Goal: Task Accomplishment & Management: Complete application form

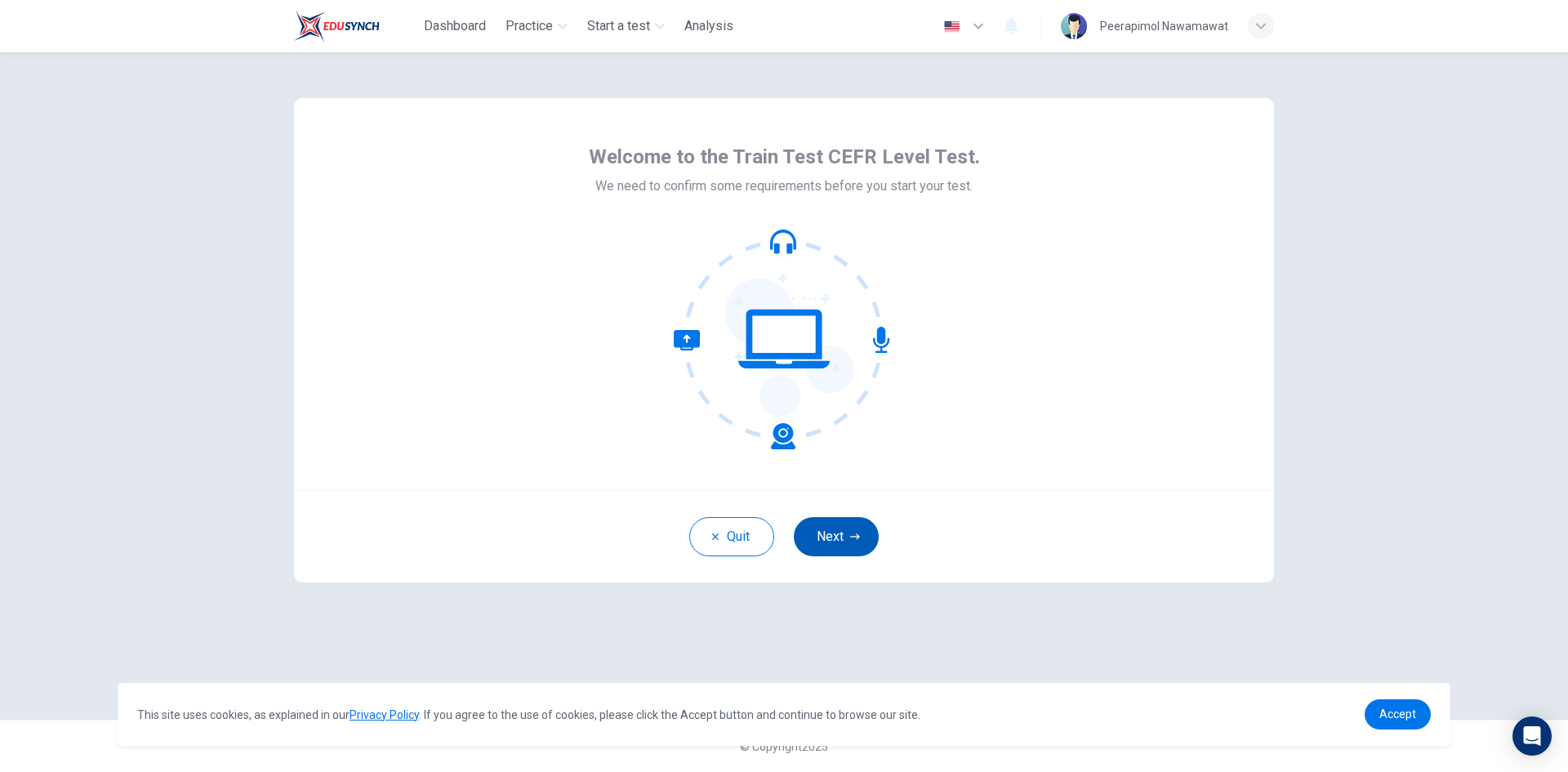
click at [833, 533] on button "Next" at bounding box center [836, 537] width 85 height 39
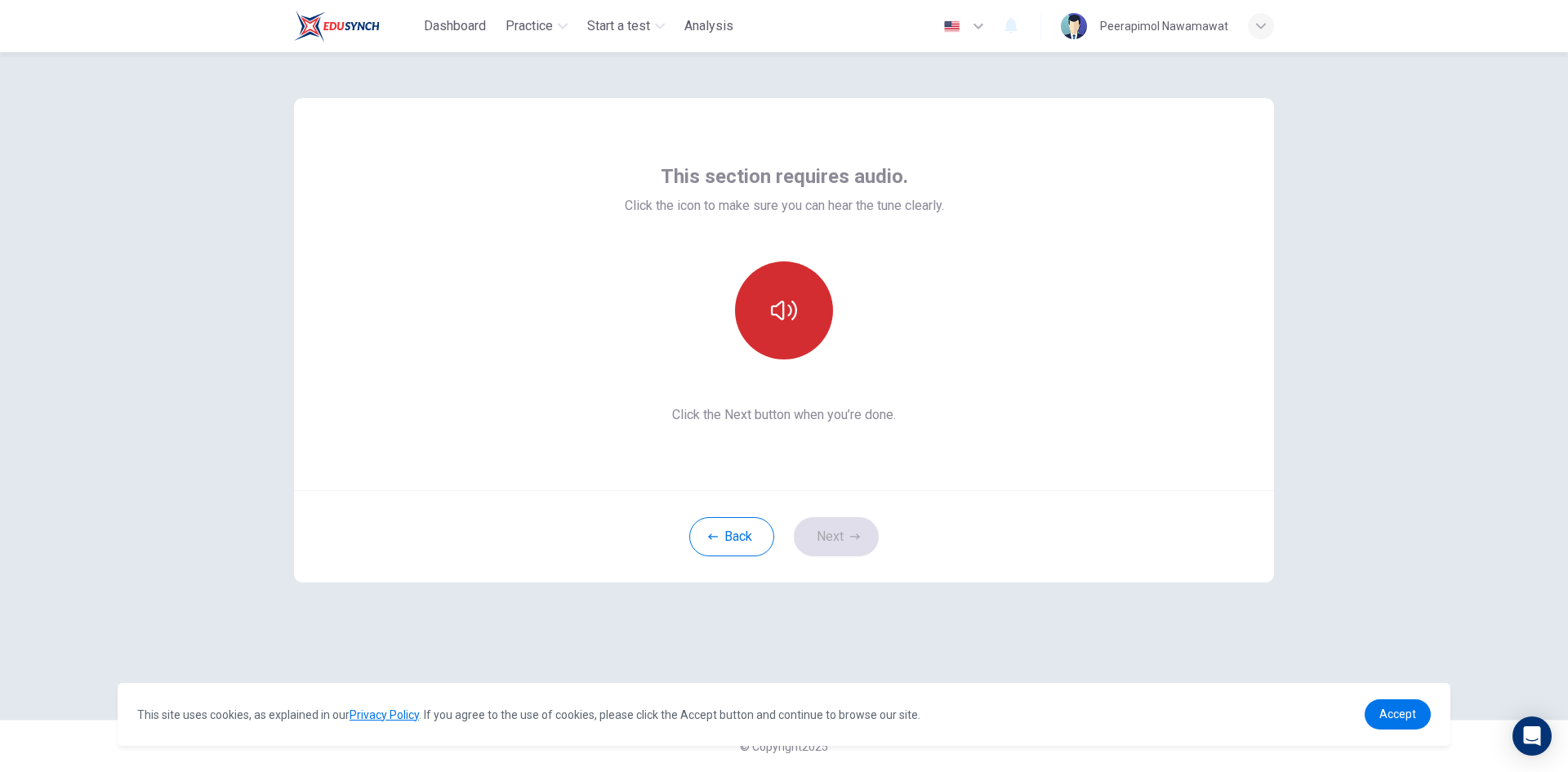
click at [778, 304] on icon "button" at bounding box center [784, 310] width 26 height 20
click at [842, 534] on button "Next" at bounding box center [836, 537] width 85 height 39
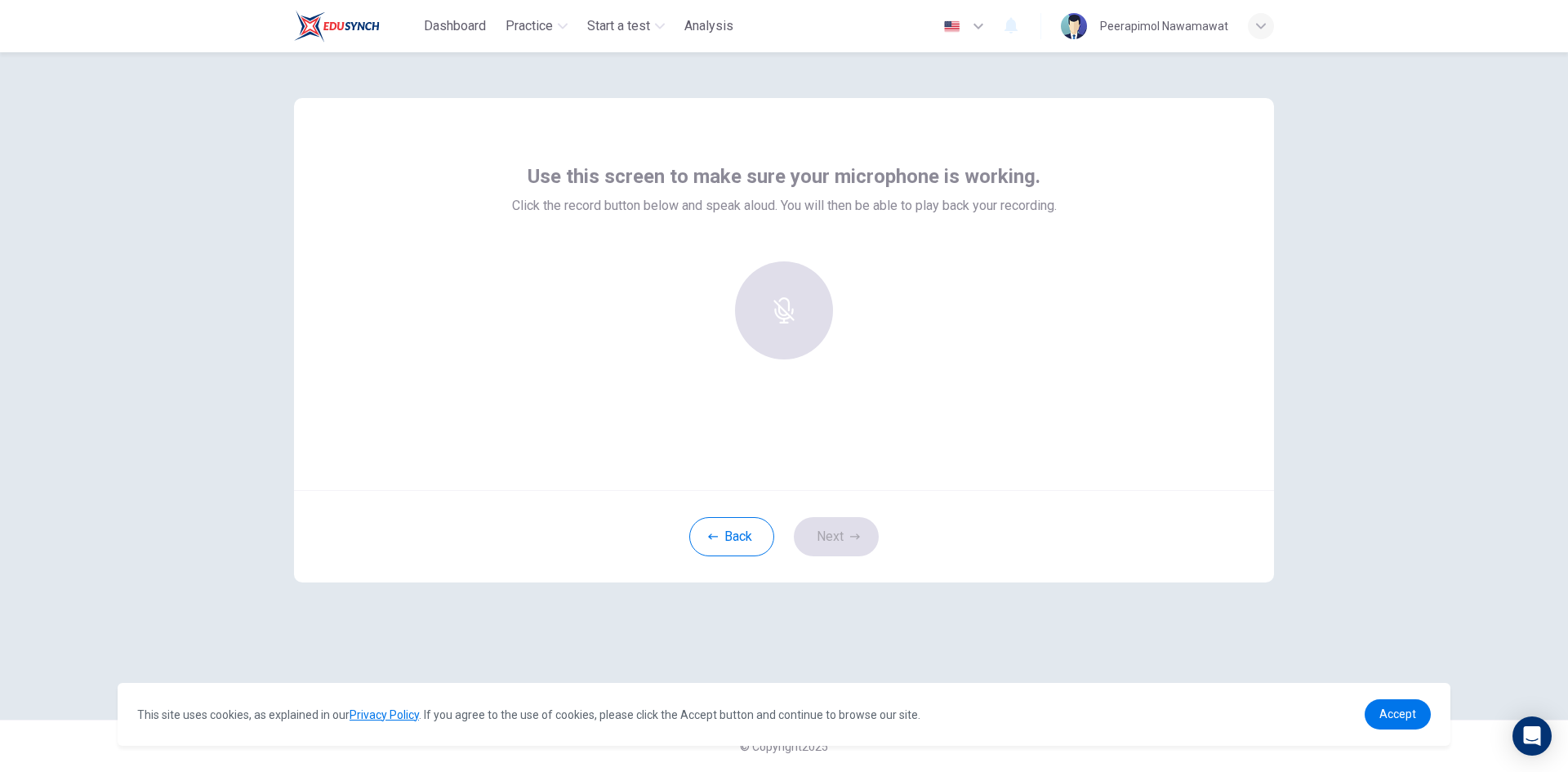
click at [778, 308] on div at bounding box center [784, 310] width 177 height 98
click at [779, 309] on div at bounding box center [784, 310] width 177 height 98
click at [780, 303] on icon "button" at bounding box center [784, 299] width 19 height 26
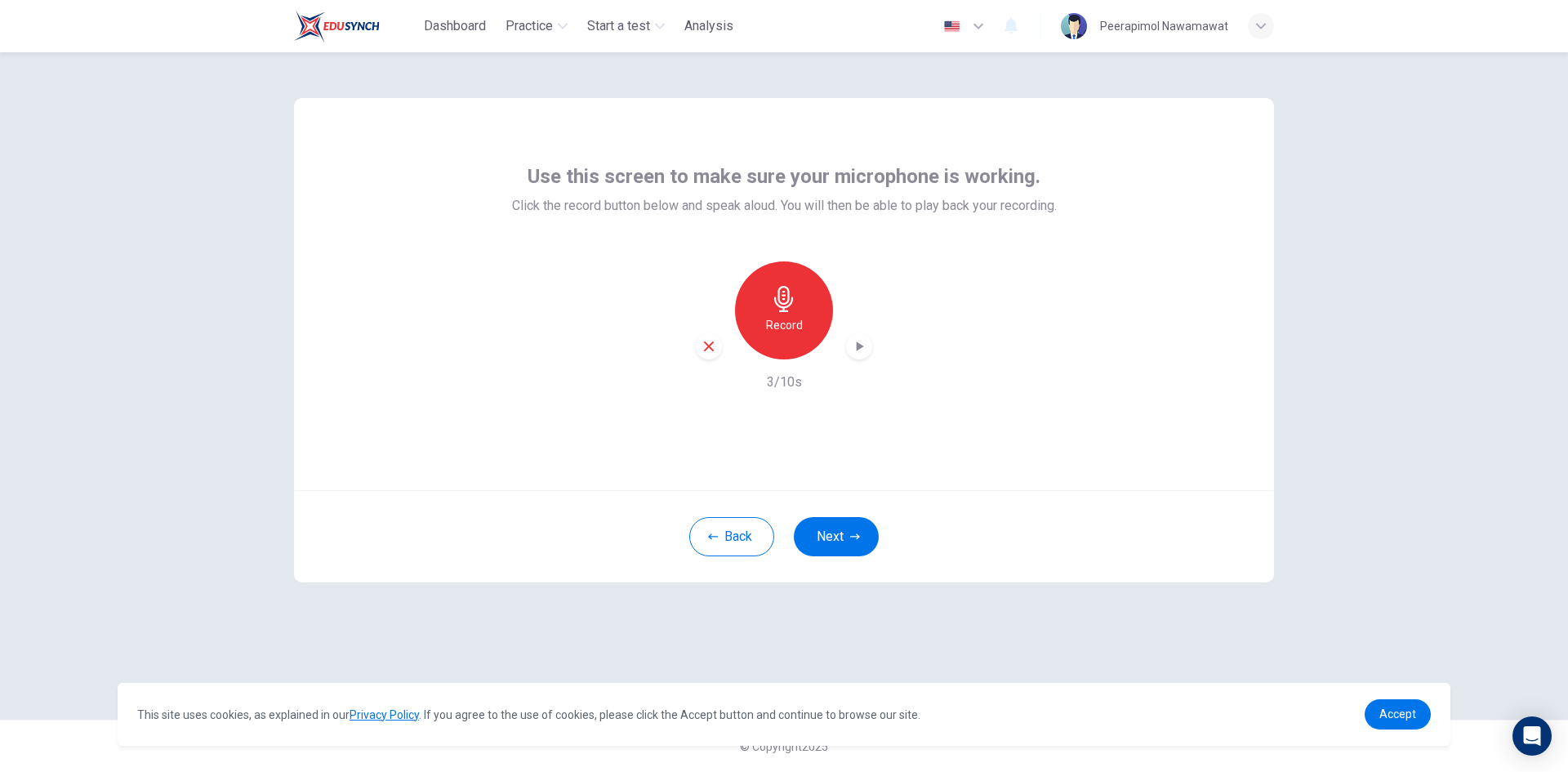
click at [856, 347] on icon "button" at bounding box center [859, 346] width 16 height 16
click at [834, 531] on button "Next" at bounding box center [836, 537] width 85 height 39
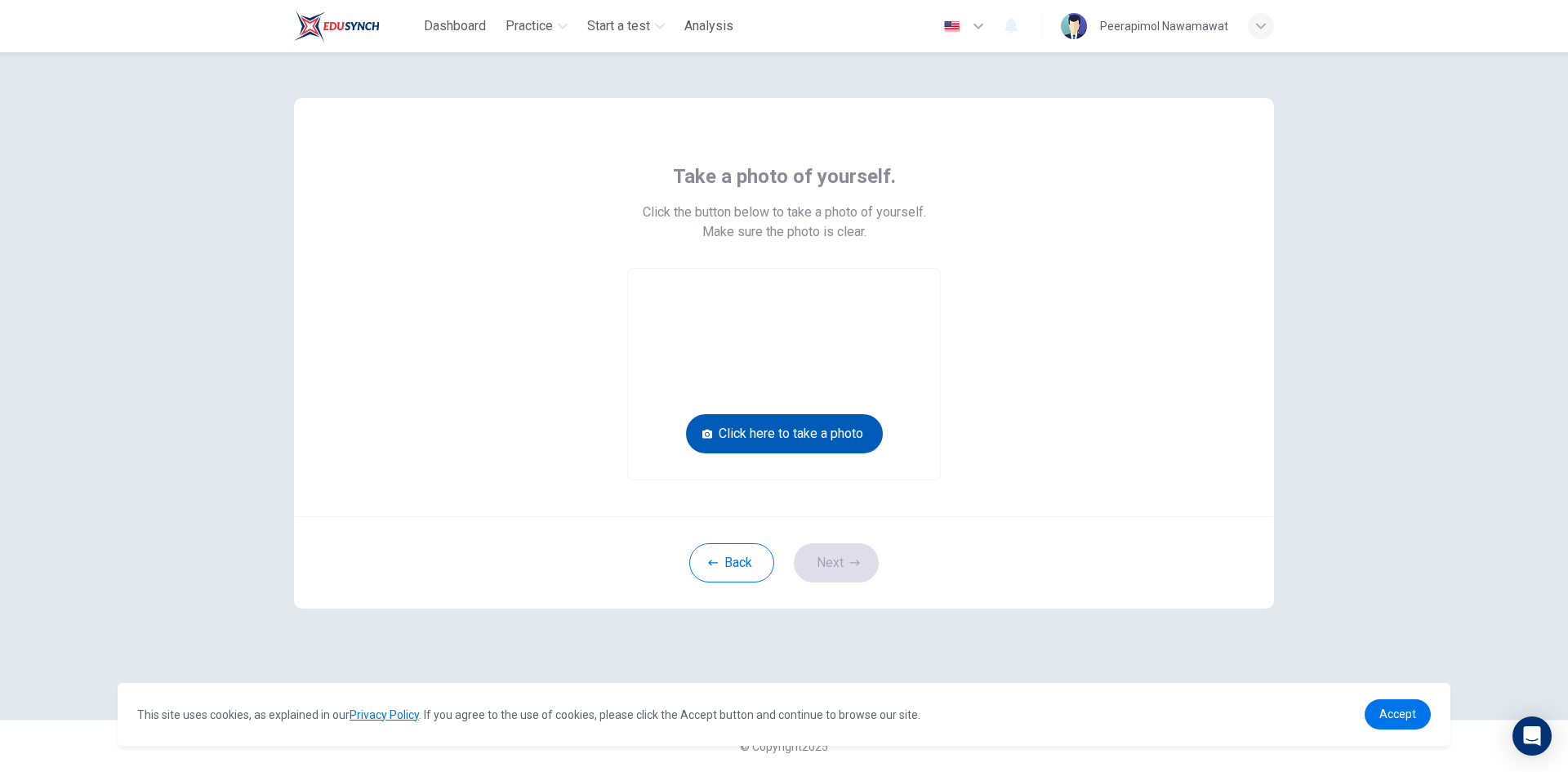
click at [776, 434] on button "Click here to take a photo" at bounding box center [784, 434] width 197 height 39
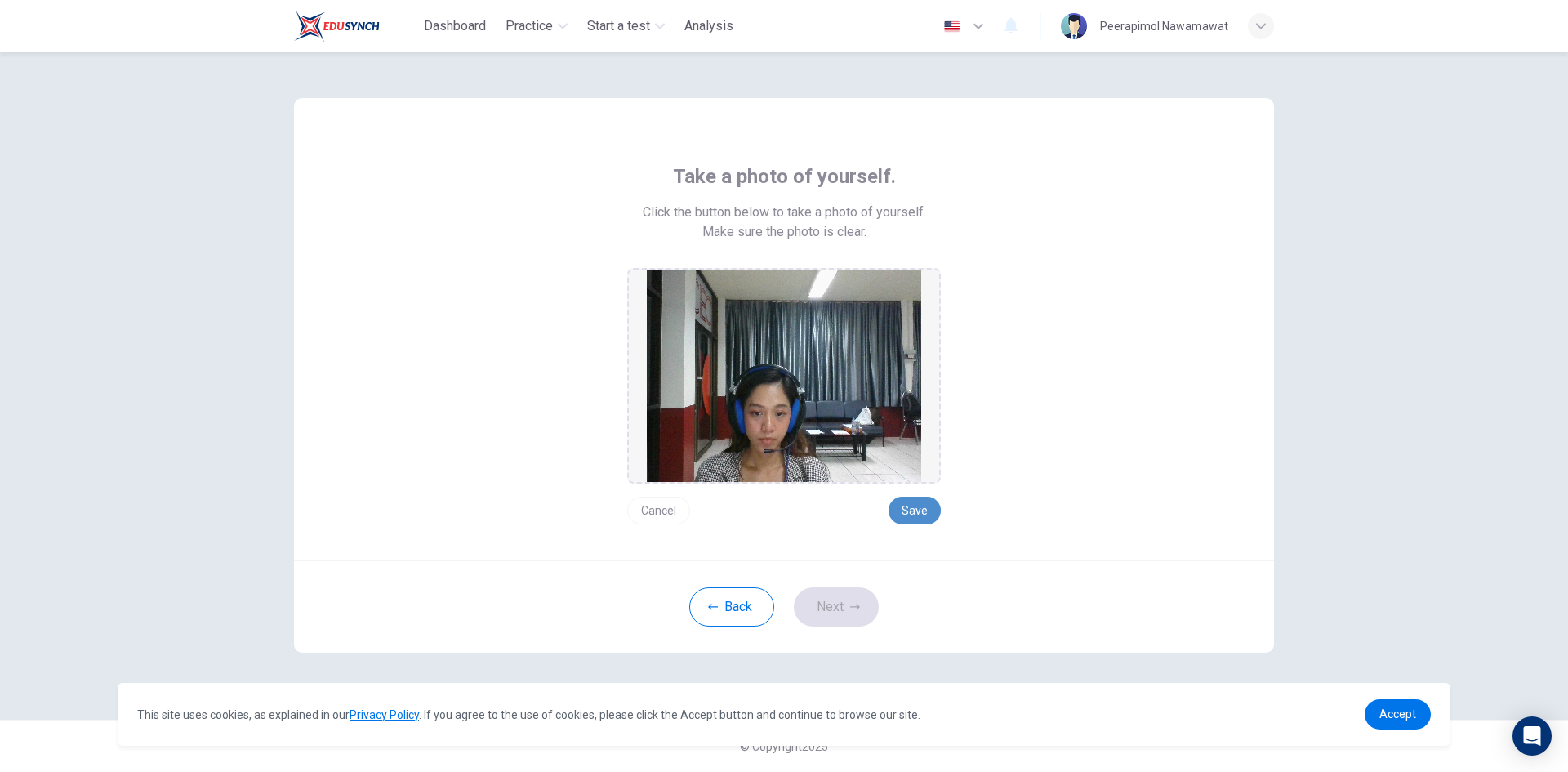
click at [914, 506] on button "Save" at bounding box center [914, 511] width 52 height 28
click at [832, 599] on button "Next" at bounding box center [836, 607] width 85 height 39
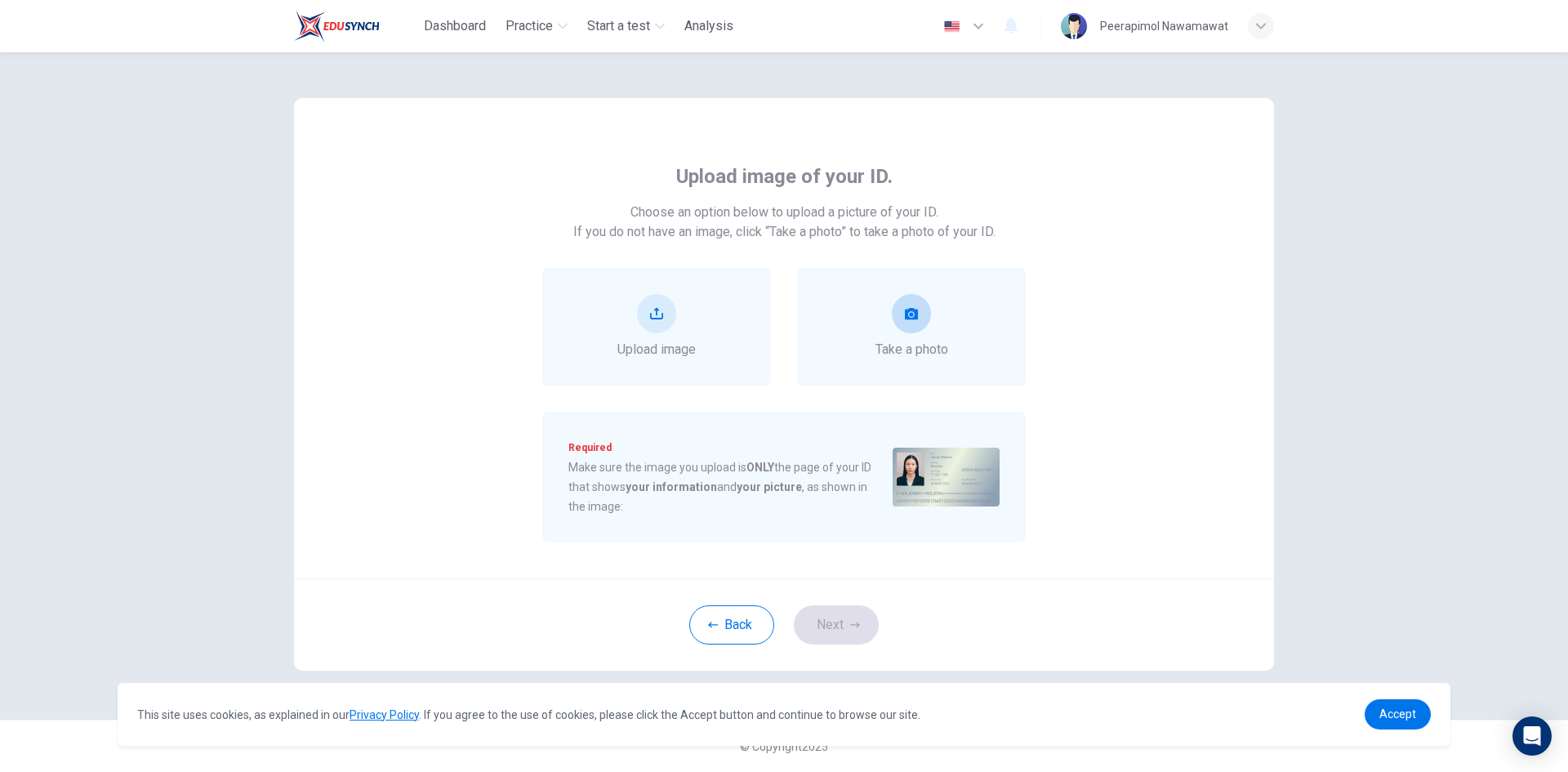
click at [905, 313] on icon "take photo" at bounding box center [911, 313] width 13 height 13
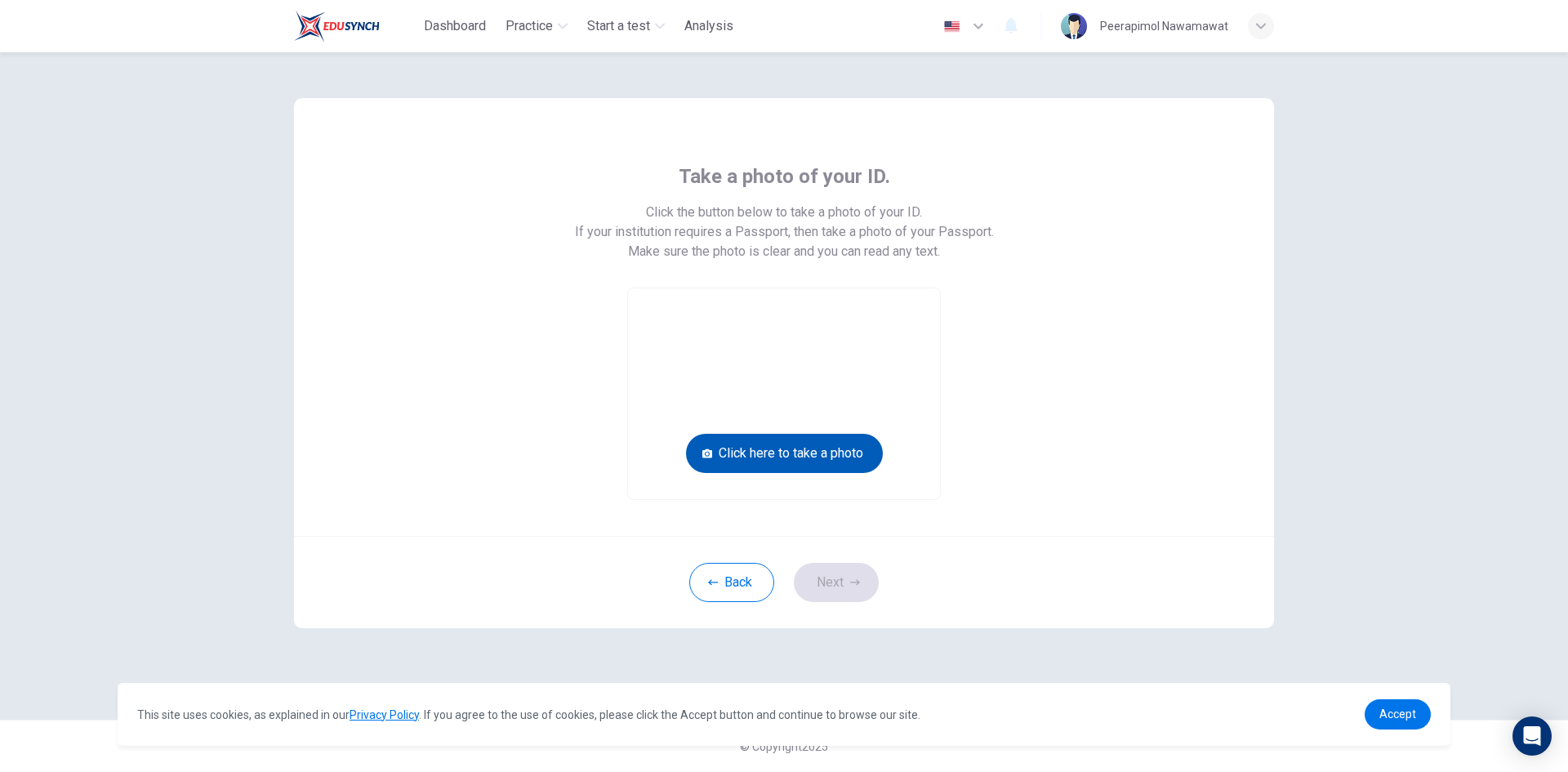
click at [821, 452] on button "Click here to take a photo" at bounding box center [784, 453] width 197 height 39
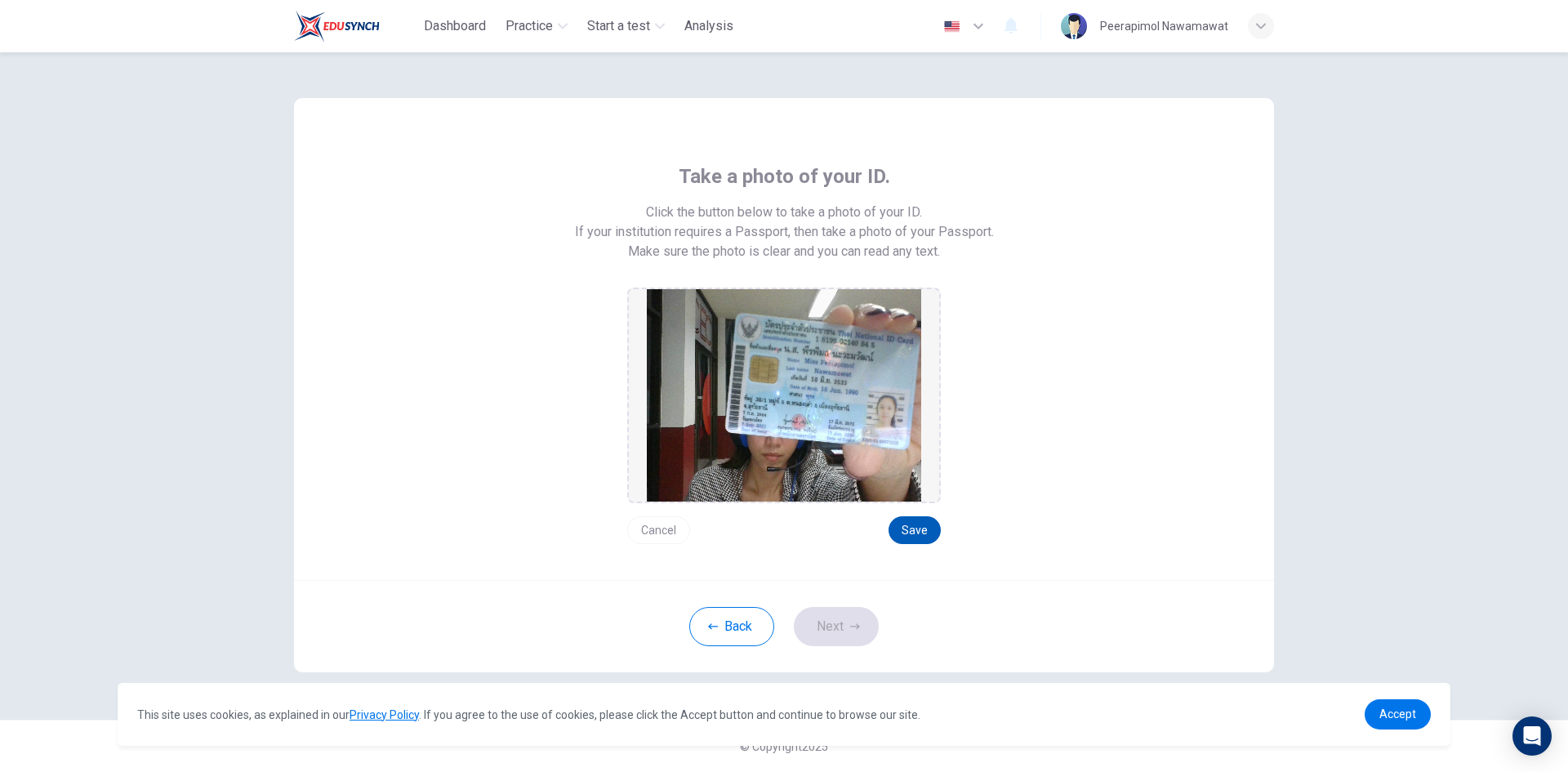
click at [916, 529] on button "Save" at bounding box center [914, 530] width 52 height 28
click at [833, 624] on button "Next" at bounding box center [836, 627] width 85 height 39
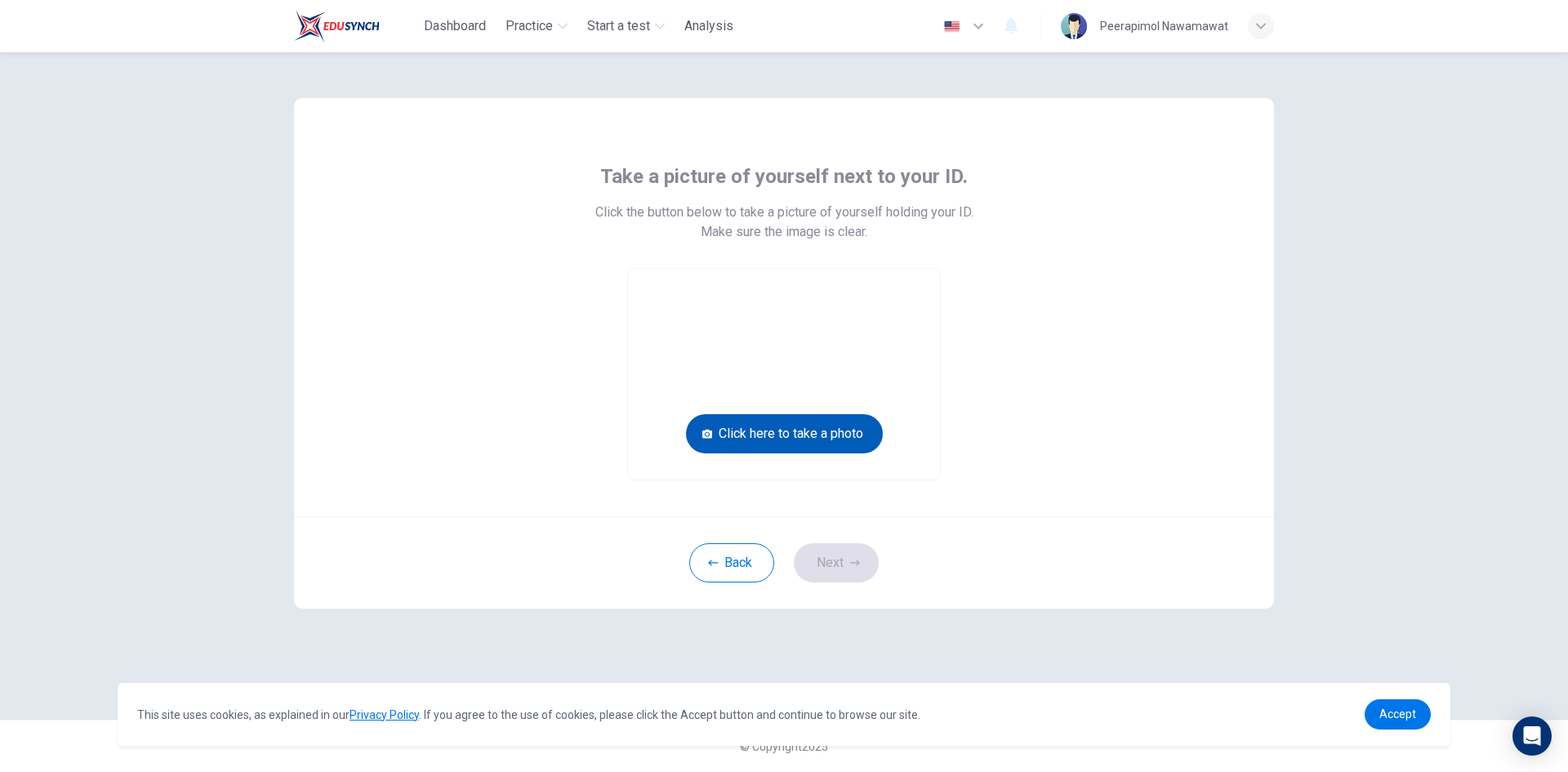
click at [834, 431] on button "Click here to take a photo" at bounding box center [784, 434] width 197 height 39
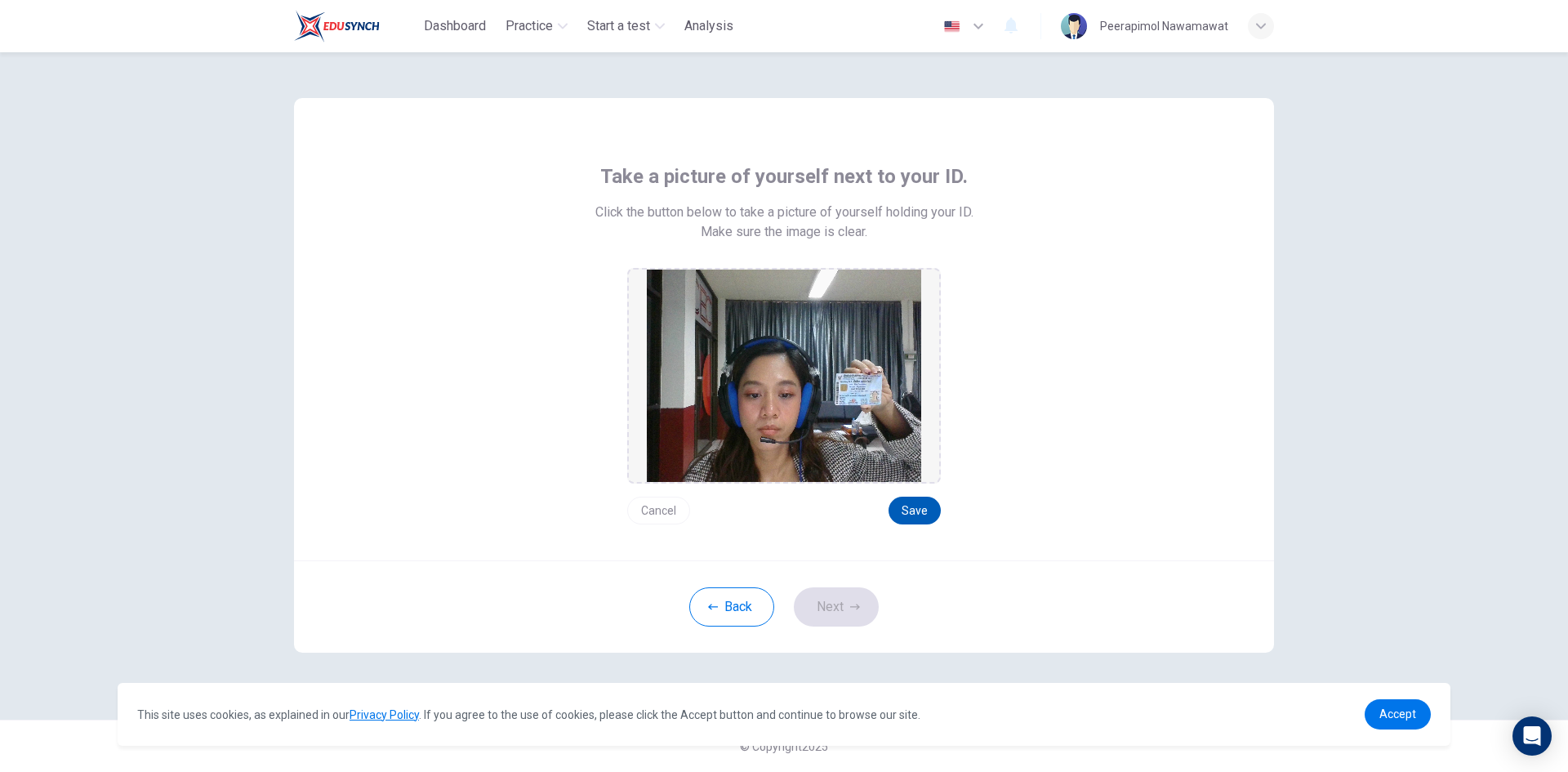
click at [919, 506] on button "Save" at bounding box center [914, 511] width 52 height 28
click at [819, 603] on button "Next" at bounding box center [836, 607] width 85 height 39
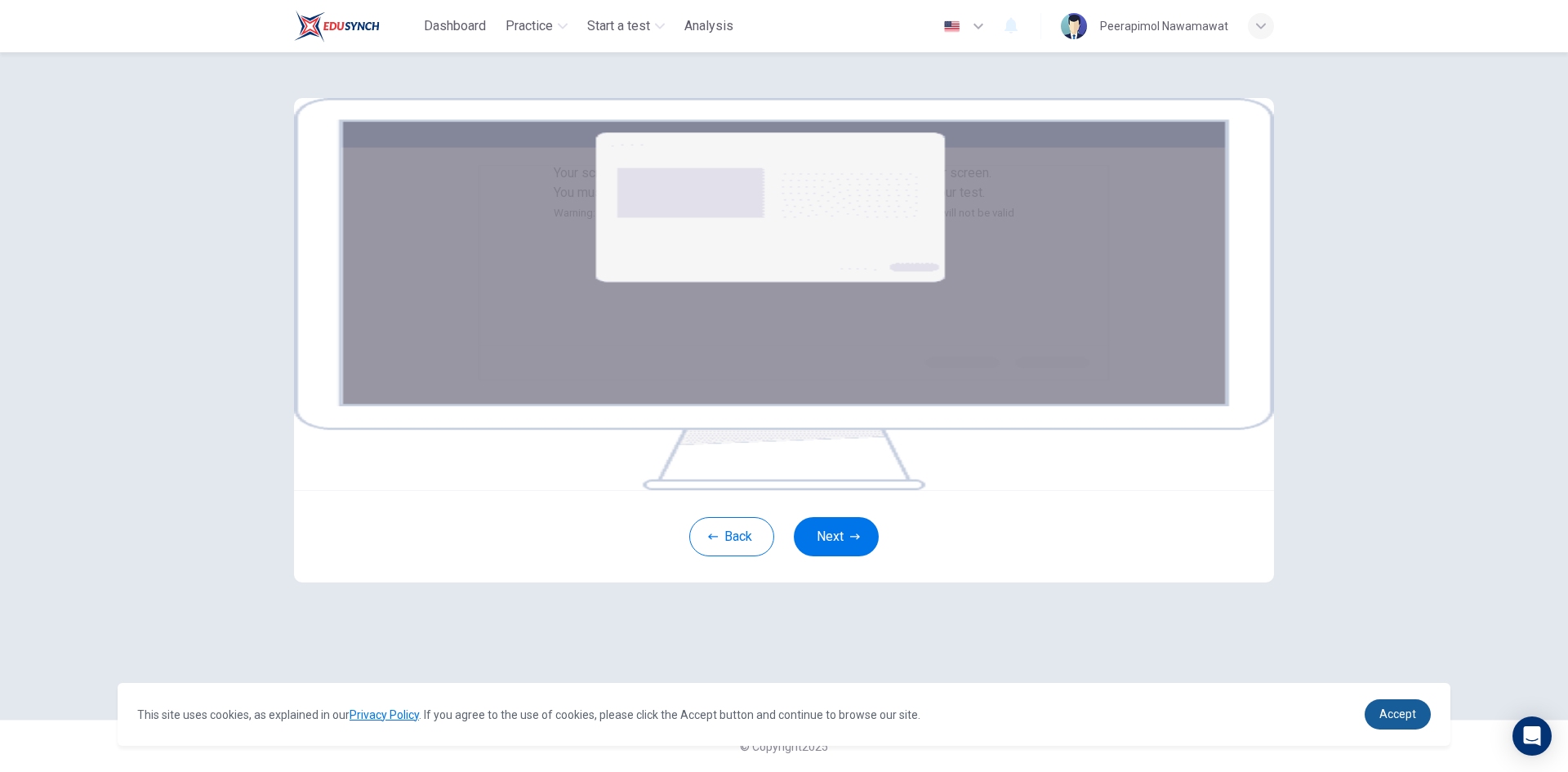
click at [1407, 720] on span "Accept" at bounding box center [1397, 713] width 37 height 13
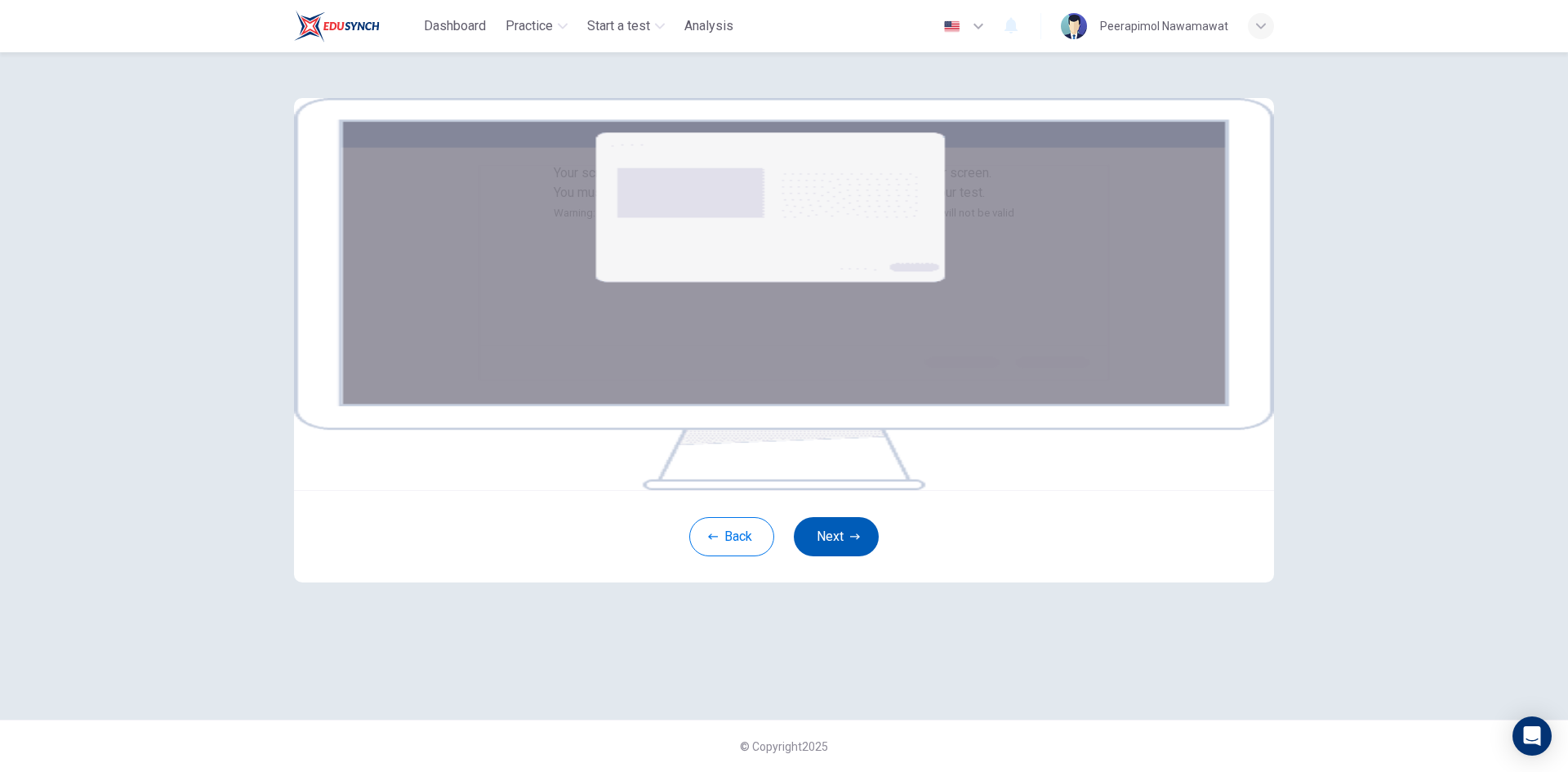
click at [850, 556] on button "Next" at bounding box center [836, 537] width 85 height 39
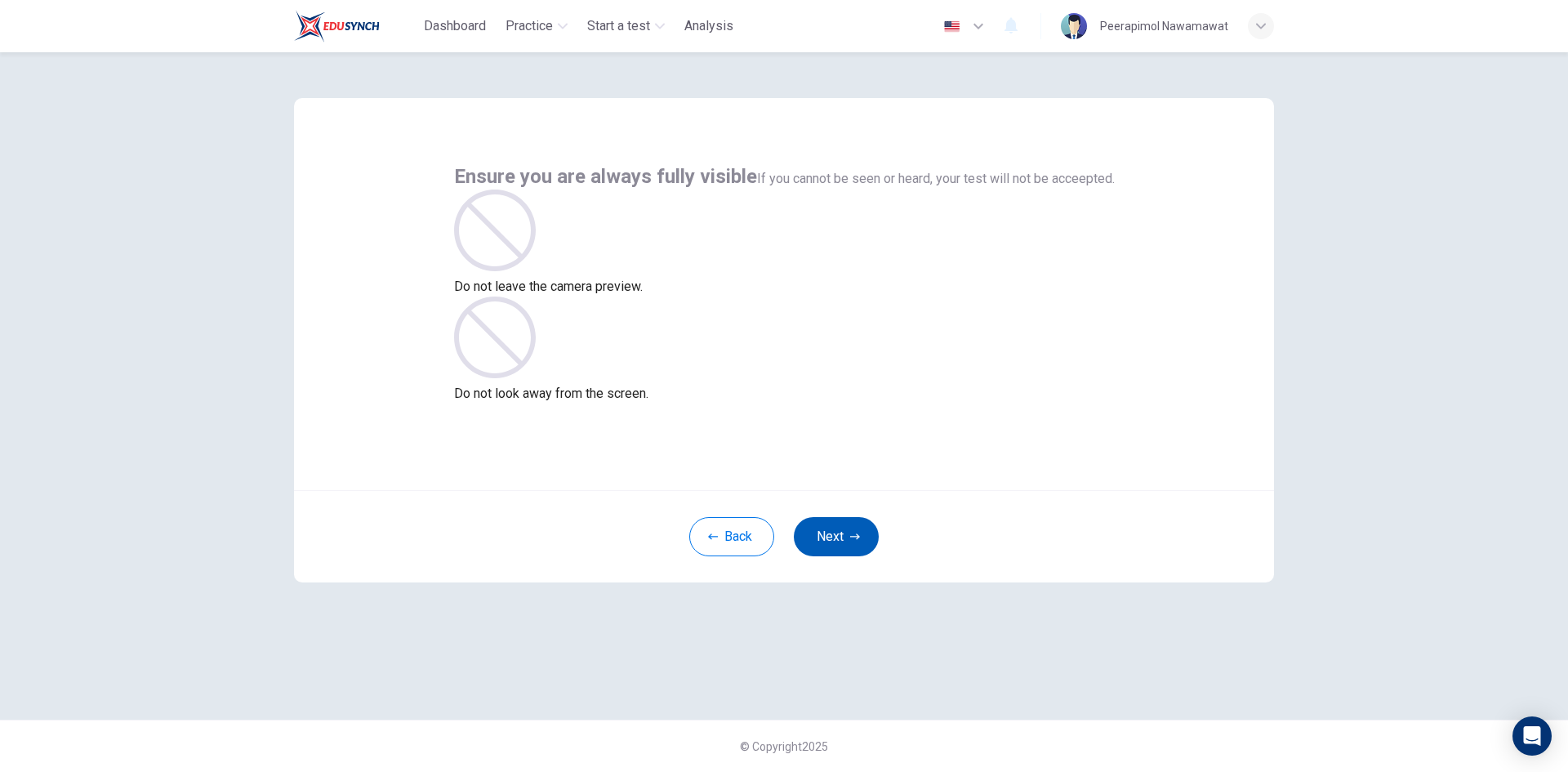
click at [848, 536] on button "Next" at bounding box center [836, 537] width 85 height 39
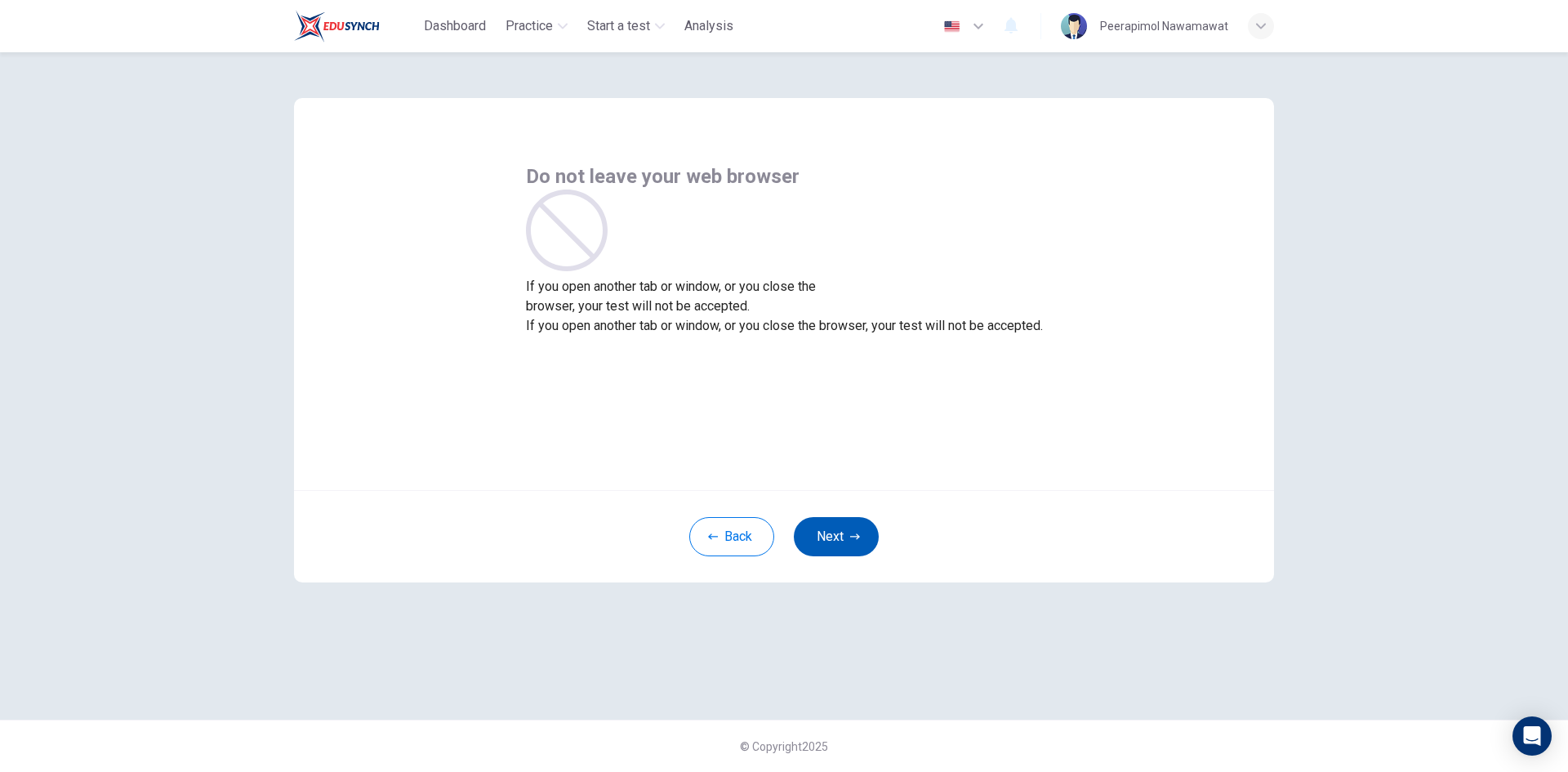
click at [848, 536] on button "Next" at bounding box center [836, 537] width 85 height 39
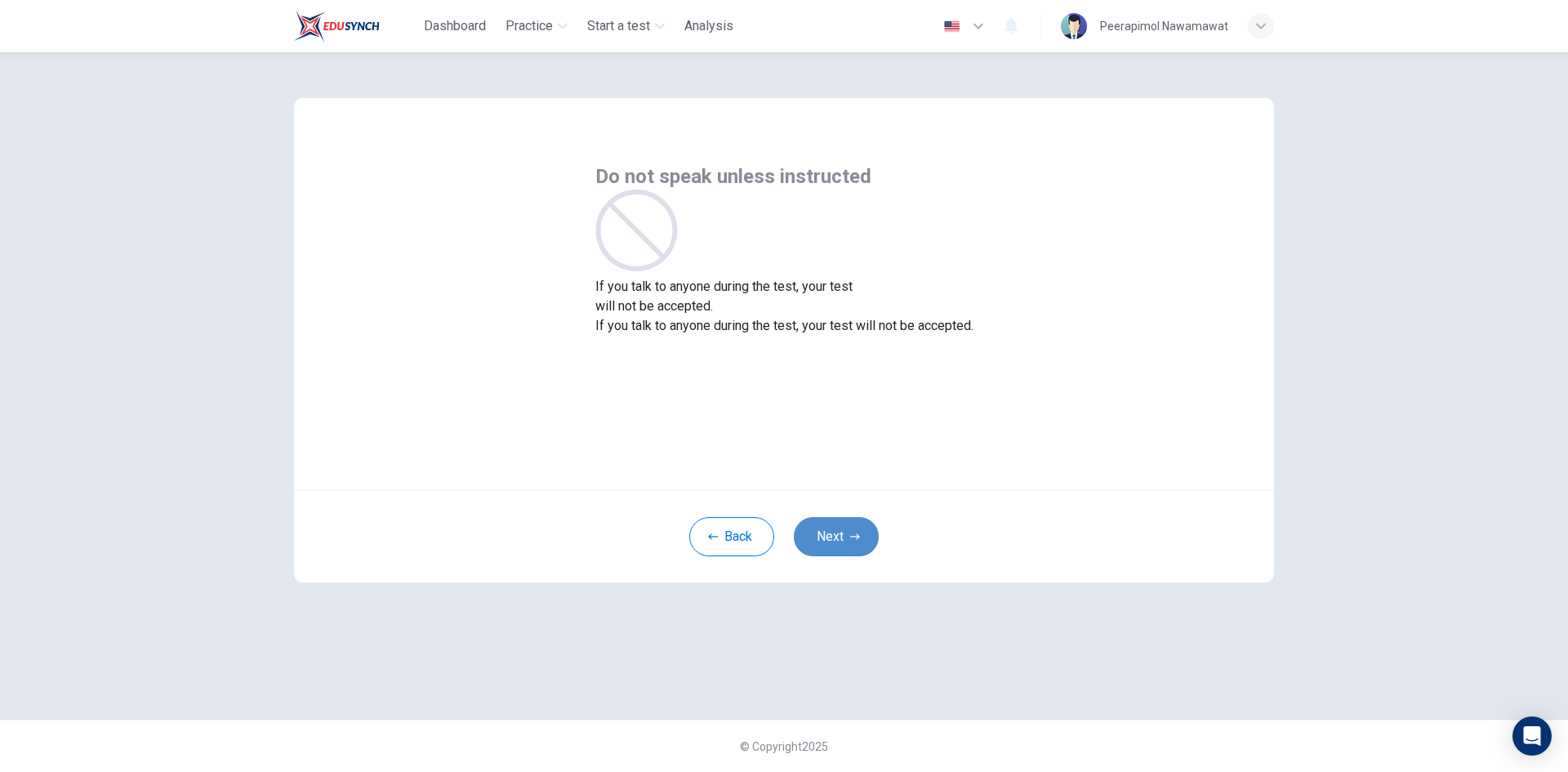
click at [848, 536] on button "Next" at bounding box center [836, 537] width 85 height 39
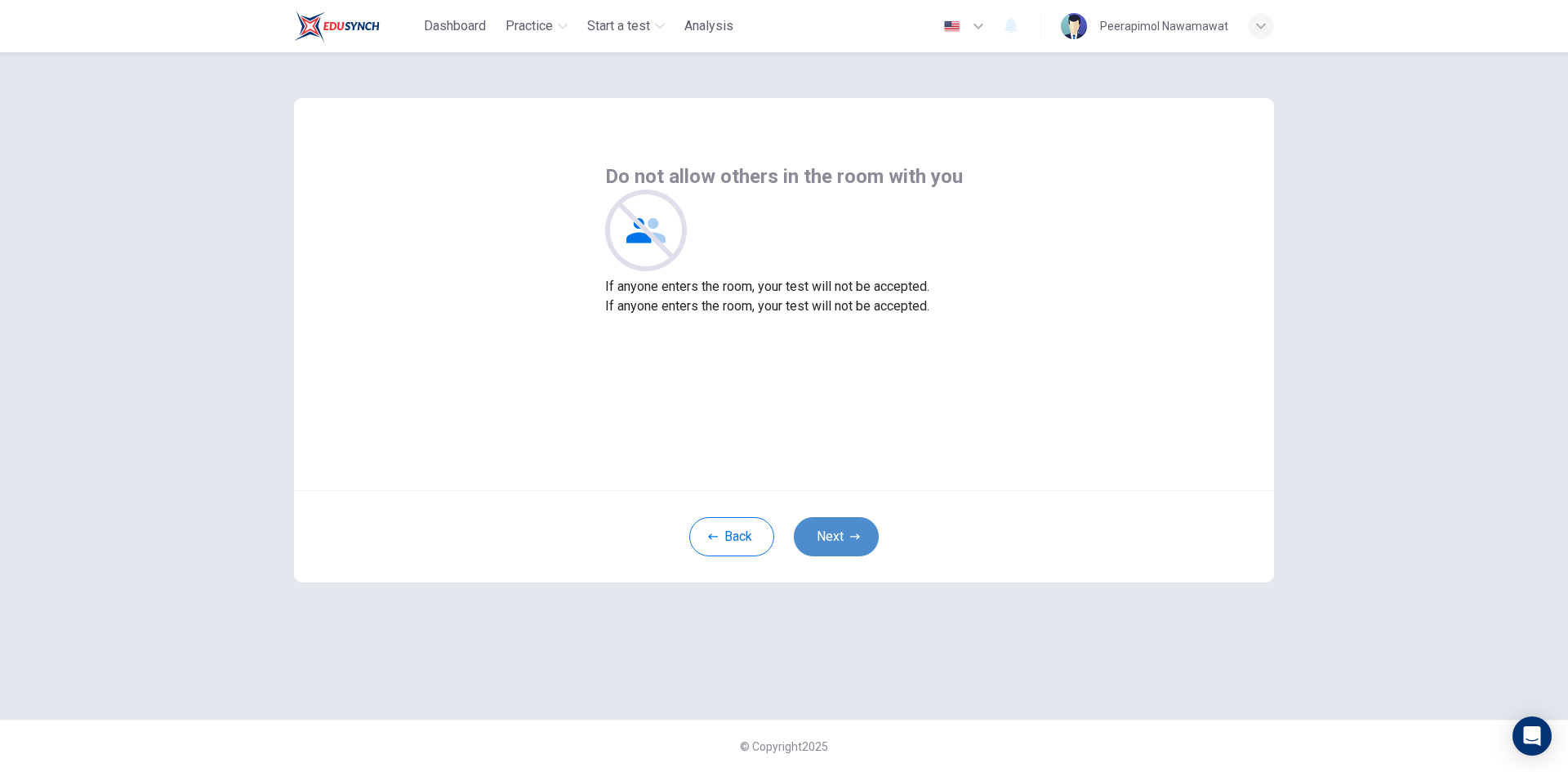
click at [848, 536] on button "Next" at bounding box center [836, 537] width 85 height 39
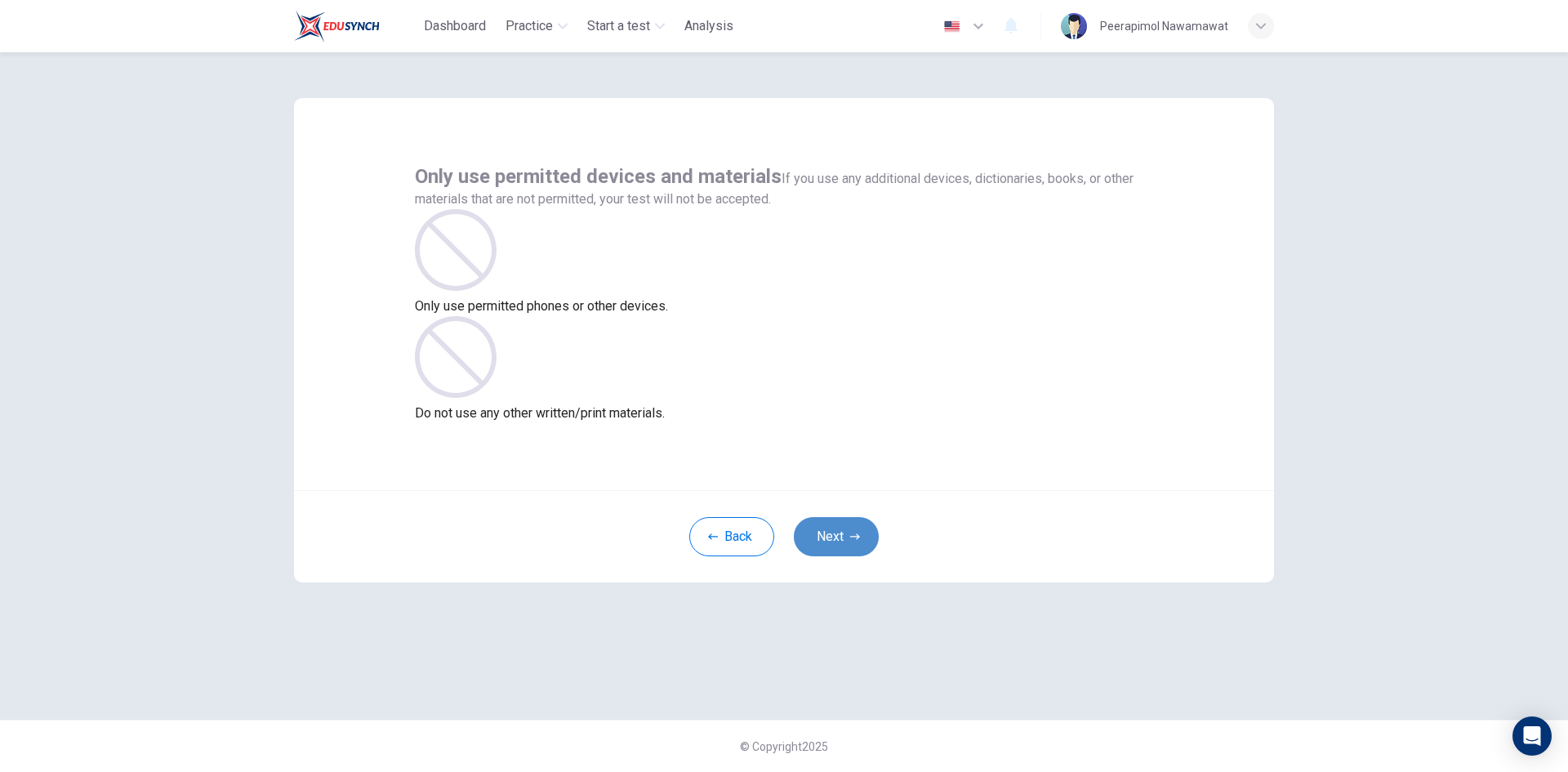
click at [848, 536] on button "Next" at bounding box center [836, 537] width 85 height 39
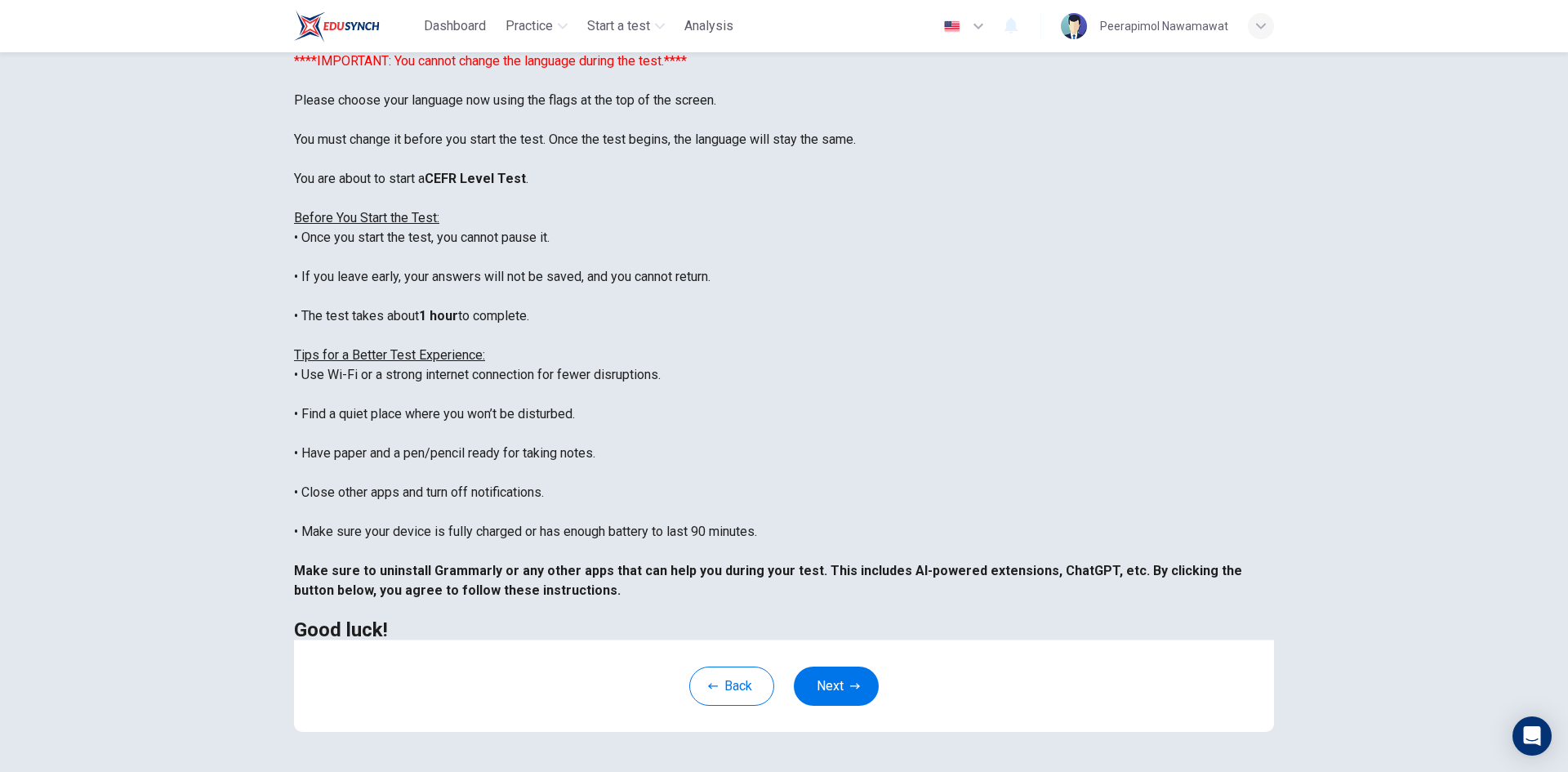
scroll to position [137, 0]
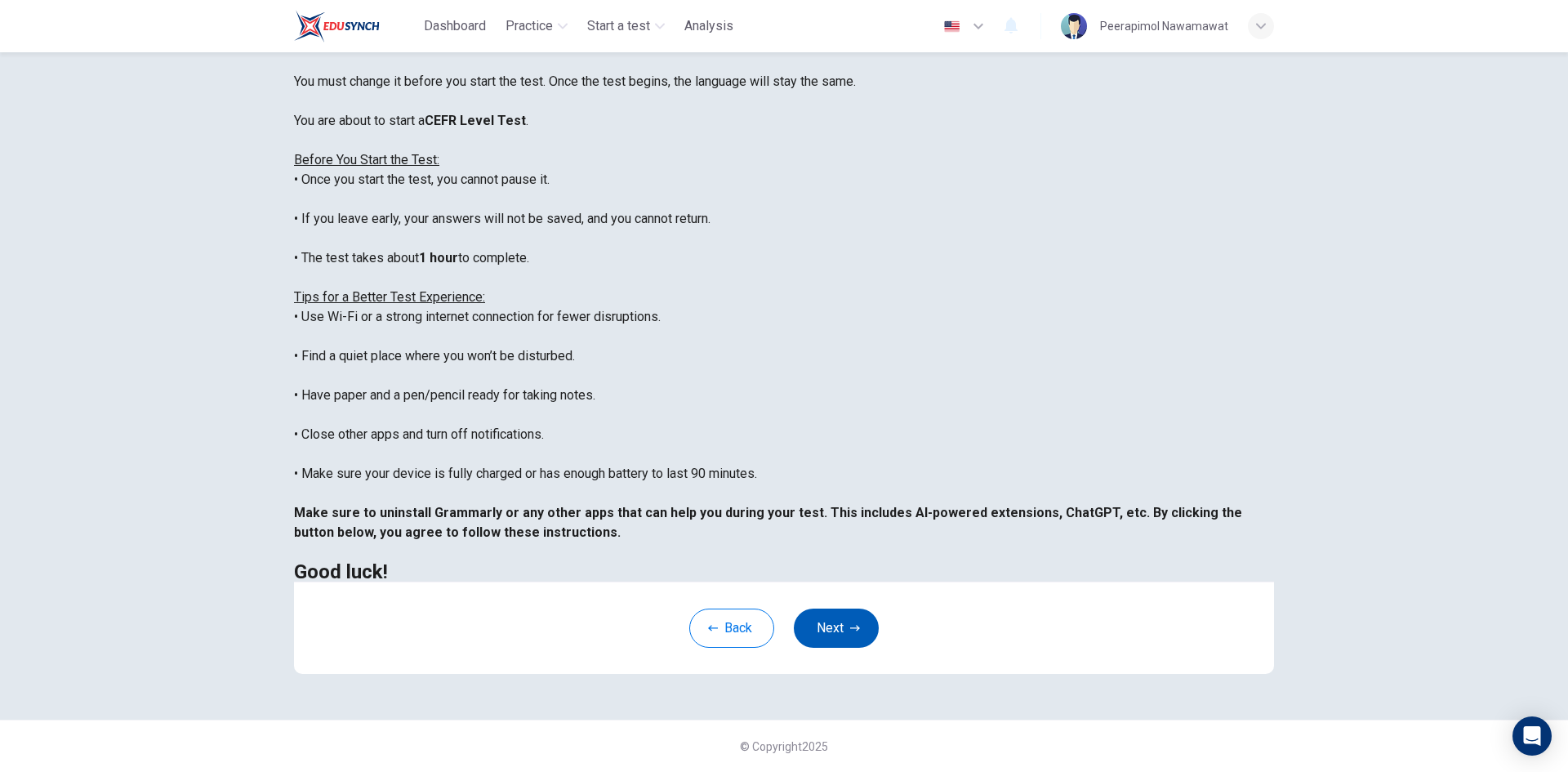
click at [822, 626] on button "Next" at bounding box center [836, 629] width 85 height 39
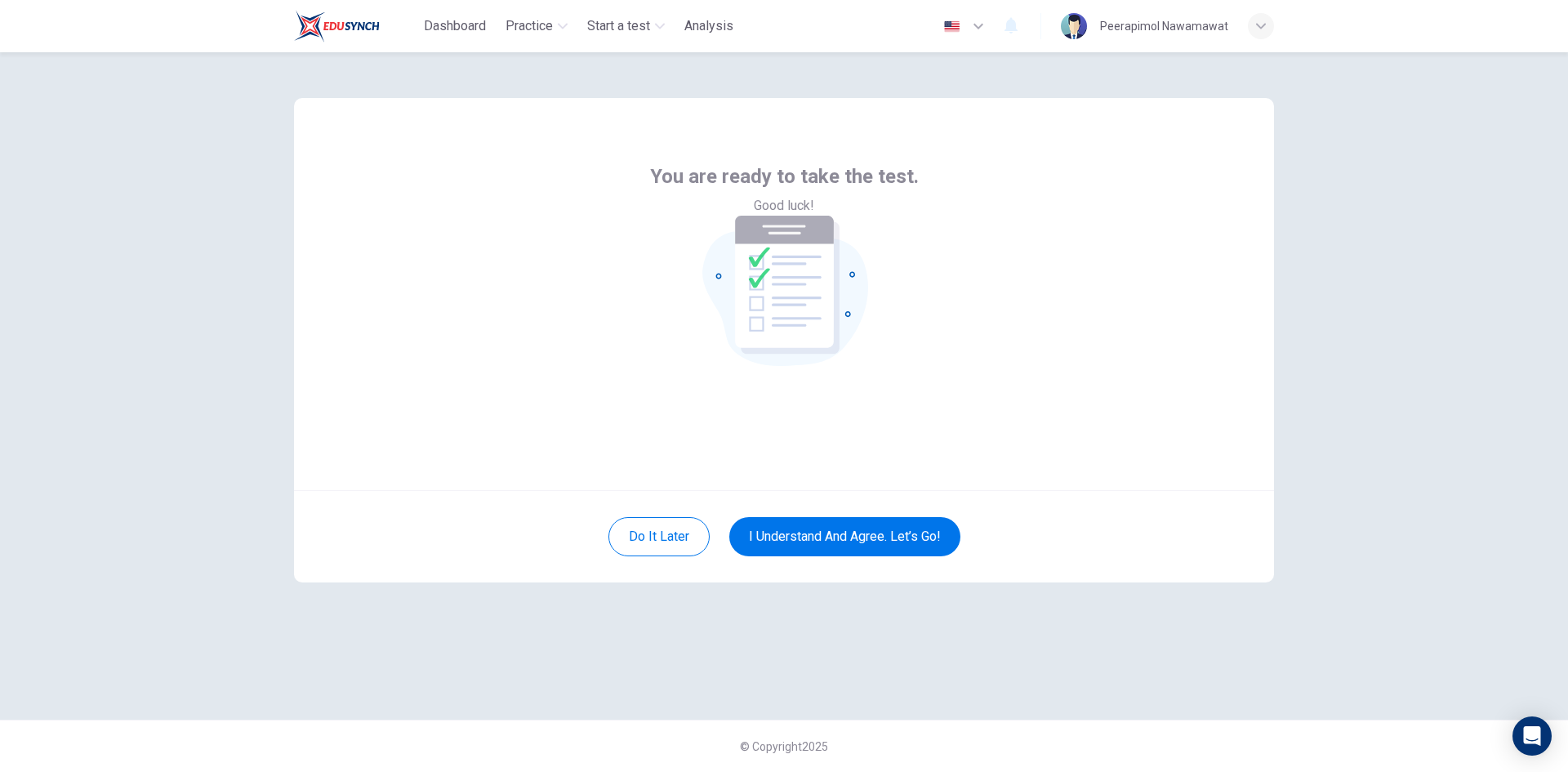
scroll to position [0, 0]
click at [842, 530] on button "I understand and agree. Let’s go!" at bounding box center [844, 537] width 231 height 39
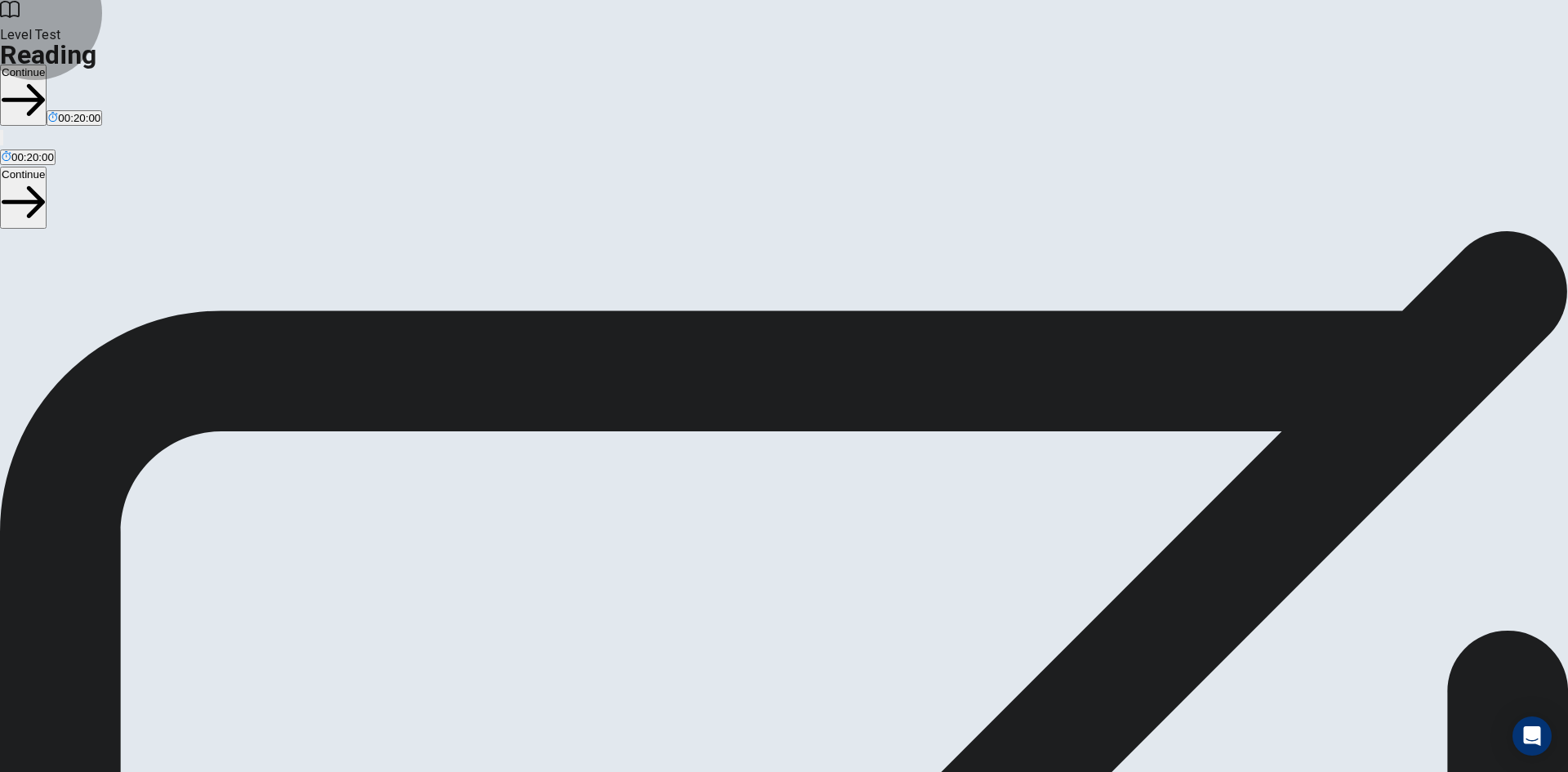
click at [47, 65] on button "Continue" at bounding box center [23, 96] width 47 height 61
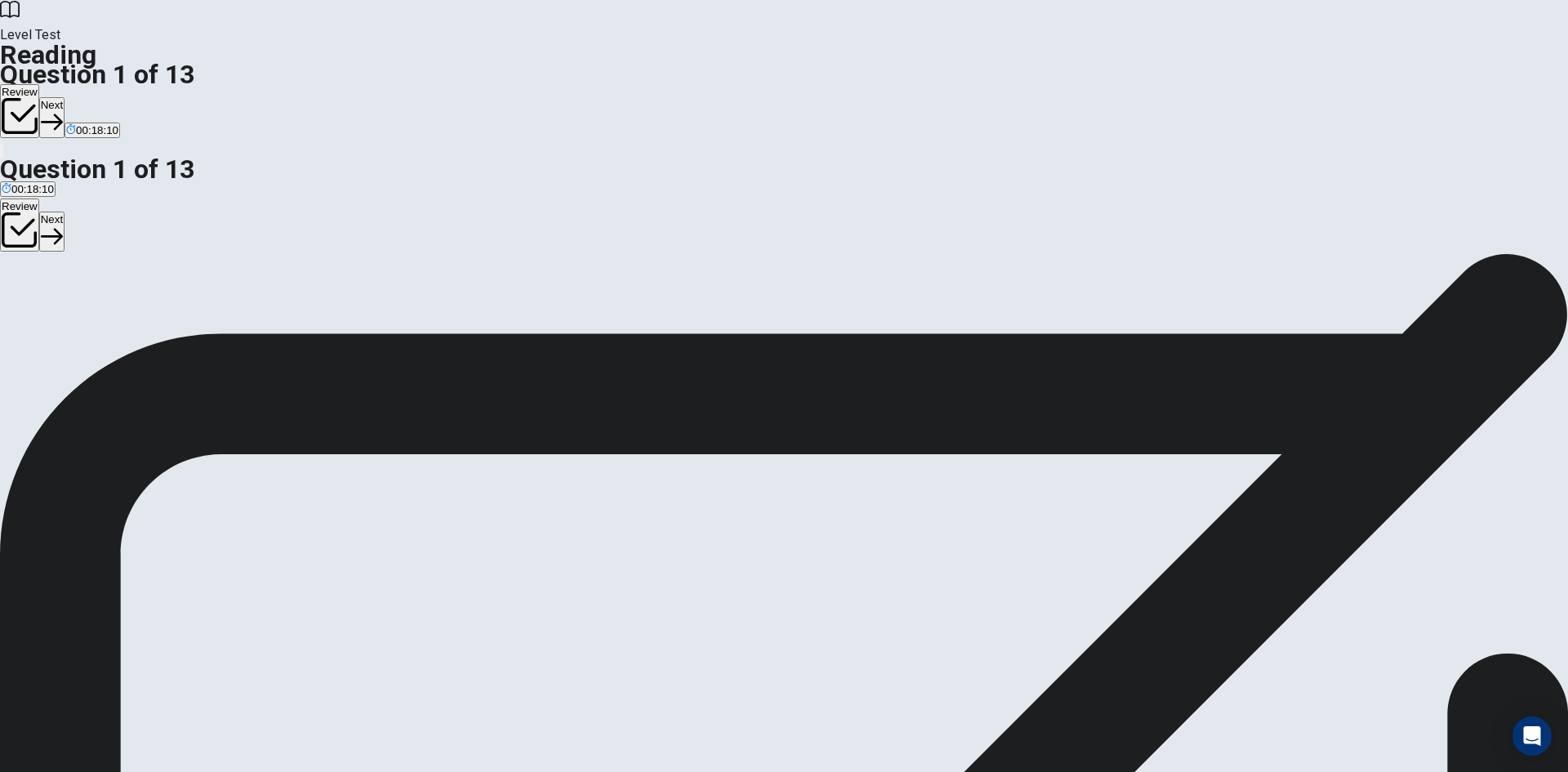
scroll to position [221, 0]
click at [348, 313] on div "B" at bounding box center [278, 319] width 260 height 12
click at [65, 97] on button "Next" at bounding box center [52, 117] width 26 height 40
click at [340, 313] on div "B" at bounding box center [275, 319] width 235 height 12
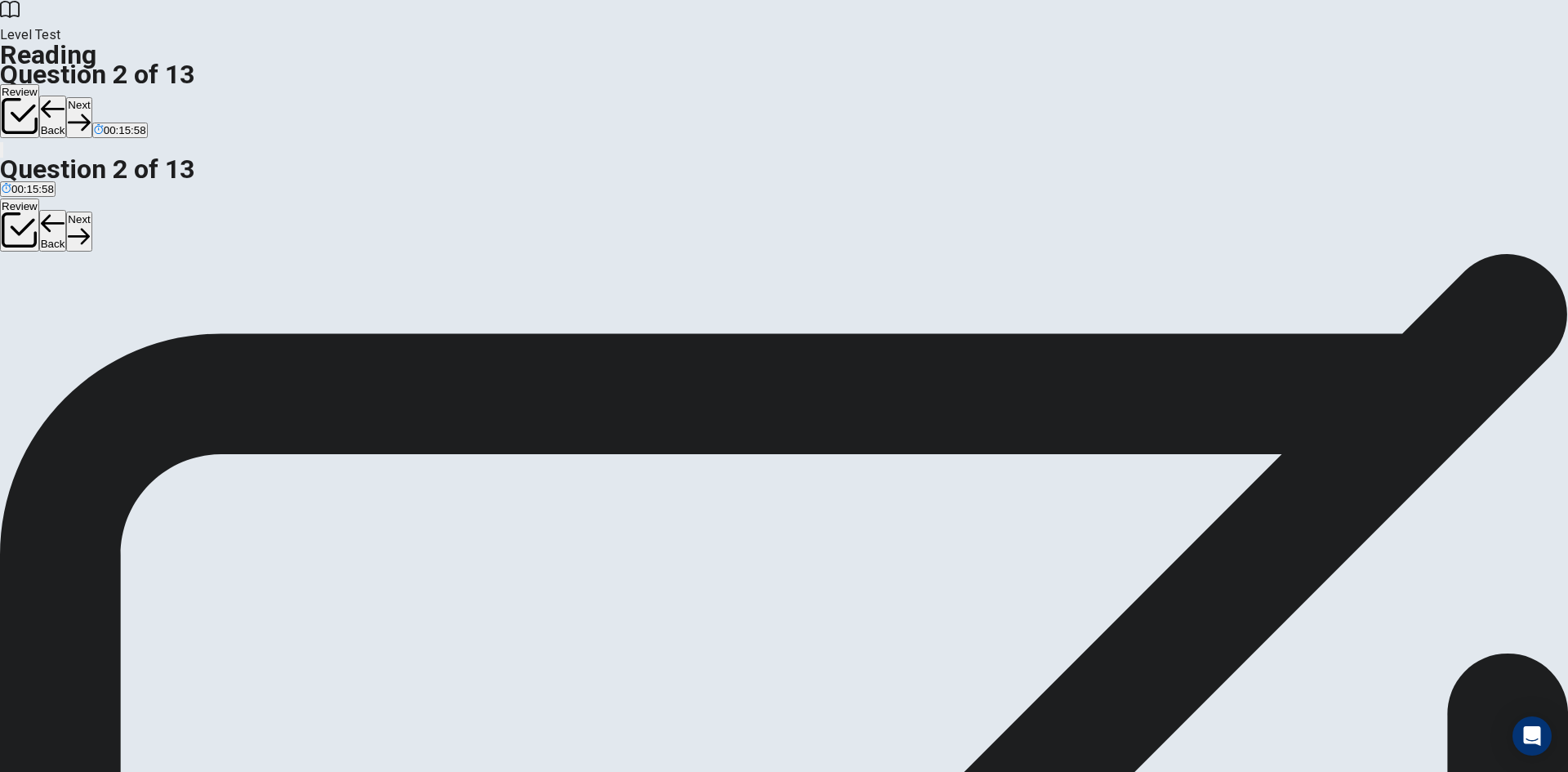
click at [91, 97] on button "Next" at bounding box center [79, 117] width 26 height 40
click at [248, 313] on div "B" at bounding box center [172, 319] width 150 height 12
click at [91, 97] on button "Next" at bounding box center [79, 117] width 26 height 40
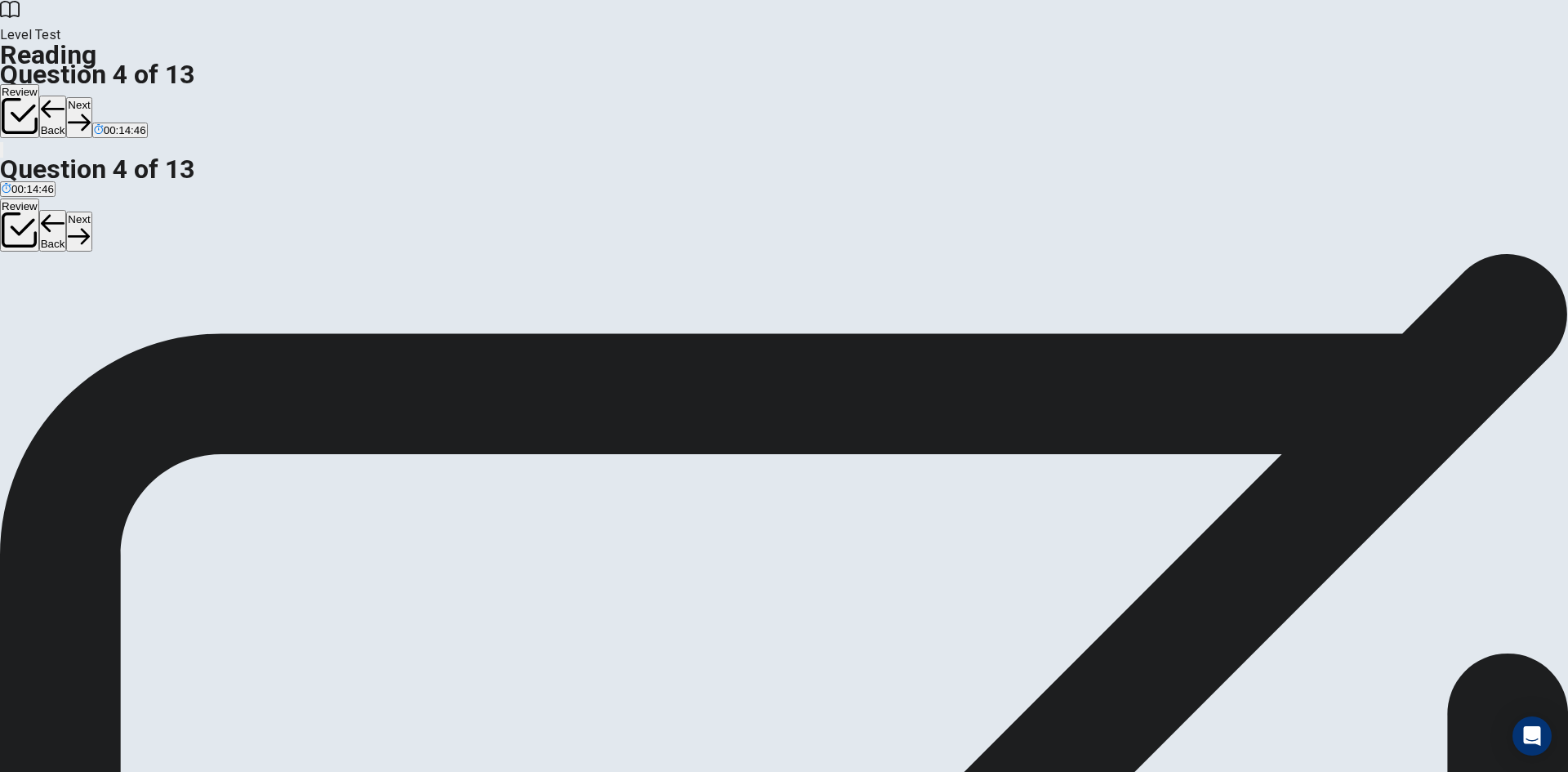
click at [118, 326] on div "C" at bounding box center [103, 319] width 28 height 12
click at [91, 97] on button "Next" at bounding box center [79, 117] width 26 height 40
click at [444, 330] on span "They may have trouble focusing." at bounding box center [408, 332] width 158 height 12
click at [91, 97] on button "Next" at bounding box center [79, 117] width 26 height 40
click at [374, 338] on span "Sleep helps the brain and body rest and repair after the day." at bounding box center [504, 332] width 289 height 12
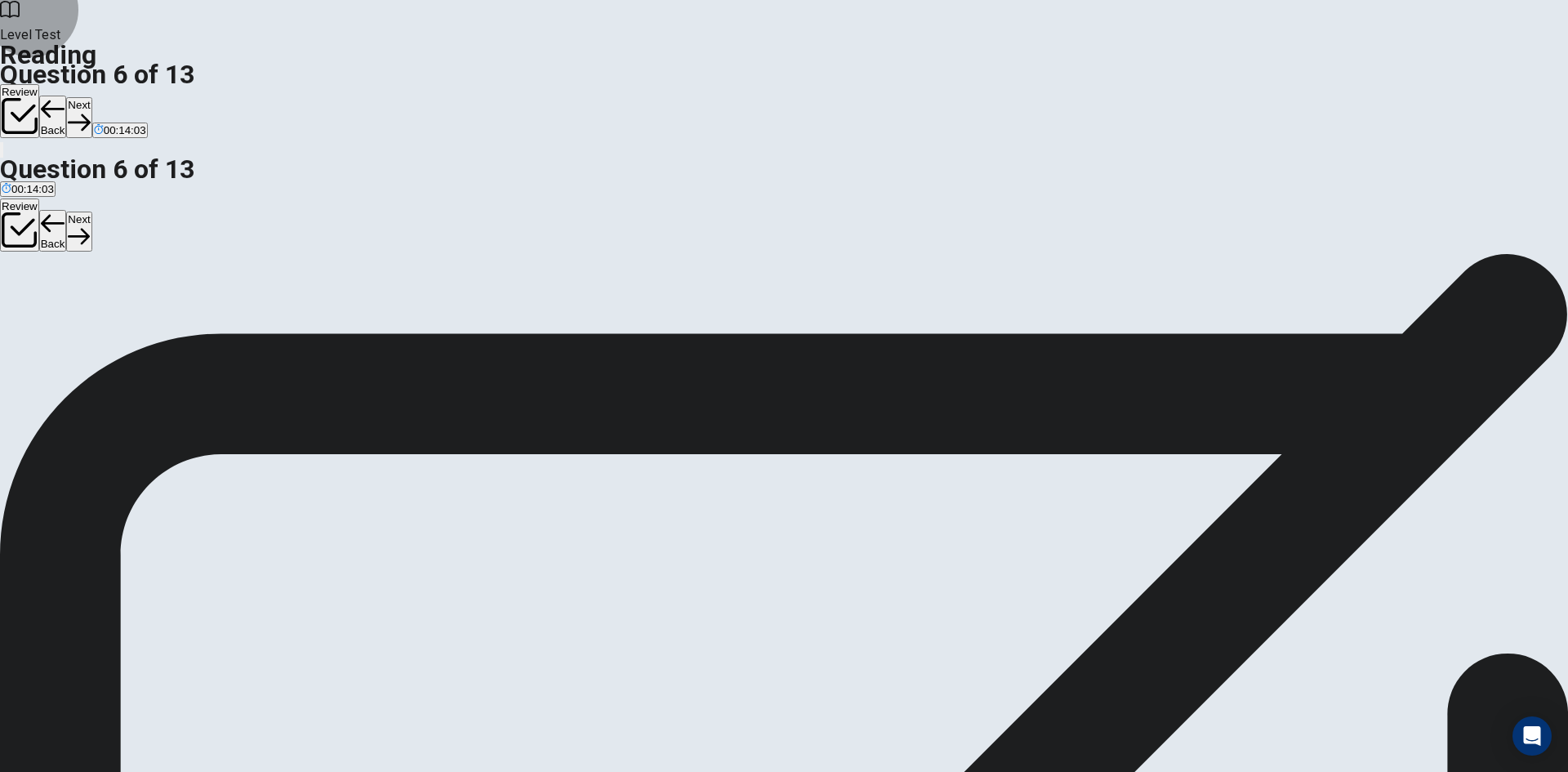
click at [91, 97] on button "Next" at bounding box center [79, 117] width 26 height 40
click at [754, 512] on input at bounding box center [697, 519] width 113 height 15
click at [662, 532] on input at bounding box center [605, 539] width 113 height 15
click at [91, 97] on button "Next" at bounding box center [79, 117] width 26 height 40
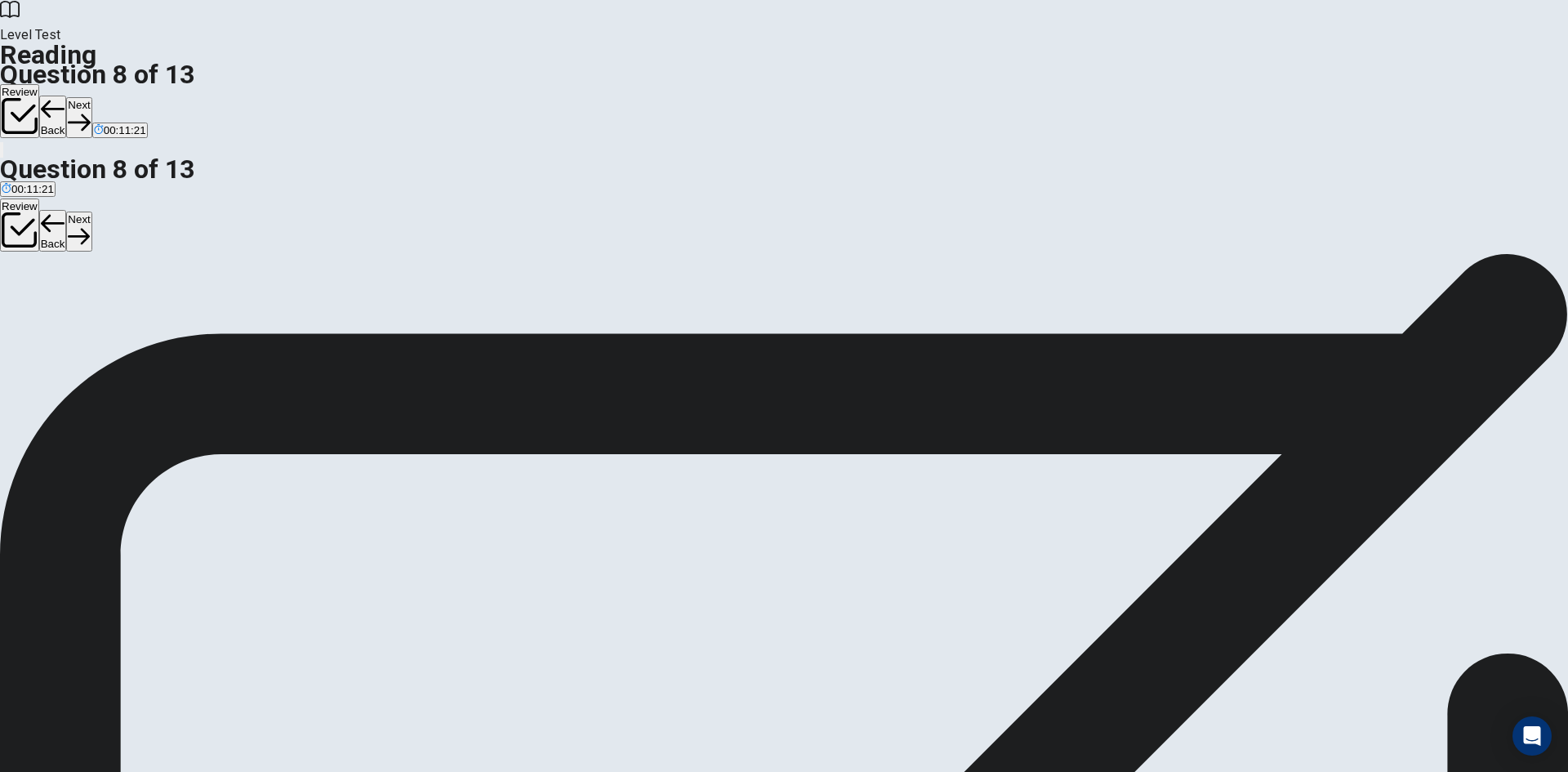
scroll to position [221, 0]
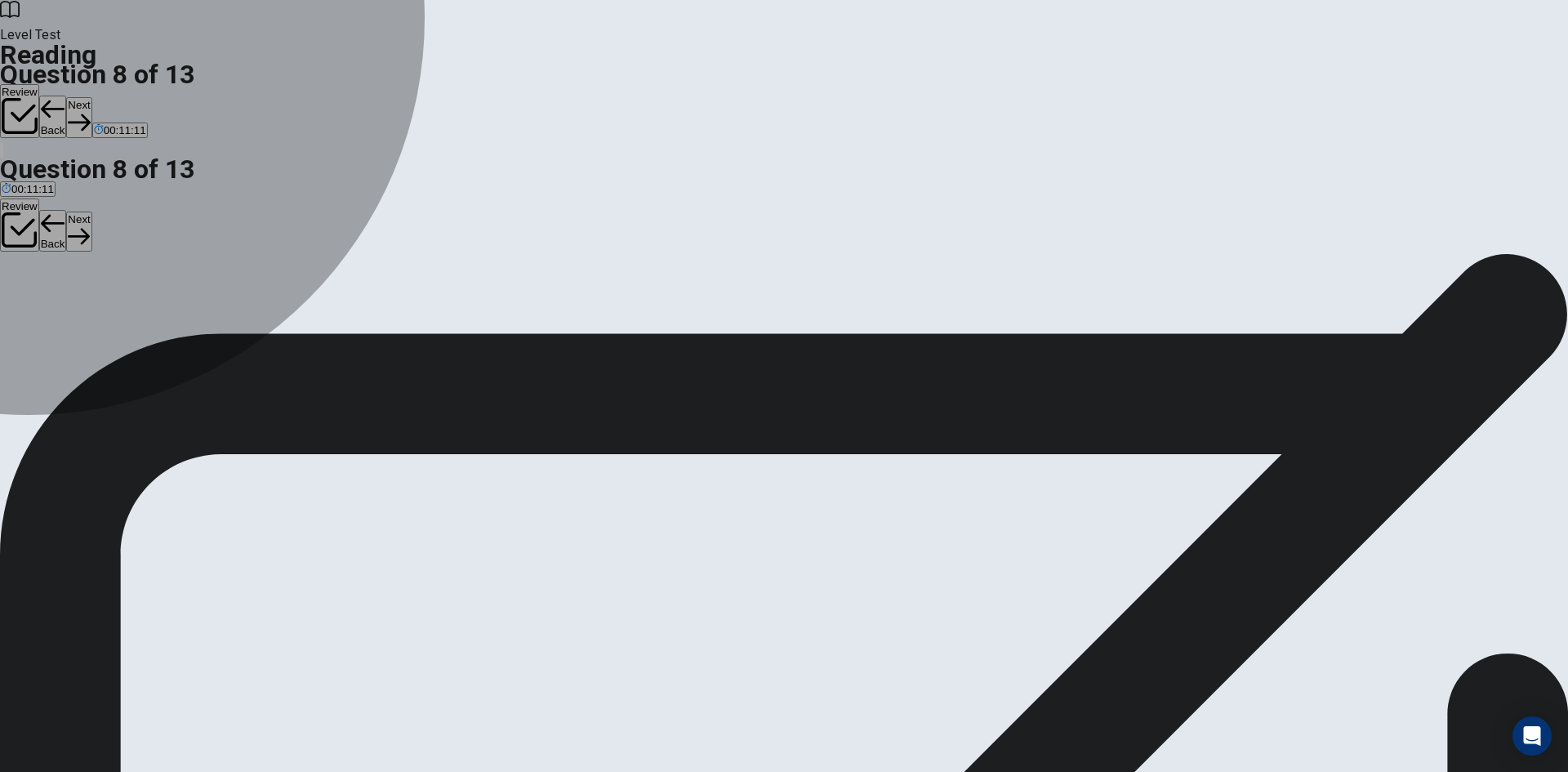
click at [386, 326] on div "C" at bounding box center [463, 319] width 156 height 12
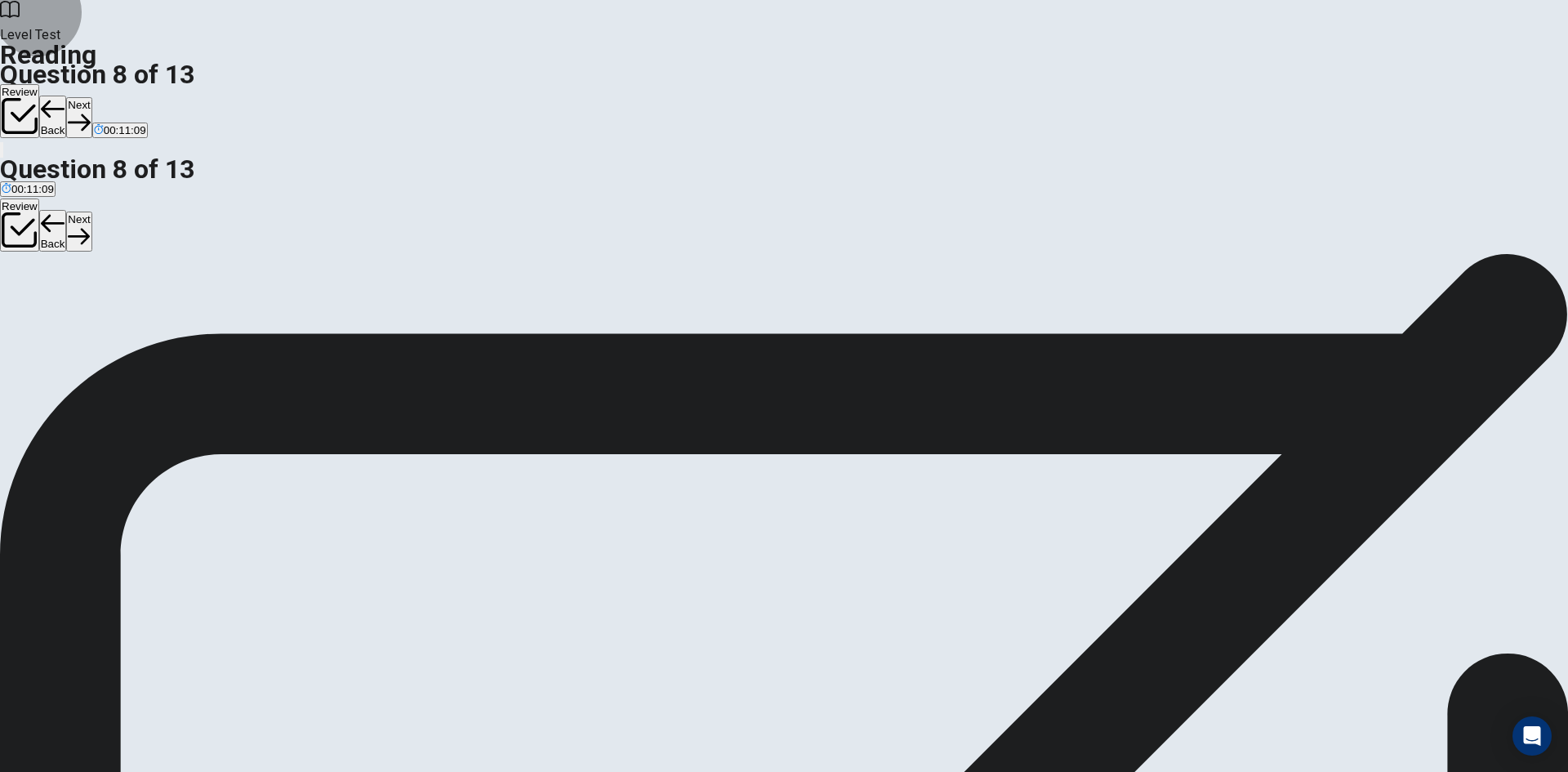
click at [91, 97] on button "Next" at bounding box center [79, 117] width 26 height 40
click at [178, 327] on span "REM sleep." at bounding box center [150, 332] width 56 height 12
click at [91, 97] on button "Next" at bounding box center [79, 117] width 26 height 40
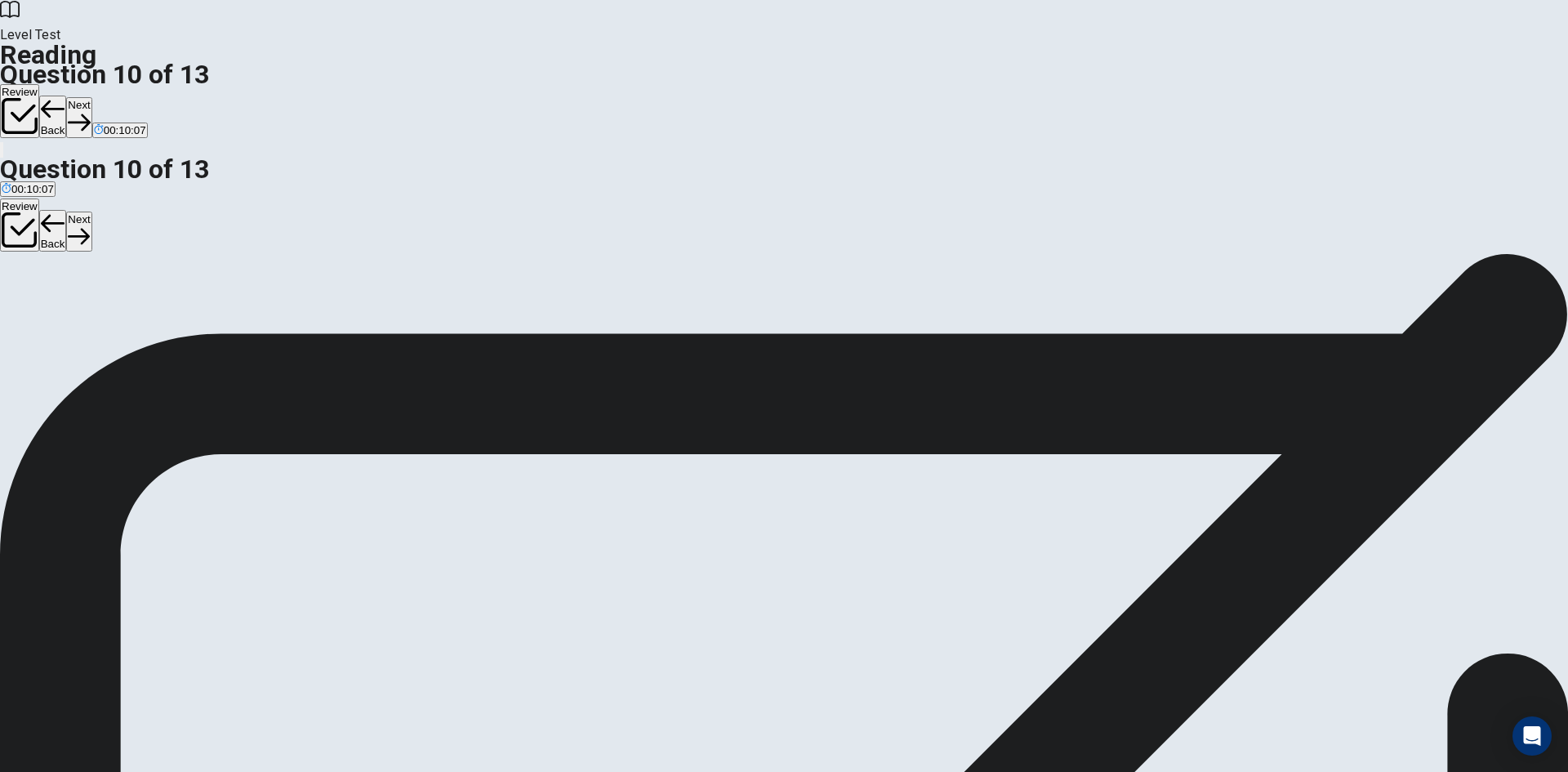
click at [237, 338] on span "Lack of physical activity." at bounding box center [180, 332] width 116 height 12
click at [91, 97] on button "Next" at bounding box center [79, 117] width 26 height 40
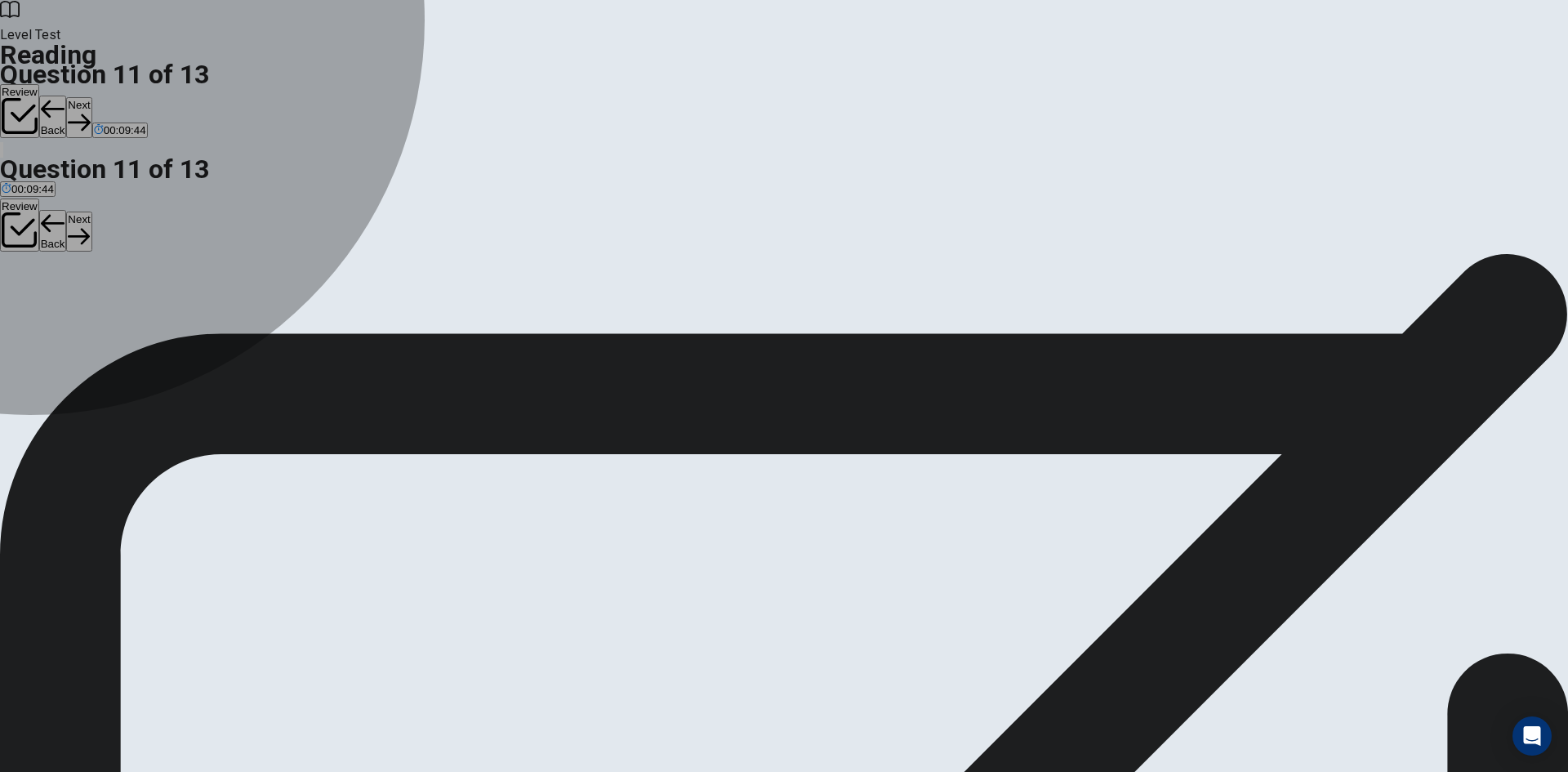
click at [358, 313] on div "B" at bounding box center [335, 319] width 252 height 12
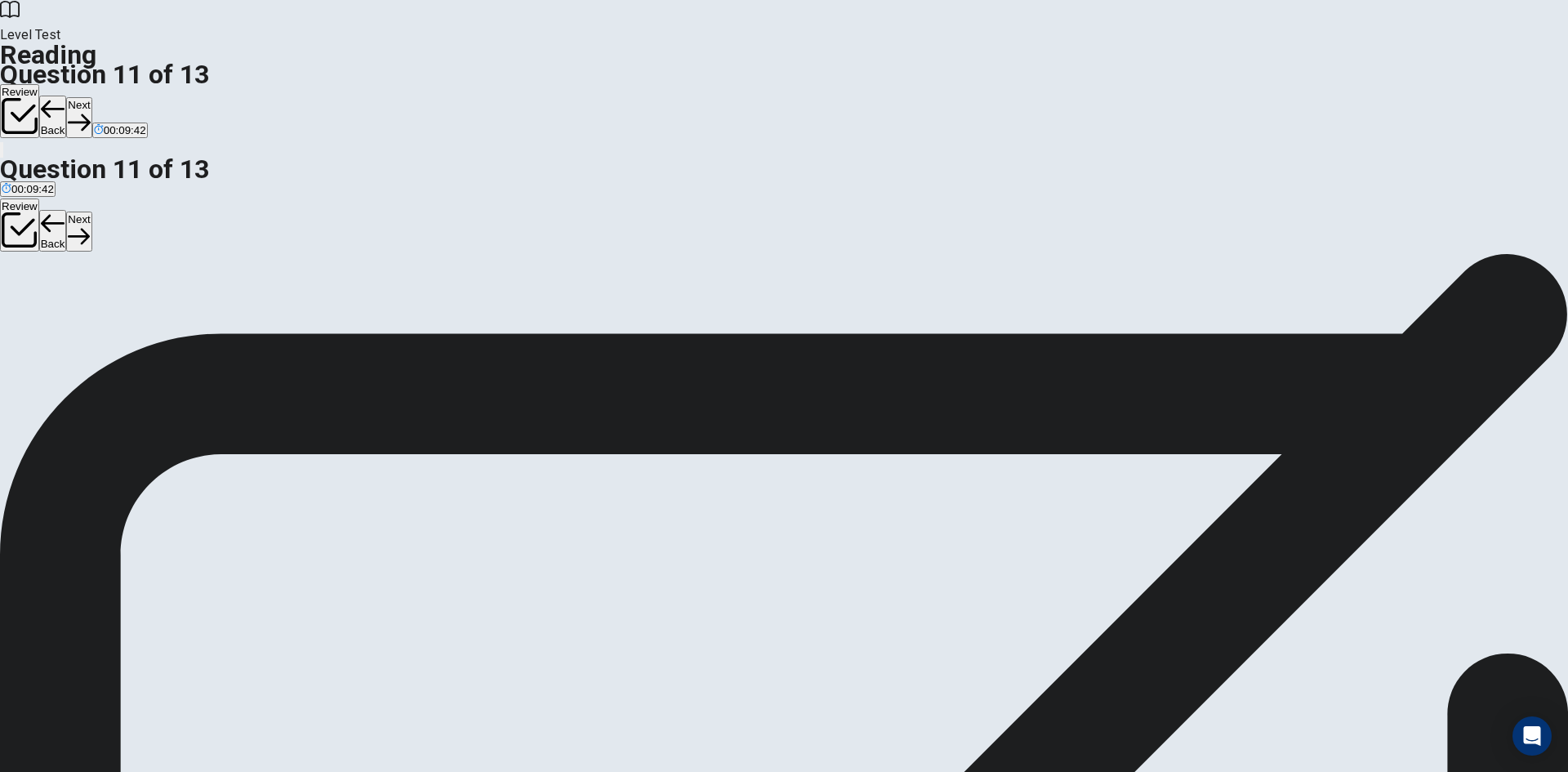
click at [91, 97] on button "Next" at bounding box center [79, 117] width 26 height 40
drag, startPoint x: 426, startPoint y: 452, endPoint x: 737, endPoint y: 446, distance: 311.1
drag, startPoint x: 420, startPoint y: 512, endPoint x: 744, endPoint y: 480, distance: 325.6
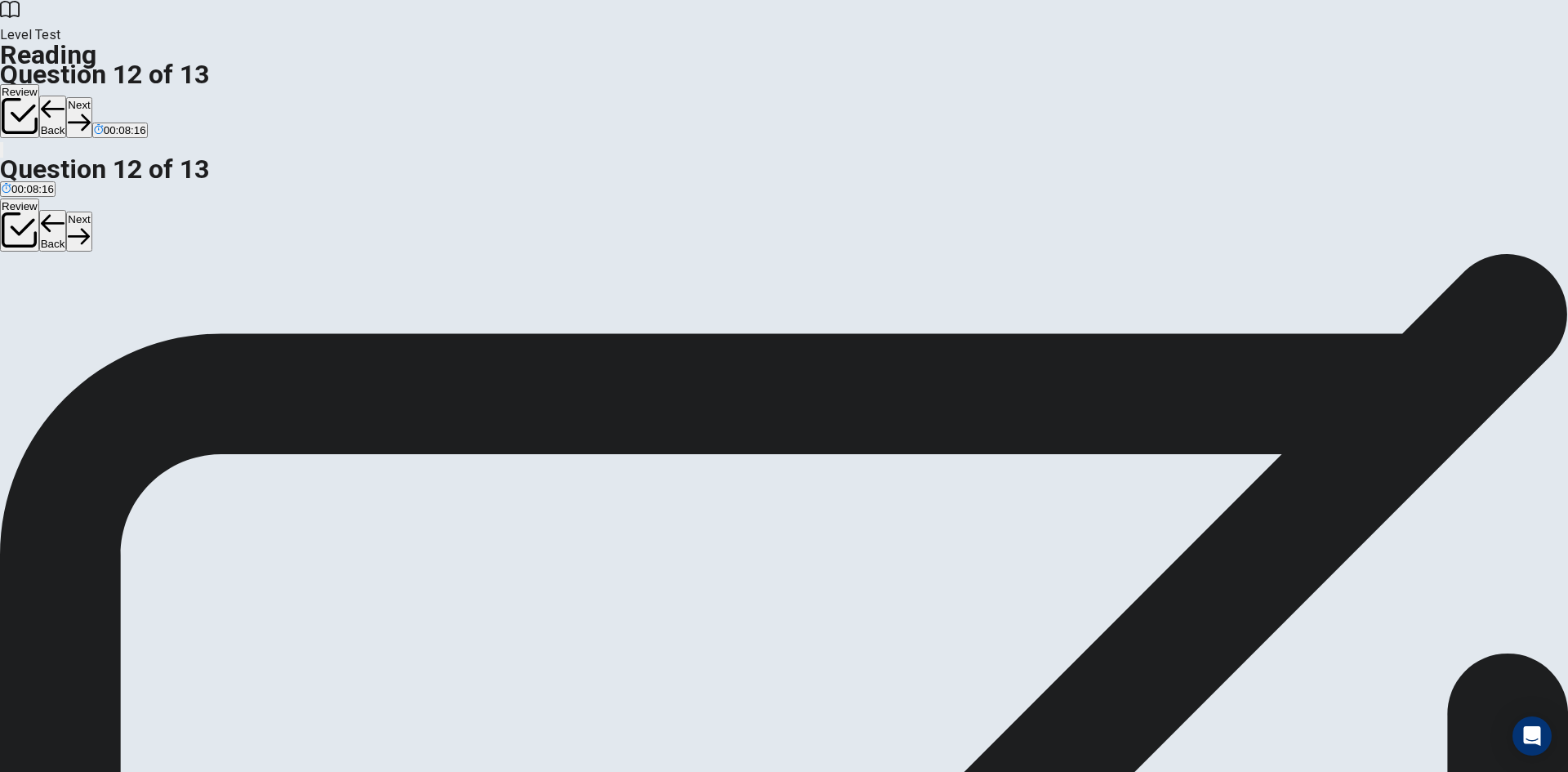
scroll to position [147, 0]
drag, startPoint x: 433, startPoint y: 489, endPoint x: 786, endPoint y: 529, distance: 355.3
drag, startPoint x: 720, startPoint y: 481, endPoint x: 733, endPoint y: 395, distance: 87.0
click at [91, 97] on button "Next" at bounding box center [79, 117] width 26 height 40
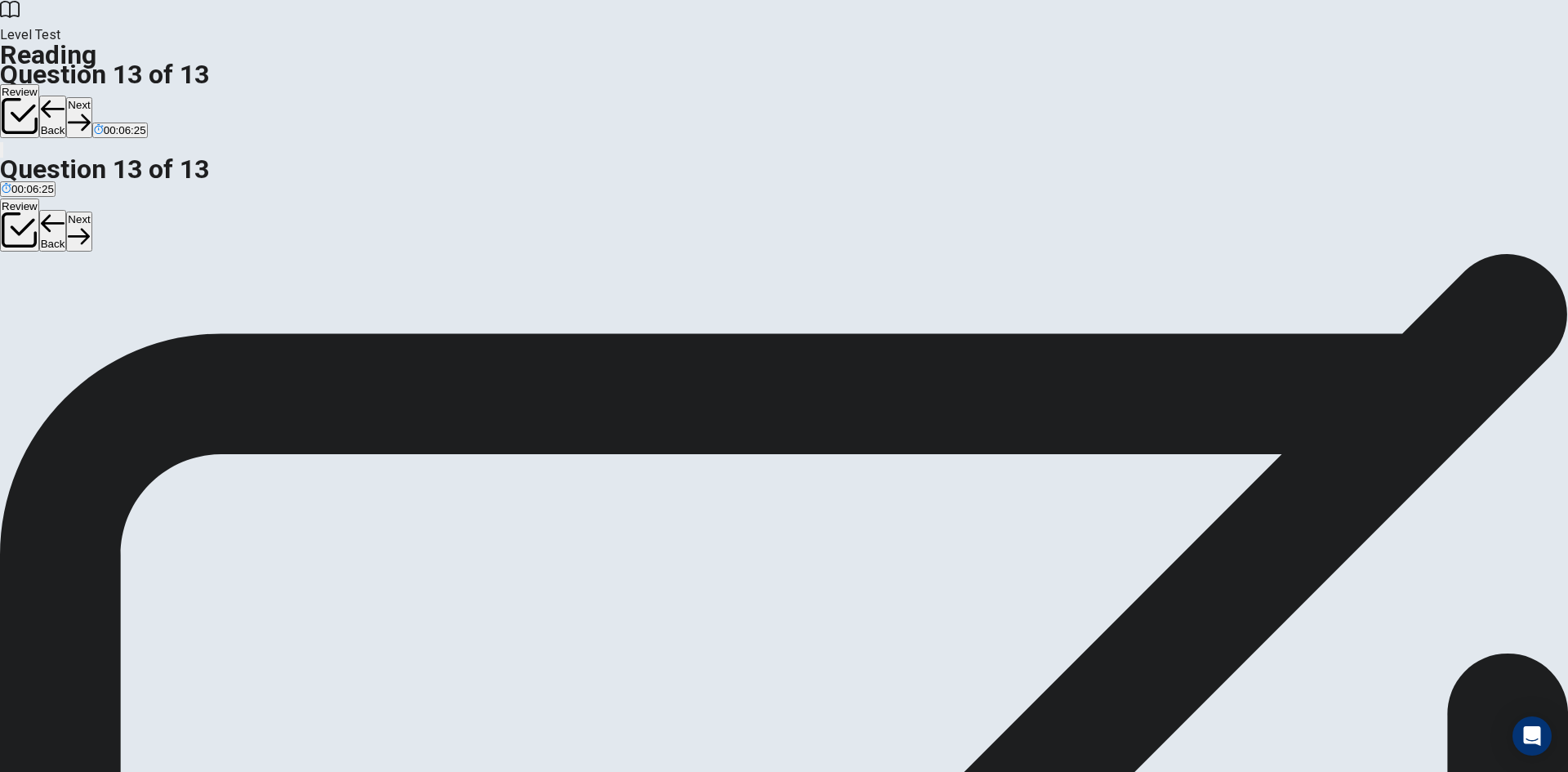
scroll to position [0, 0]
drag, startPoint x: 455, startPoint y: 456, endPoint x: 755, endPoint y: 399, distance: 305.4
drag, startPoint x: 436, startPoint y: 453, endPoint x: 1050, endPoint y: 377, distance: 618.7
drag, startPoint x: 409, startPoint y: 442, endPoint x: 1045, endPoint y: 451, distance: 636.1
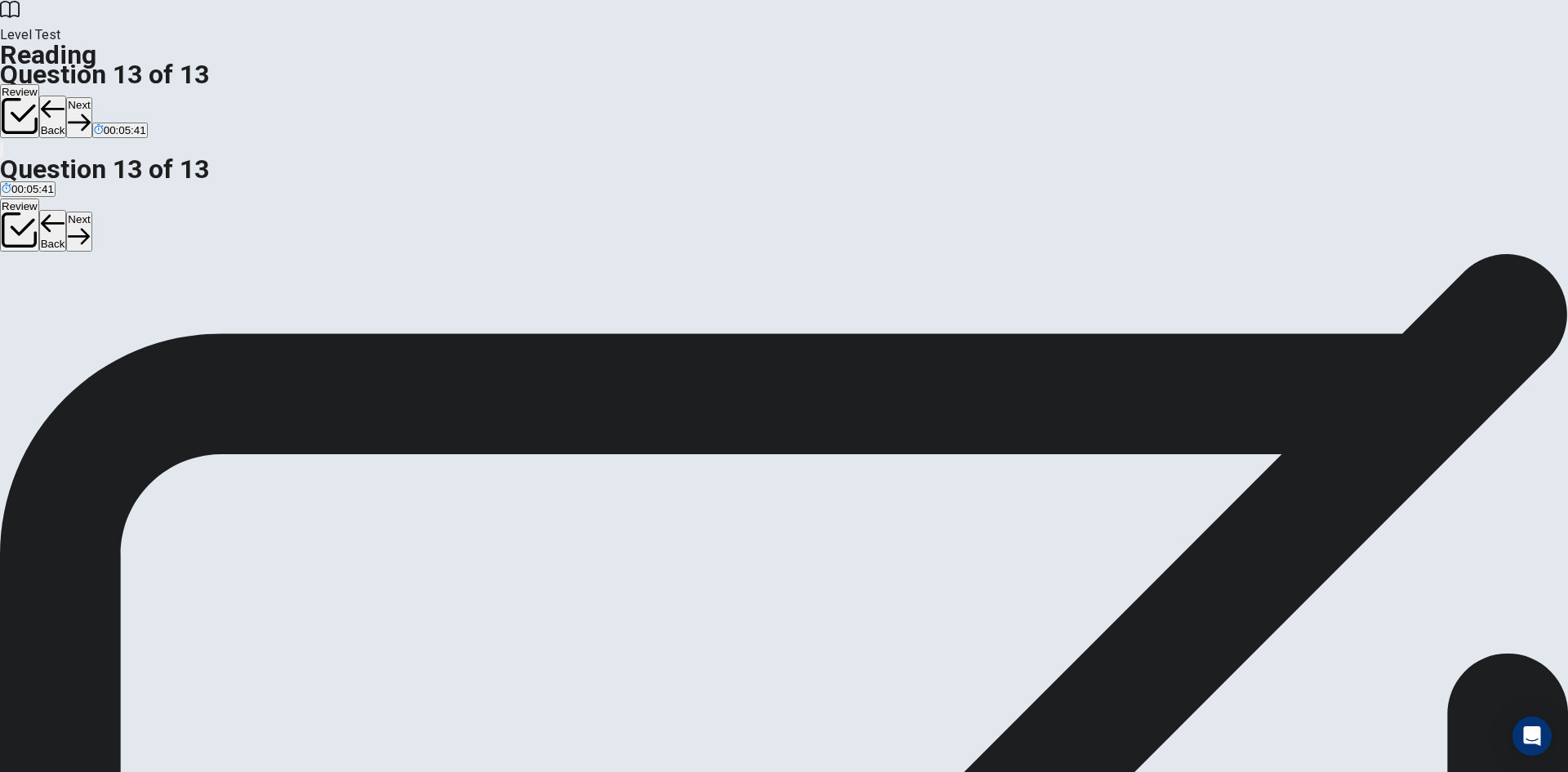
scroll to position [36, 0]
drag, startPoint x: 455, startPoint y: 486, endPoint x: 1095, endPoint y: 525, distance: 641.2
drag, startPoint x: 413, startPoint y: 376, endPoint x: 707, endPoint y: 464, distance: 306.9
drag, startPoint x: 702, startPoint y: 458, endPoint x: 424, endPoint y: 512, distance: 283.2
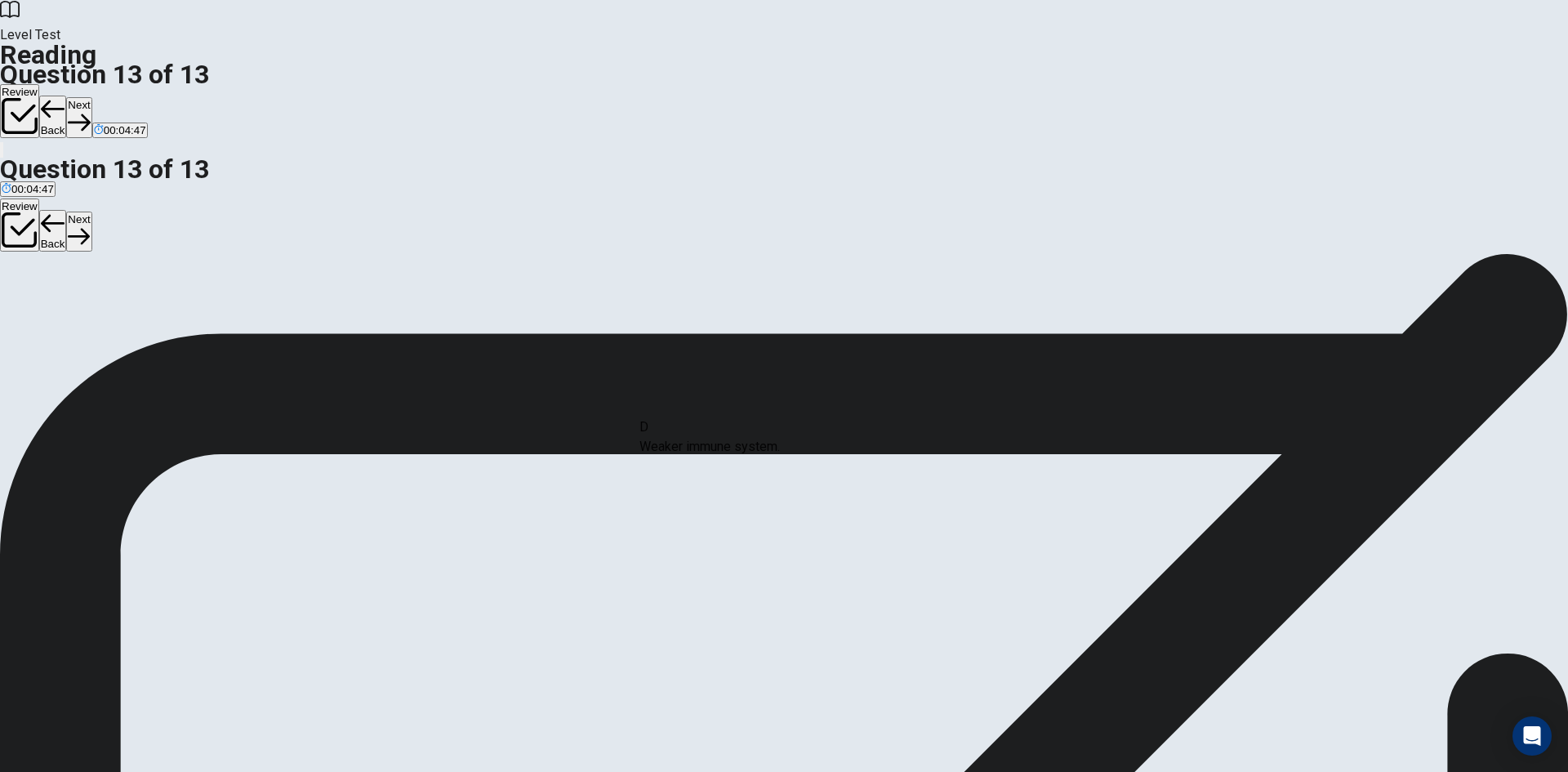
drag, startPoint x: 438, startPoint y: 452, endPoint x: 767, endPoint y: 450, distance: 329.0
click at [91, 97] on button "Next" at bounding box center [79, 117] width 26 height 40
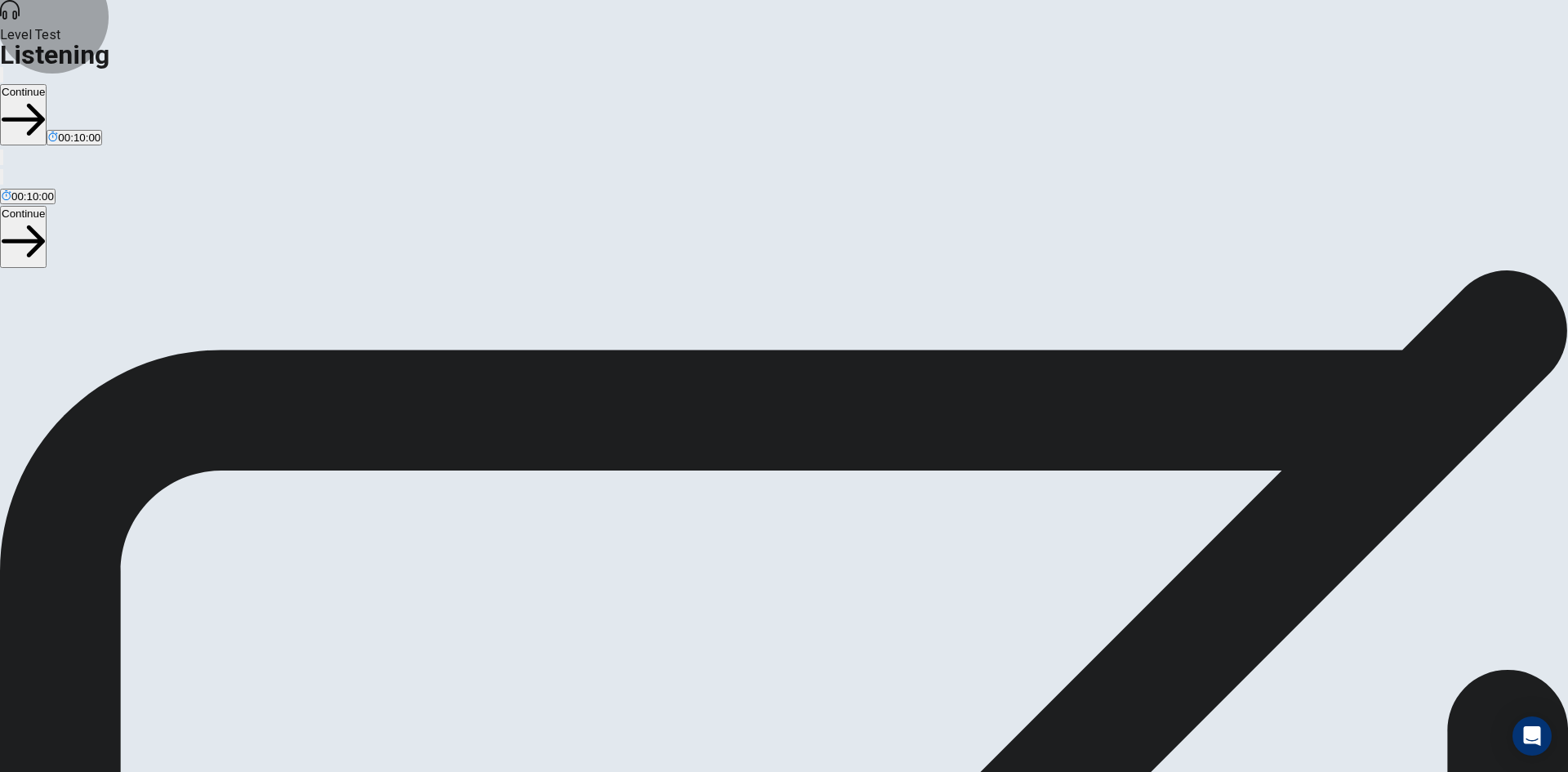
click at [47, 85] on button "Continue" at bounding box center [23, 115] width 47 height 61
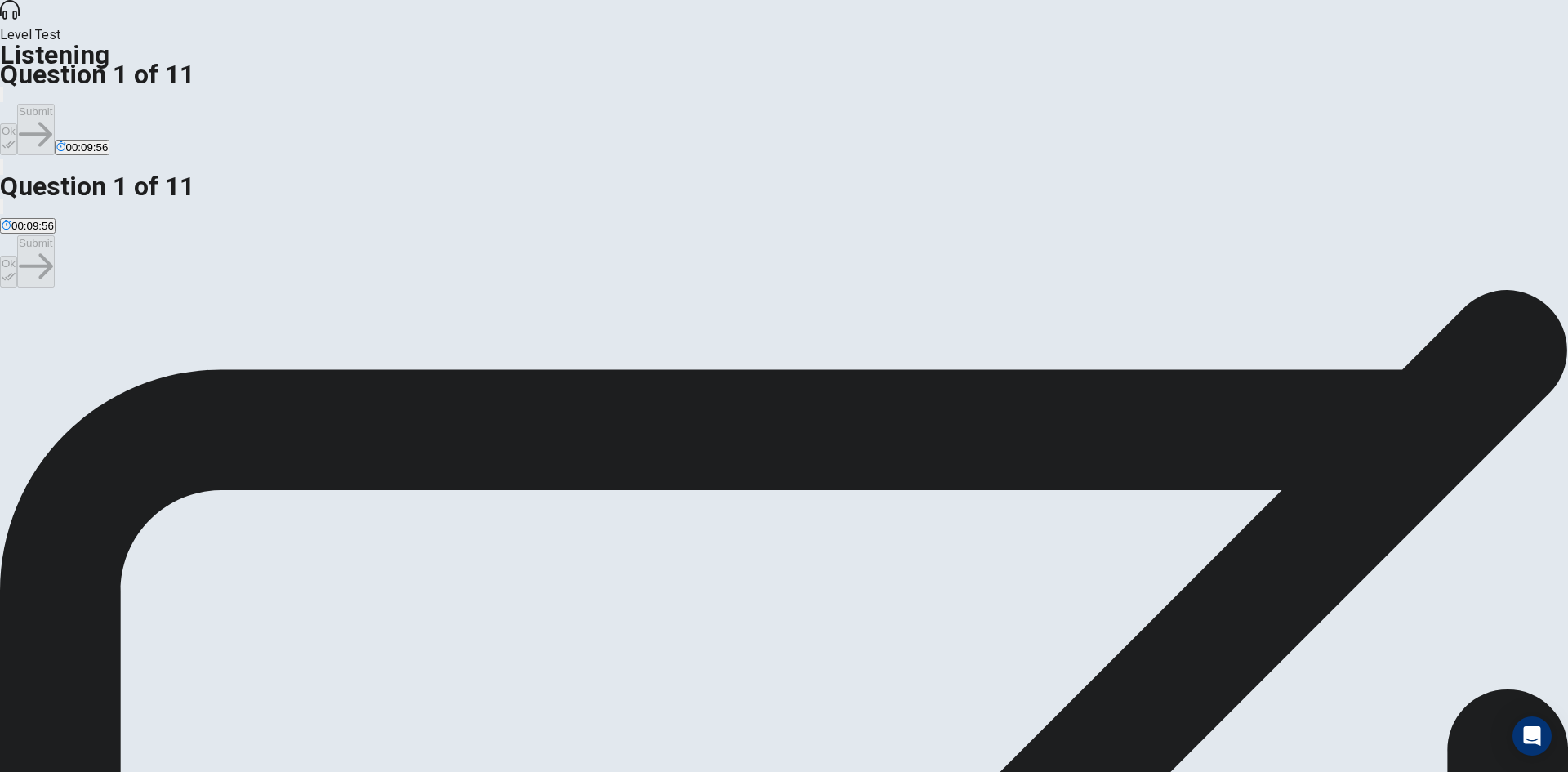
click at [236, 342] on span "A music festival." at bounding box center [197, 348] width 79 height 12
click at [17, 123] on button "Ok" at bounding box center [9, 138] width 17 height 32
click at [54, 103] on button "Submit" at bounding box center [35, 129] width 37 height 51
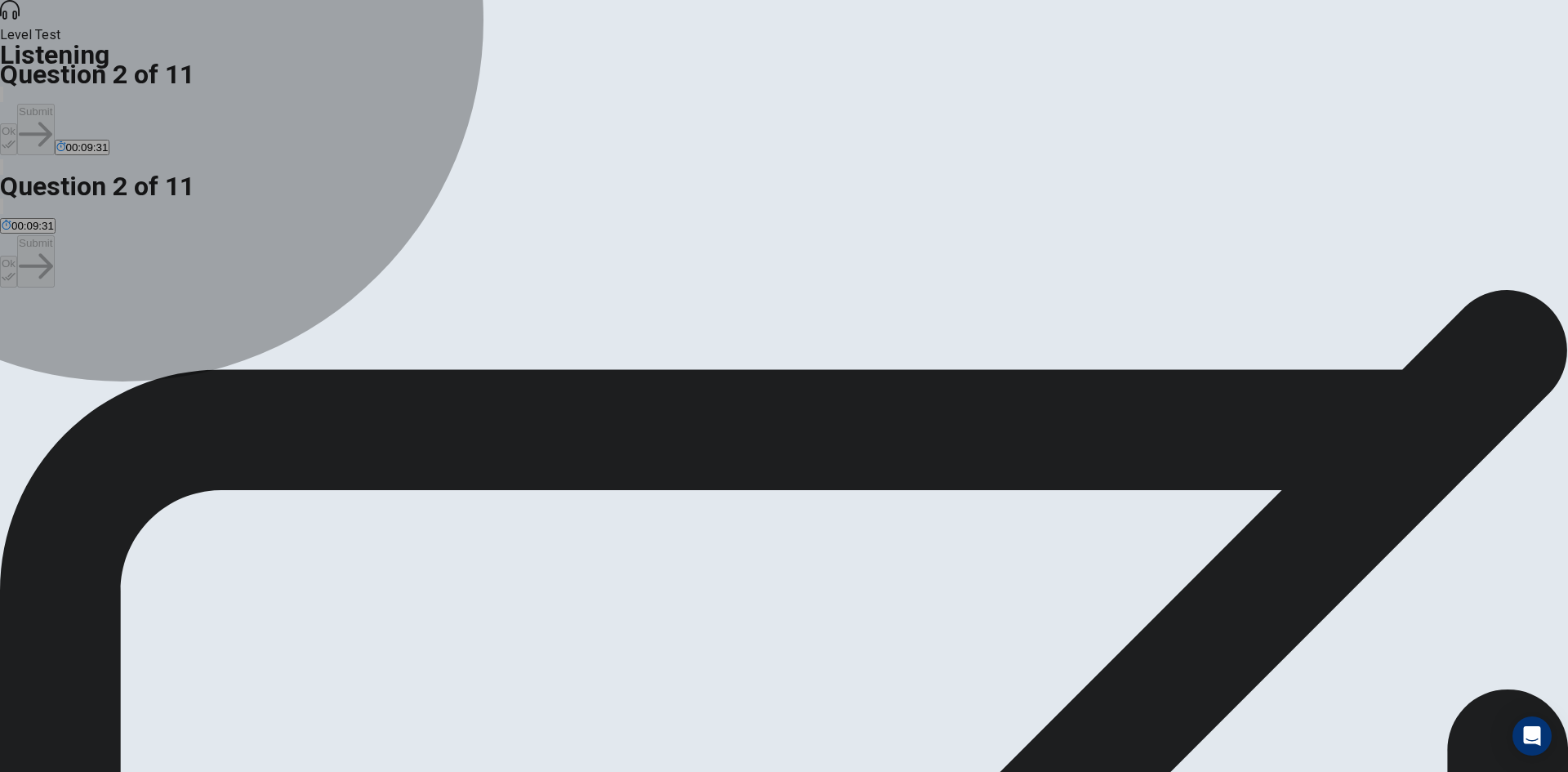
click at [308, 342] on span "The performance by The Sonic Waves." at bounding box center [214, 348] width 188 height 12
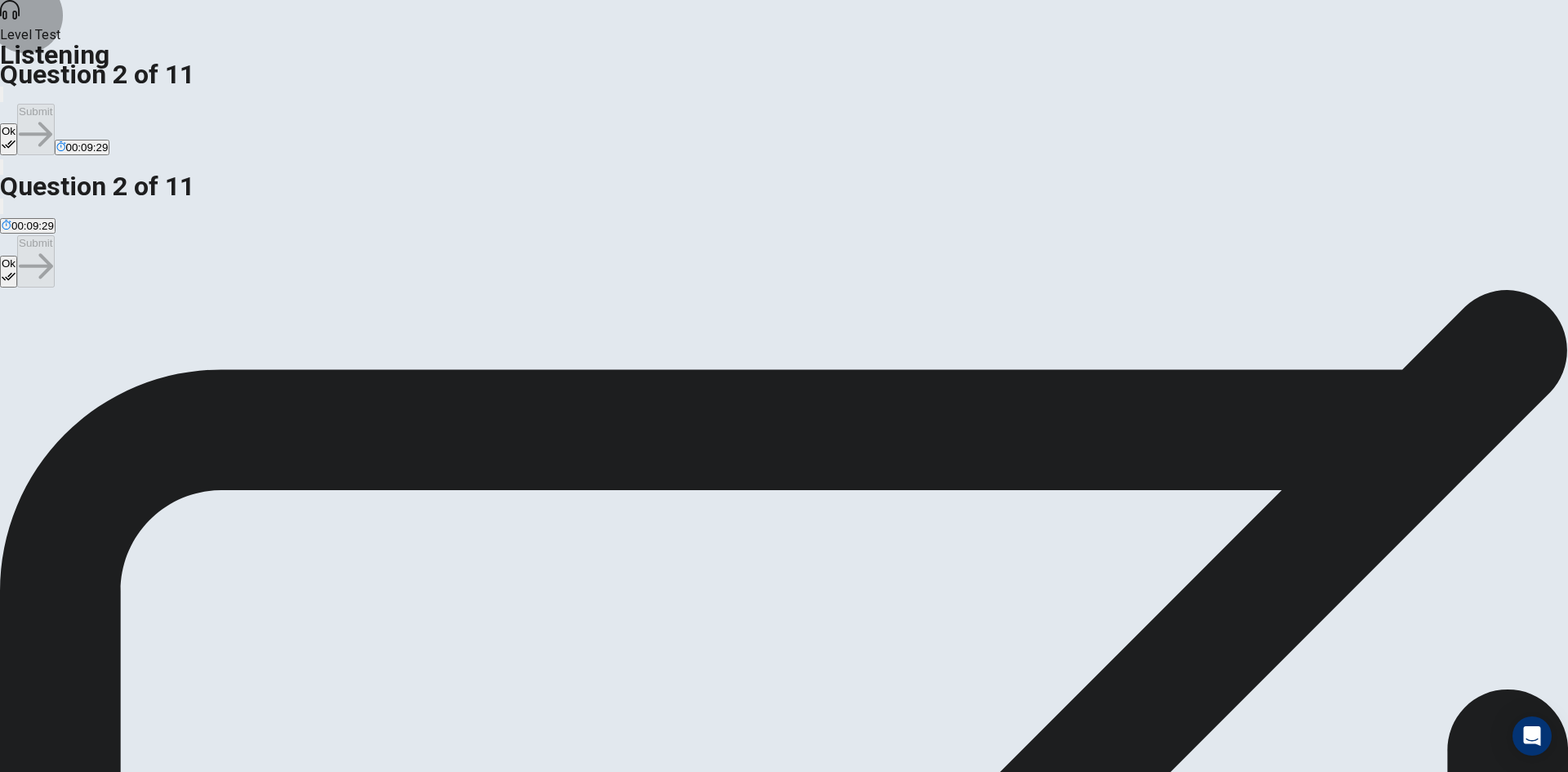
click at [17, 123] on button "Ok" at bounding box center [9, 138] width 17 height 32
click at [54, 103] on button "Submit" at bounding box center [35, 129] width 37 height 51
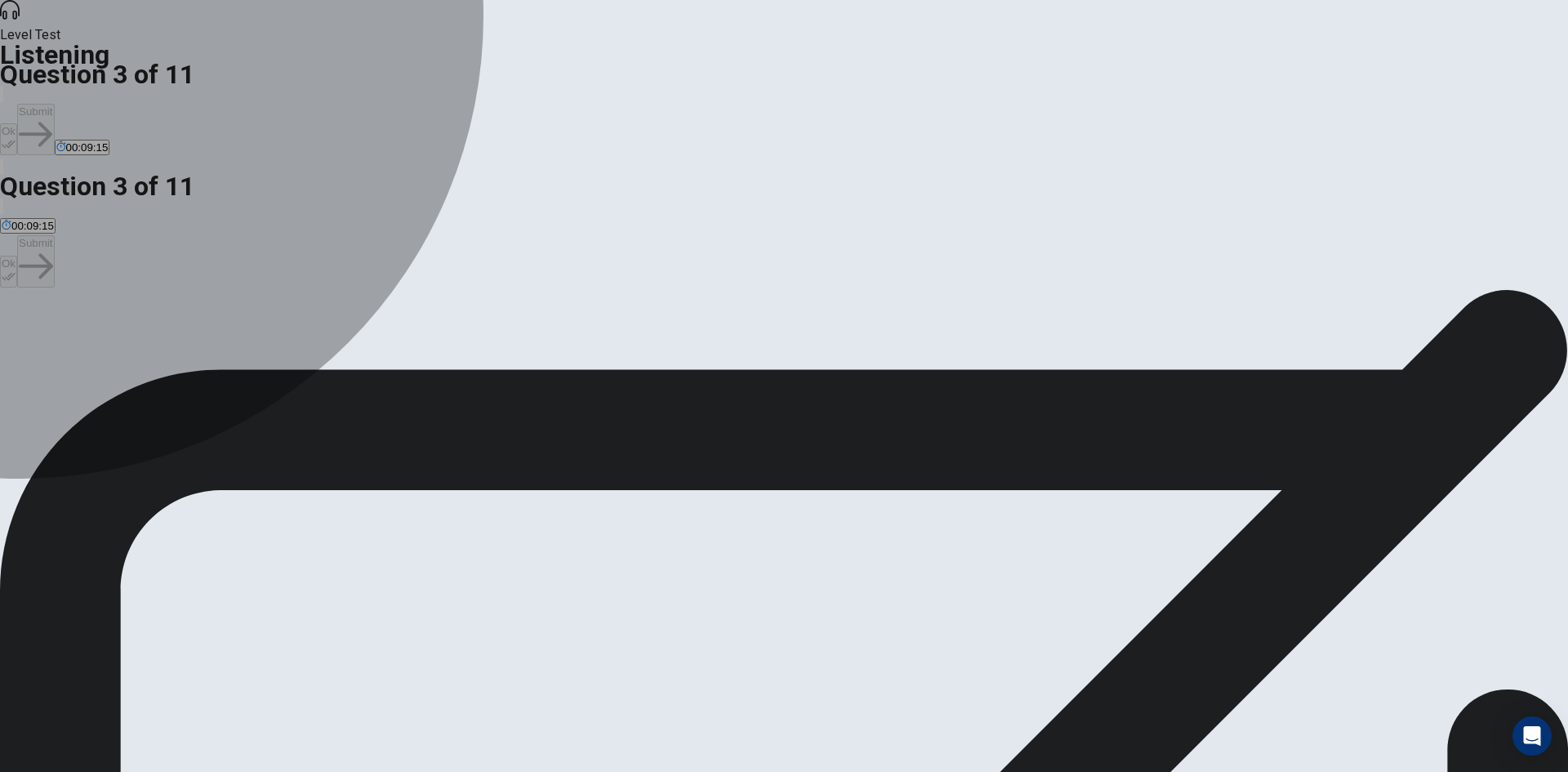
click at [563, 342] on div "D" at bounding box center [504, 336] width 172 height 12
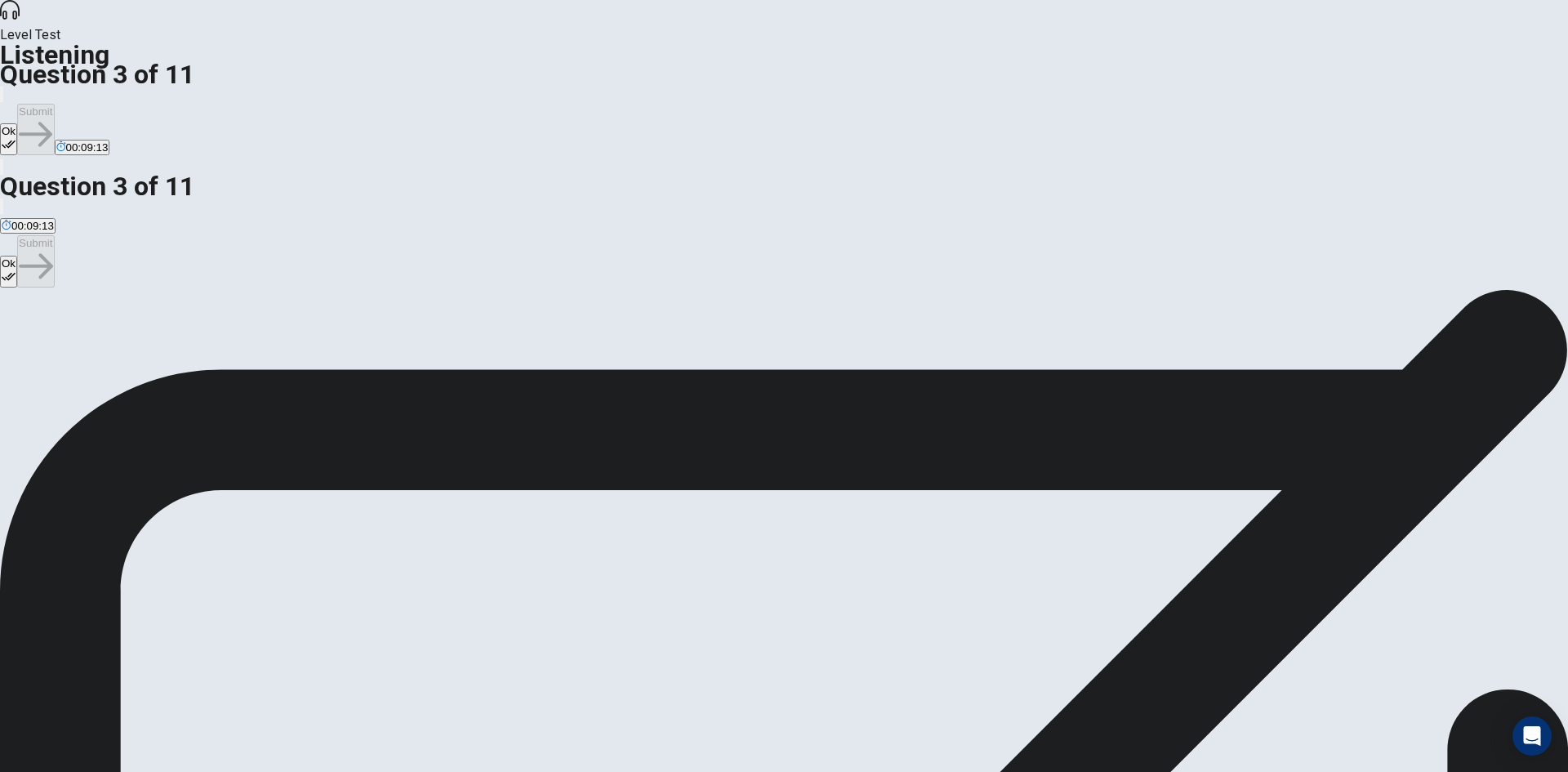
click at [17, 123] on button "Ok" at bounding box center [9, 138] width 17 height 32
click at [54, 103] on button "Submit" at bounding box center [35, 129] width 37 height 51
click at [536, 342] on span "There was something for everyone." at bounding box center [451, 348] width 171 height 12
click at [17, 123] on button "Ok" at bounding box center [9, 138] width 17 height 32
click at [54, 103] on button "Submit" at bounding box center [35, 129] width 37 height 51
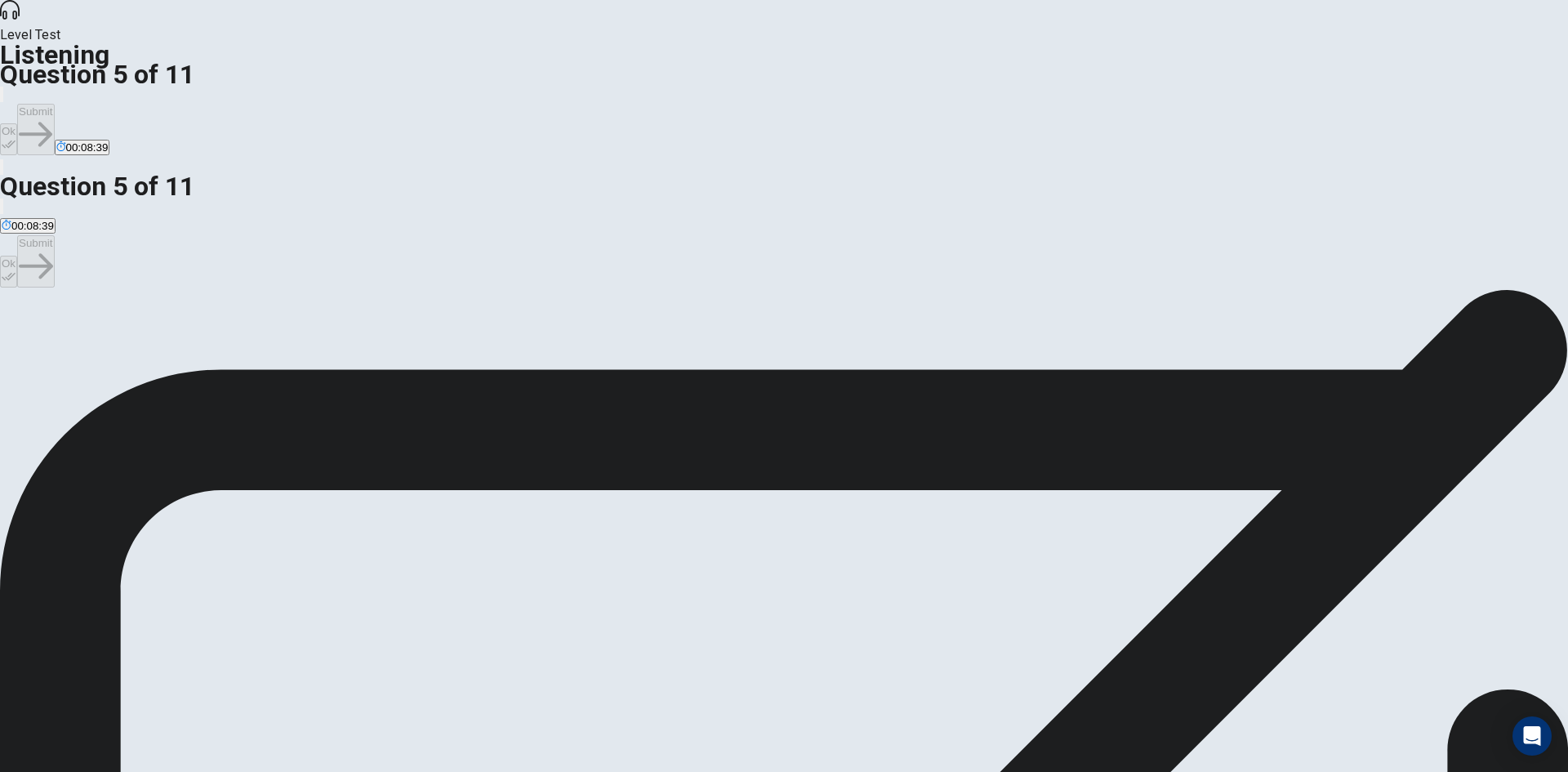
click at [206, 354] on span "[PERSON_NAME]." at bounding box center [160, 348] width 92 height 12
click at [17, 123] on button "Ok" at bounding box center [9, 138] width 17 height 32
click at [54, 103] on button "Submit" at bounding box center [35, 129] width 37 height 51
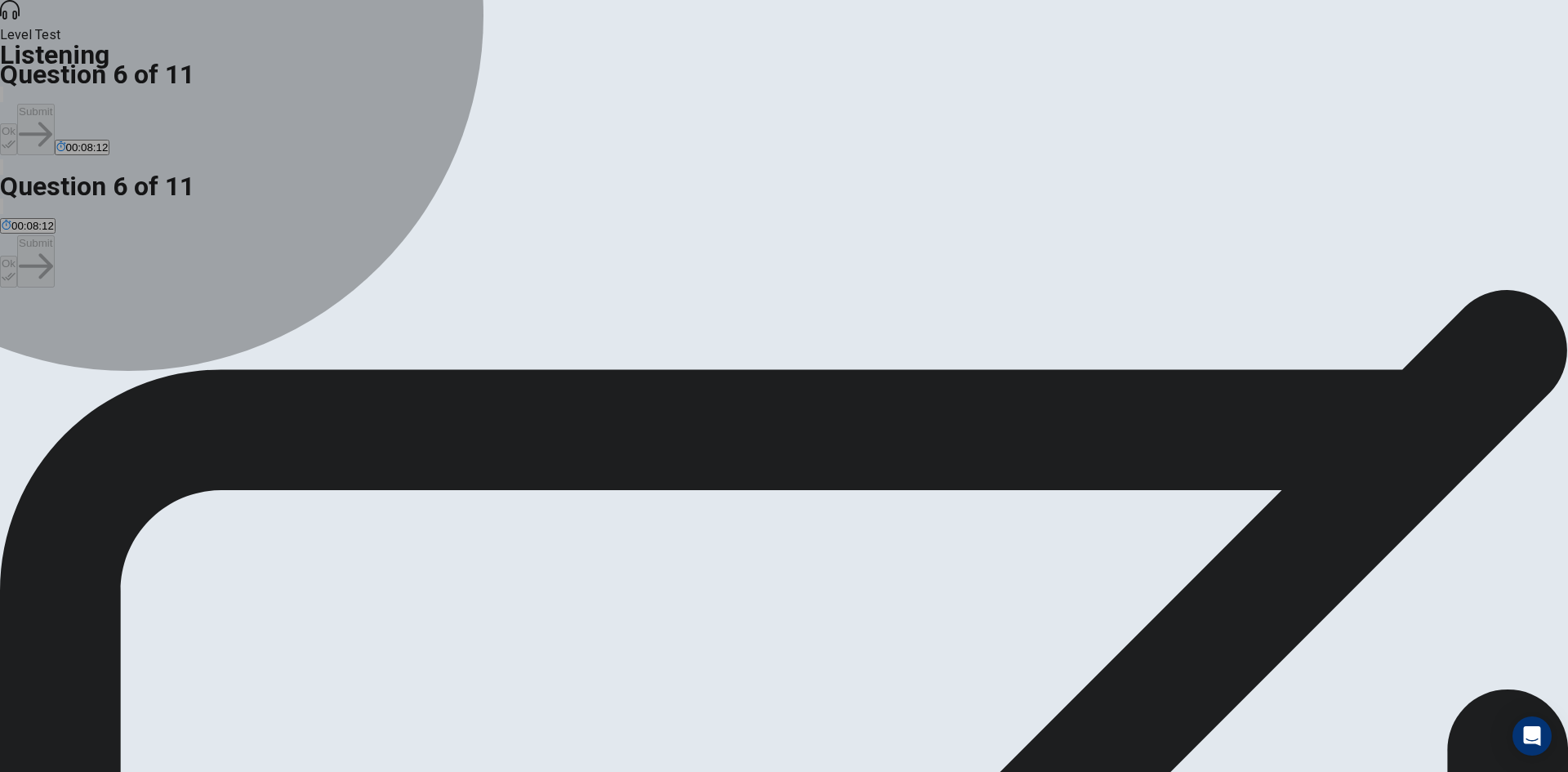
click at [562, 354] on span "That the festival happens more than once a year." at bounding box center [445, 348] width 236 height 12
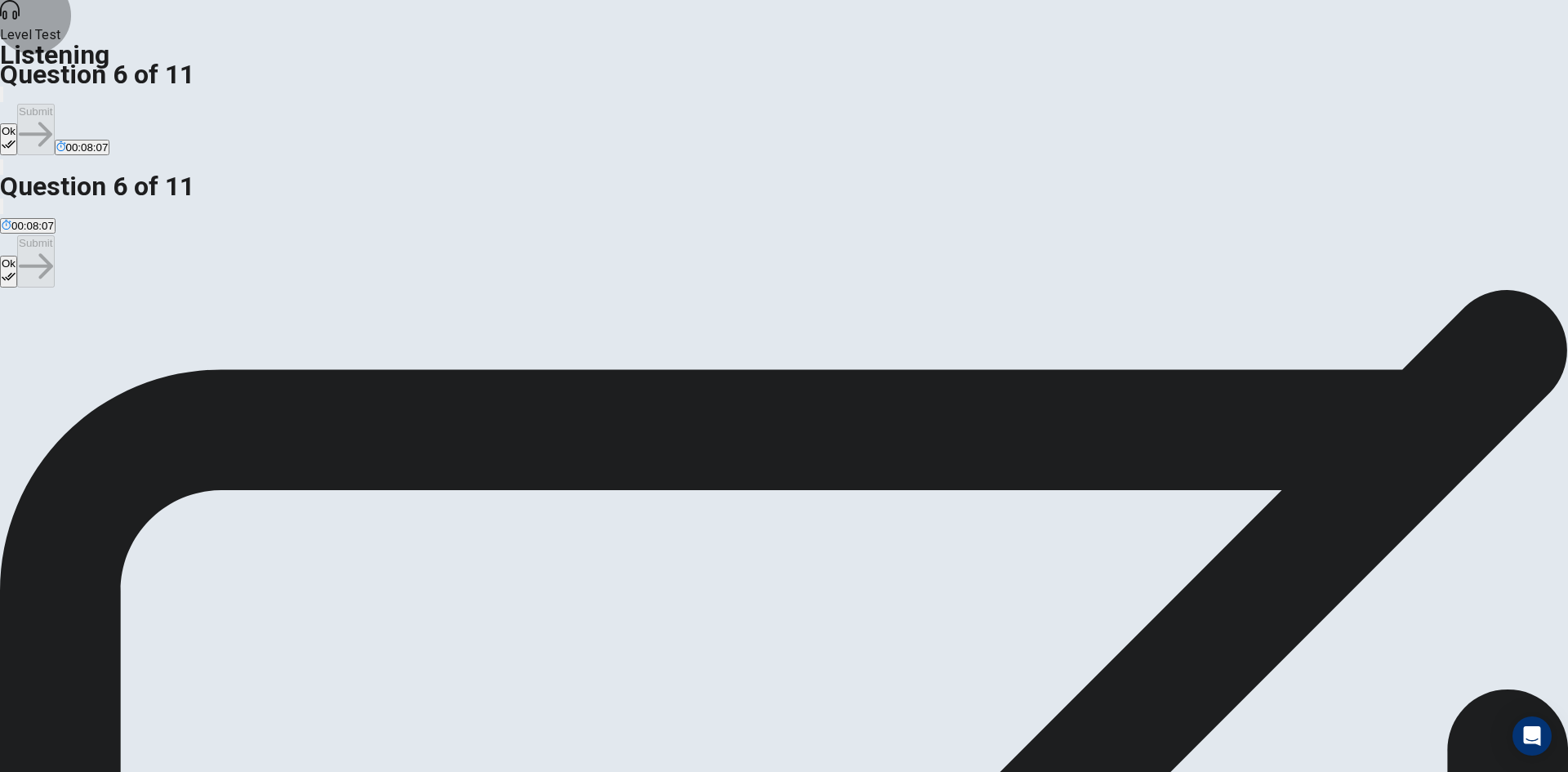
click at [17, 123] on button "Ok" at bounding box center [9, 138] width 17 height 32
click at [54, 103] on button "Submit" at bounding box center [35, 129] width 37 height 51
click at [510, 342] on span "Attend more music festivals next summer." at bounding box center [410, 348] width 201 height 12
click at [17, 123] on button "Ok" at bounding box center [9, 138] width 17 height 32
click at [54, 103] on button "Submit" at bounding box center [35, 129] width 37 height 51
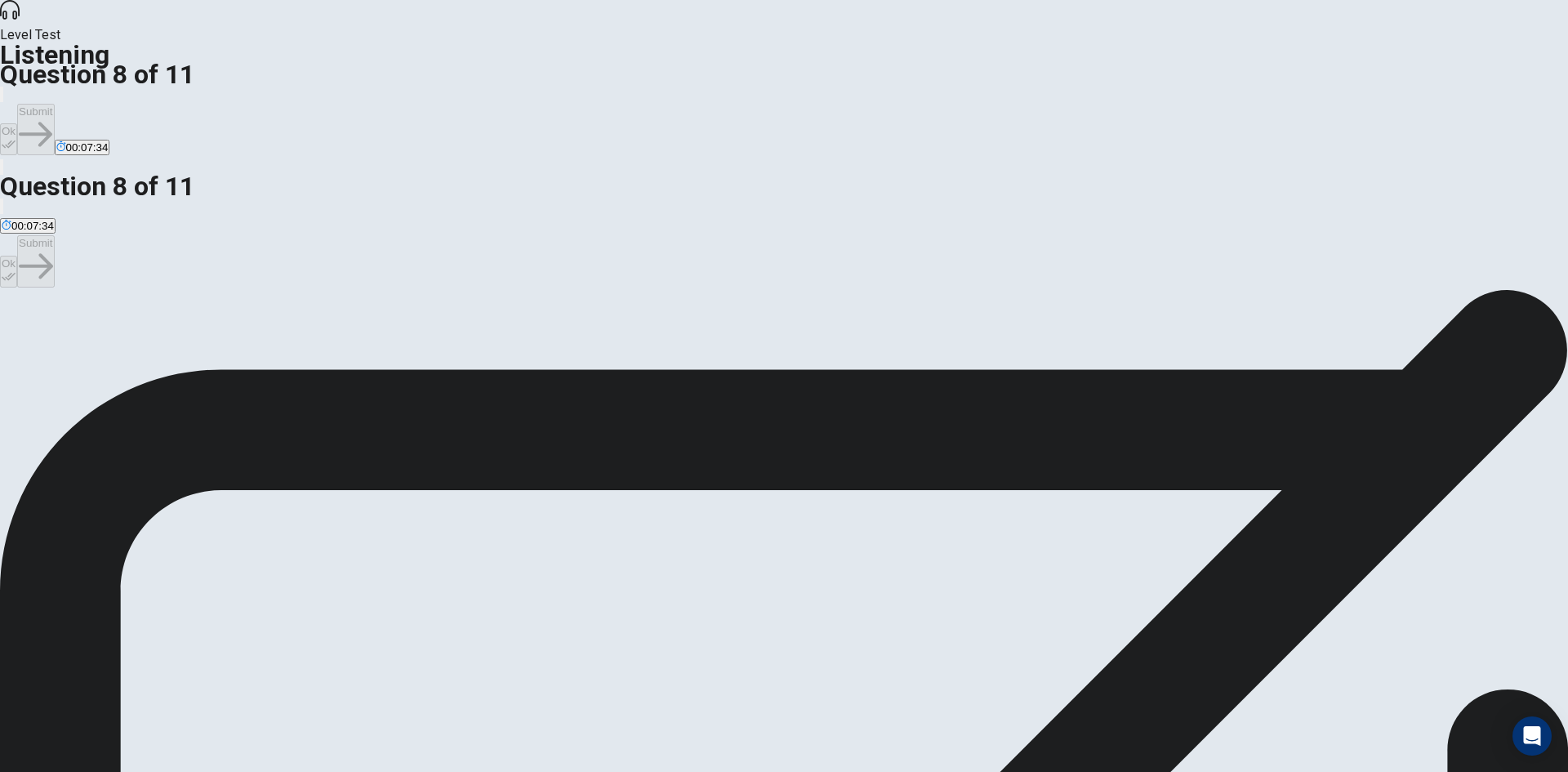
click at [412, 342] on span "They had an amazing time and want to go again." at bounding box center [295, 348] width 236 height 12
click at [17, 123] on button "Ok" at bounding box center [9, 138] width 17 height 32
click at [54, 103] on button "Submit" at bounding box center [35, 129] width 37 height 51
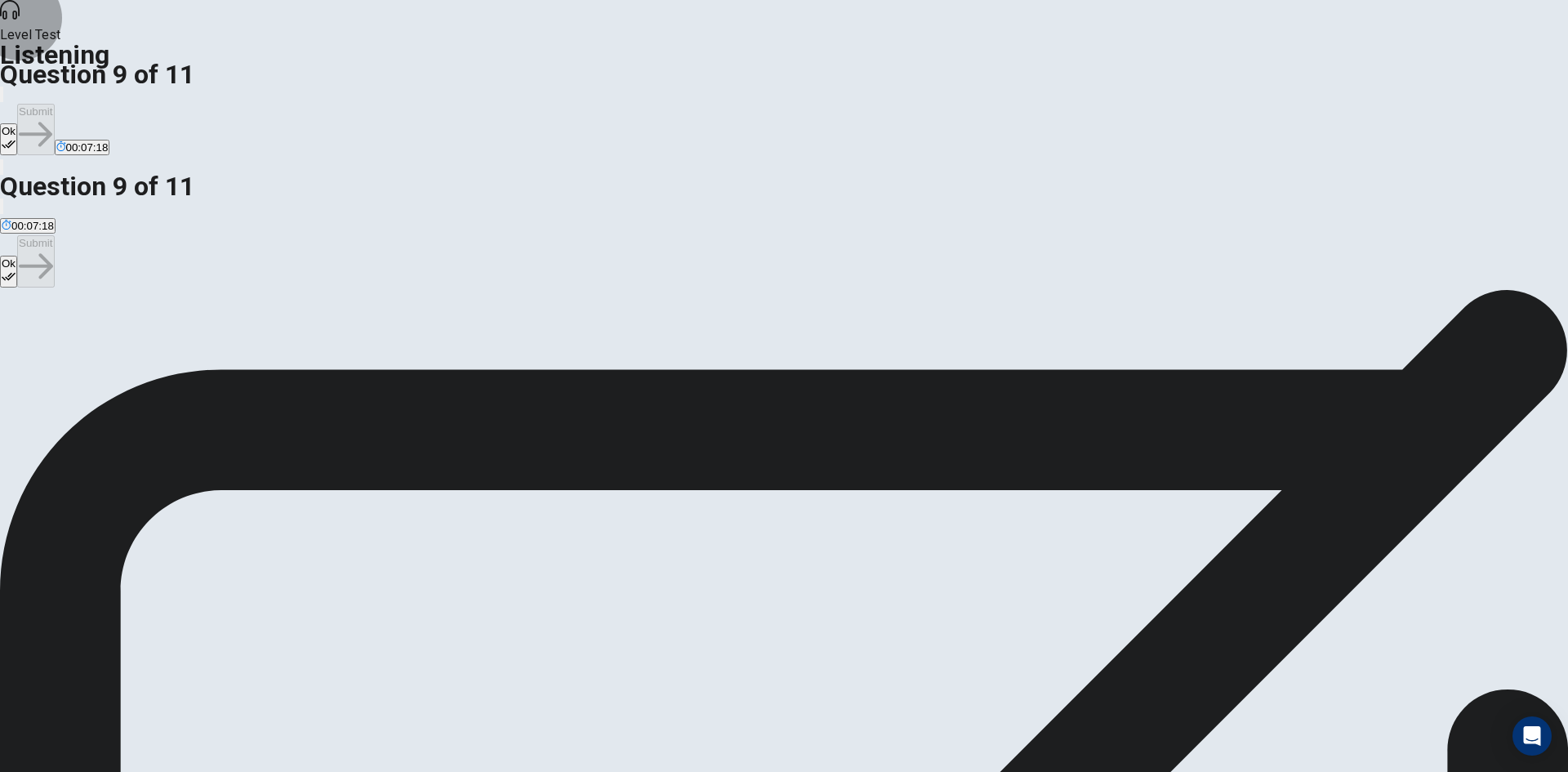
click at [17, 123] on button "Ok" at bounding box center [9, 138] width 17 height 32
click at [54, 103] on button "Submit" at bounding box center [35, 129] width 37 height 51
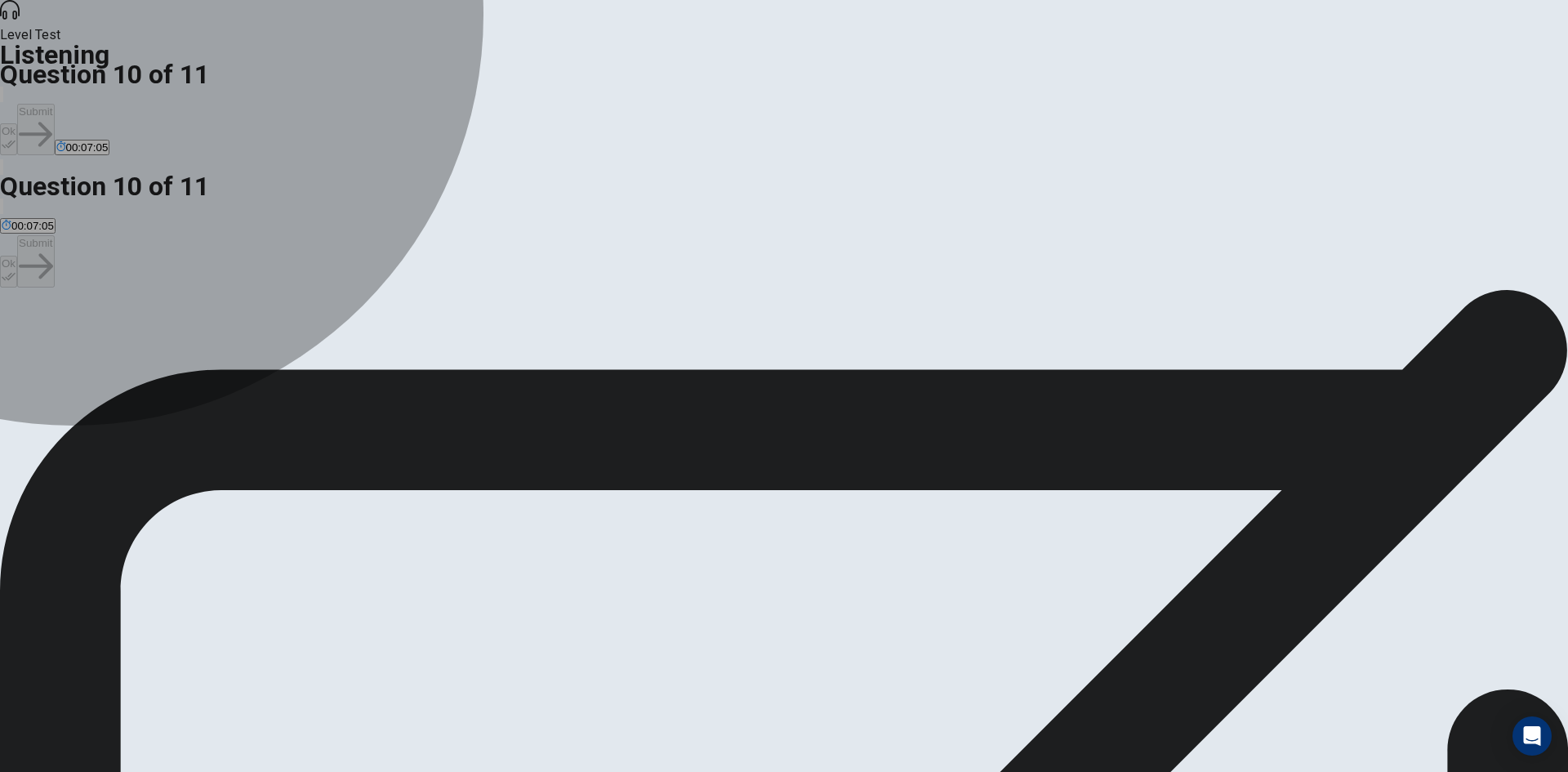
click at [615, 354] on span "The food trucks served surprisingly good food." at bounding box center [537, 348] width 223 height 12
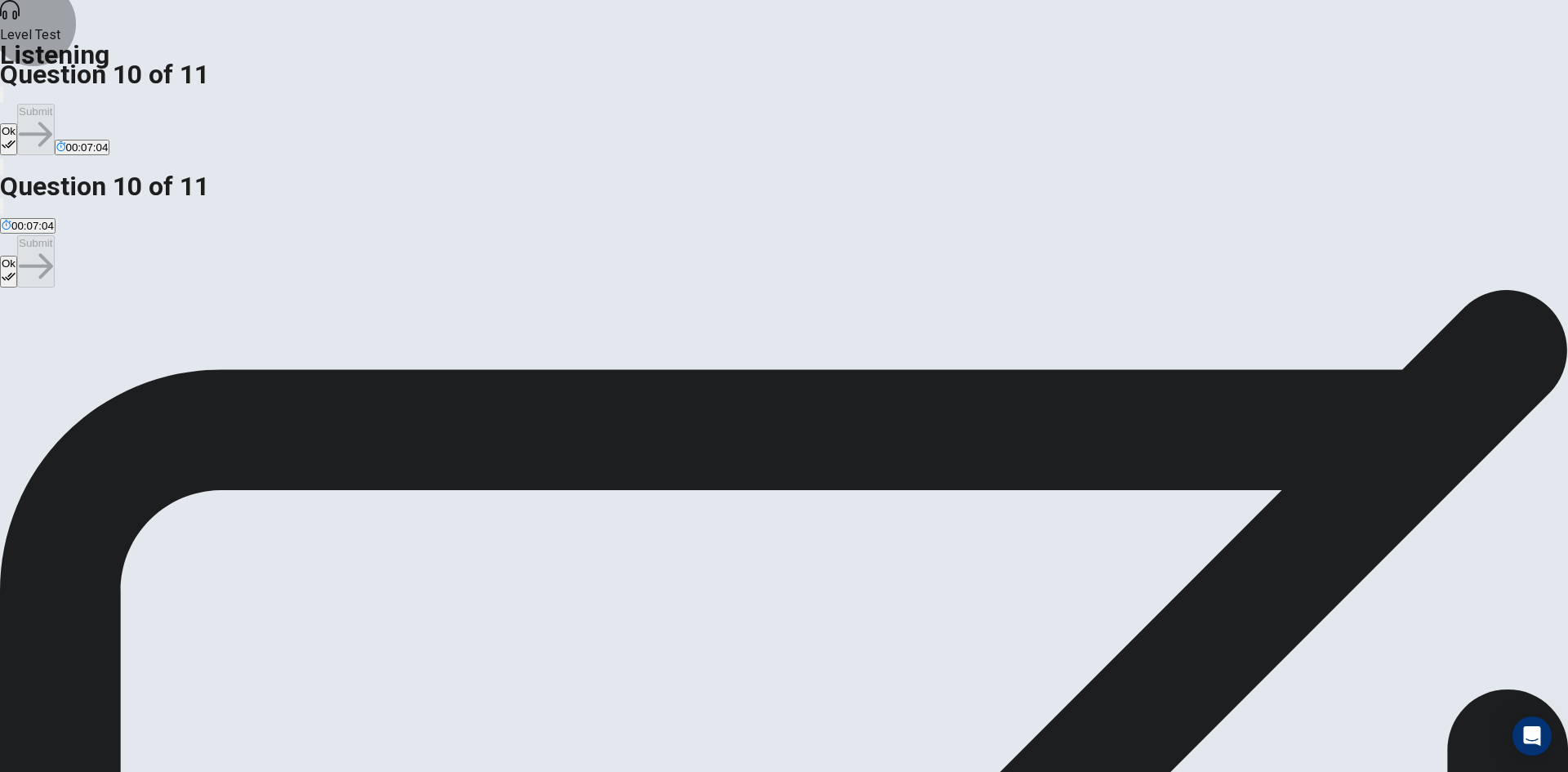
click at [17, 123] on button "Ok" at bounding box center [9, 138] width 17 height 32
click at [54, 103] on button "Submit" at bounding box center [35, 129] width 37 height 51
click at [254, 342] on span "Save money for tickets." at bounding box center [196, 348] width 114 height 12
click at [17, 123] on button "Ok" at bounding box center [9, 138] width 17 height 32
click at [54, 103] on button "Submit" at bounding box center [35, 129] width 37 height 51
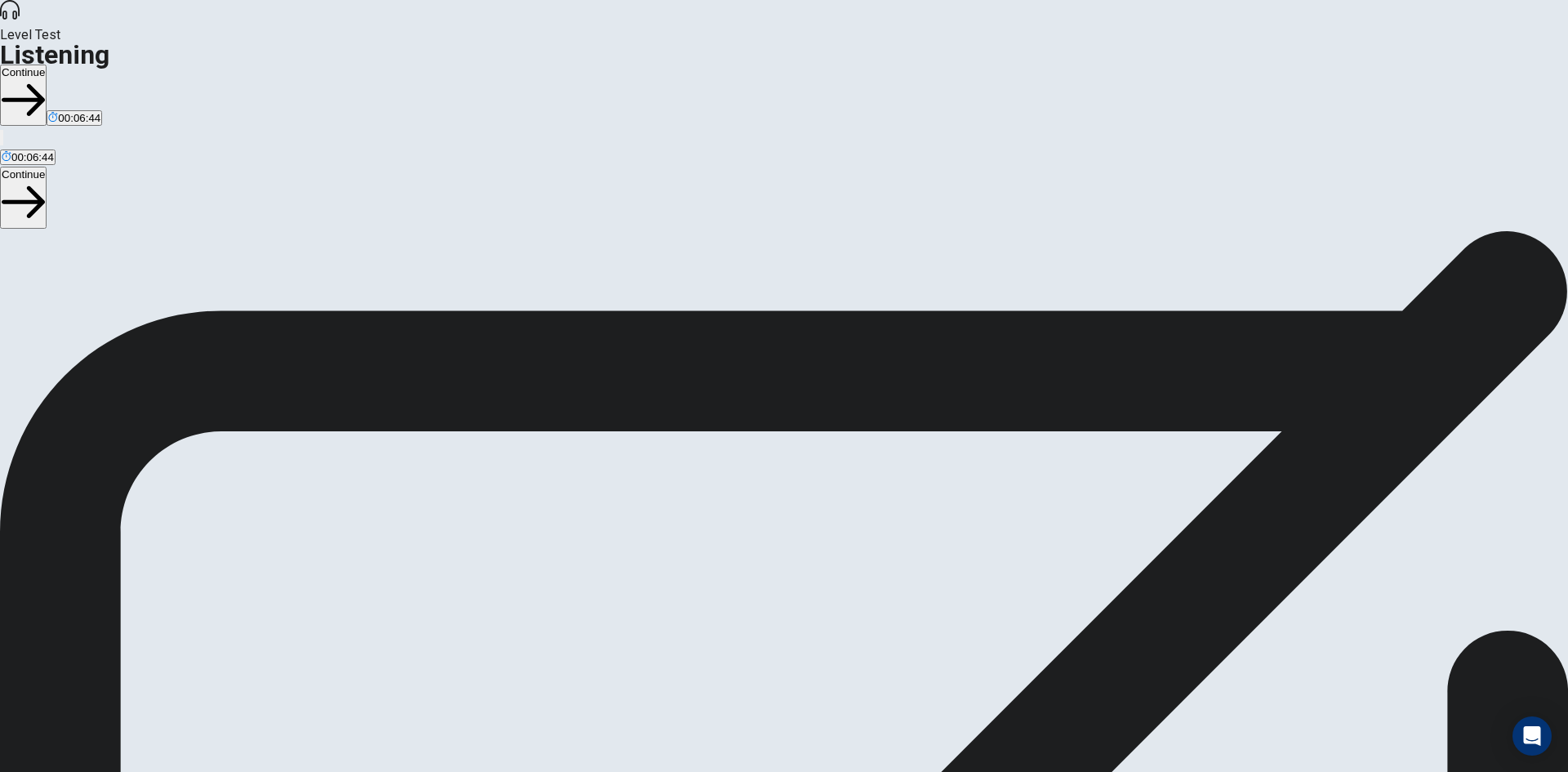
click at [47, 65] on button "Continue" at bounding box center [23, 96] width 47 height 61
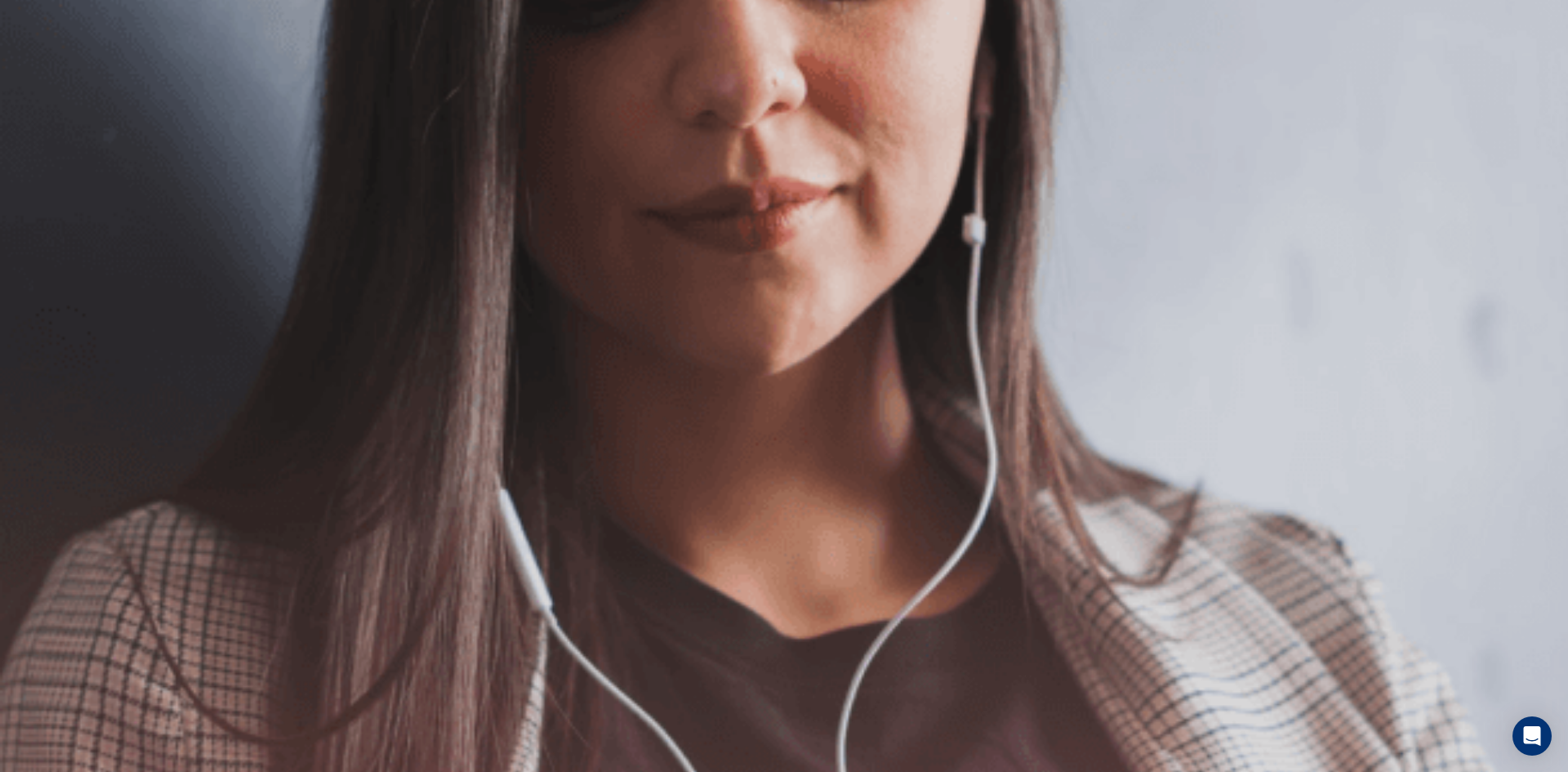
drag, startPoint x: 1150, startPoint y: 24, endPoint x: 1144, endPoint y: 31, distance: 9.2
click at [47, 85] on button "Continue" at bounding box center [23, 115] width 47 height 61
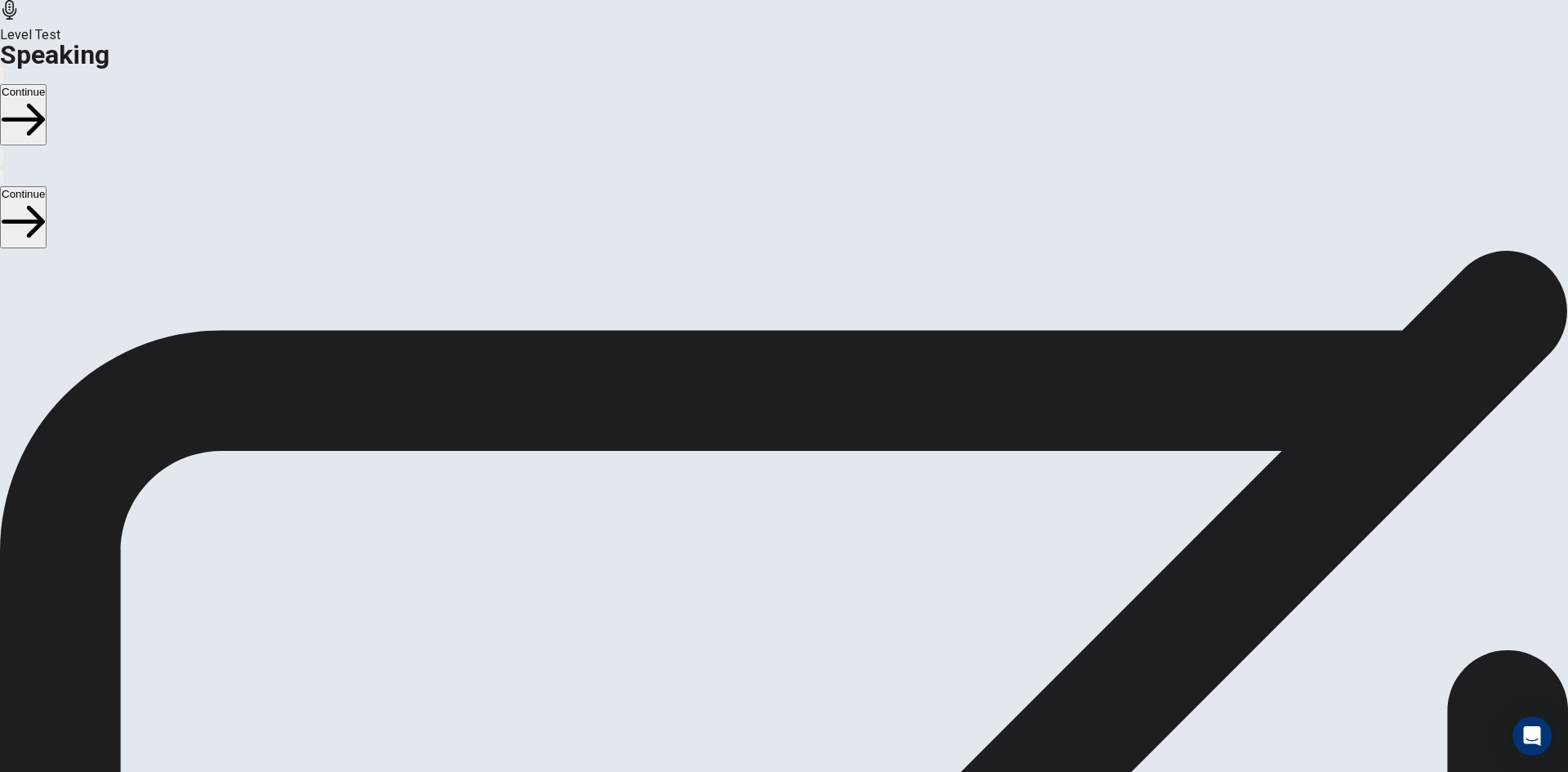
click at [781, 589] on icon "Play Audio" at bounding box center [773, 599] width 15 height 20
click at [761, 589] on icon "Record Again" at bounding box center [761, 589] width 0 height 0
click at [813, 529] on div "Stop Recording" at bounding box center [784, 633] width 58 height 208
click at [781, 589] on icon "Play Audio" at bounding box center [773, 599] width 15 height 20
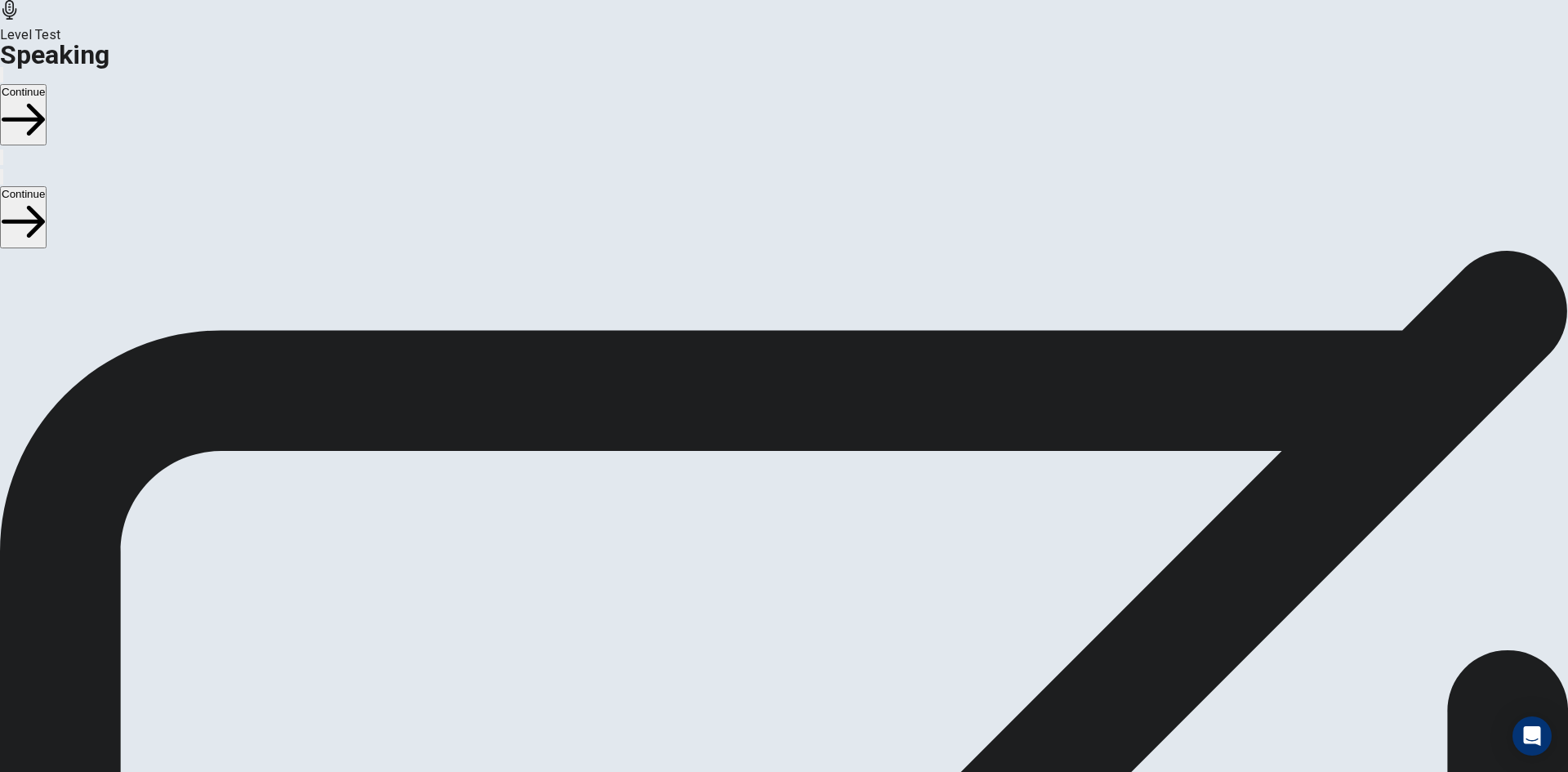
click at [47, 85] on button "Continue" at bounding box center [23, 115] width 47 height 61
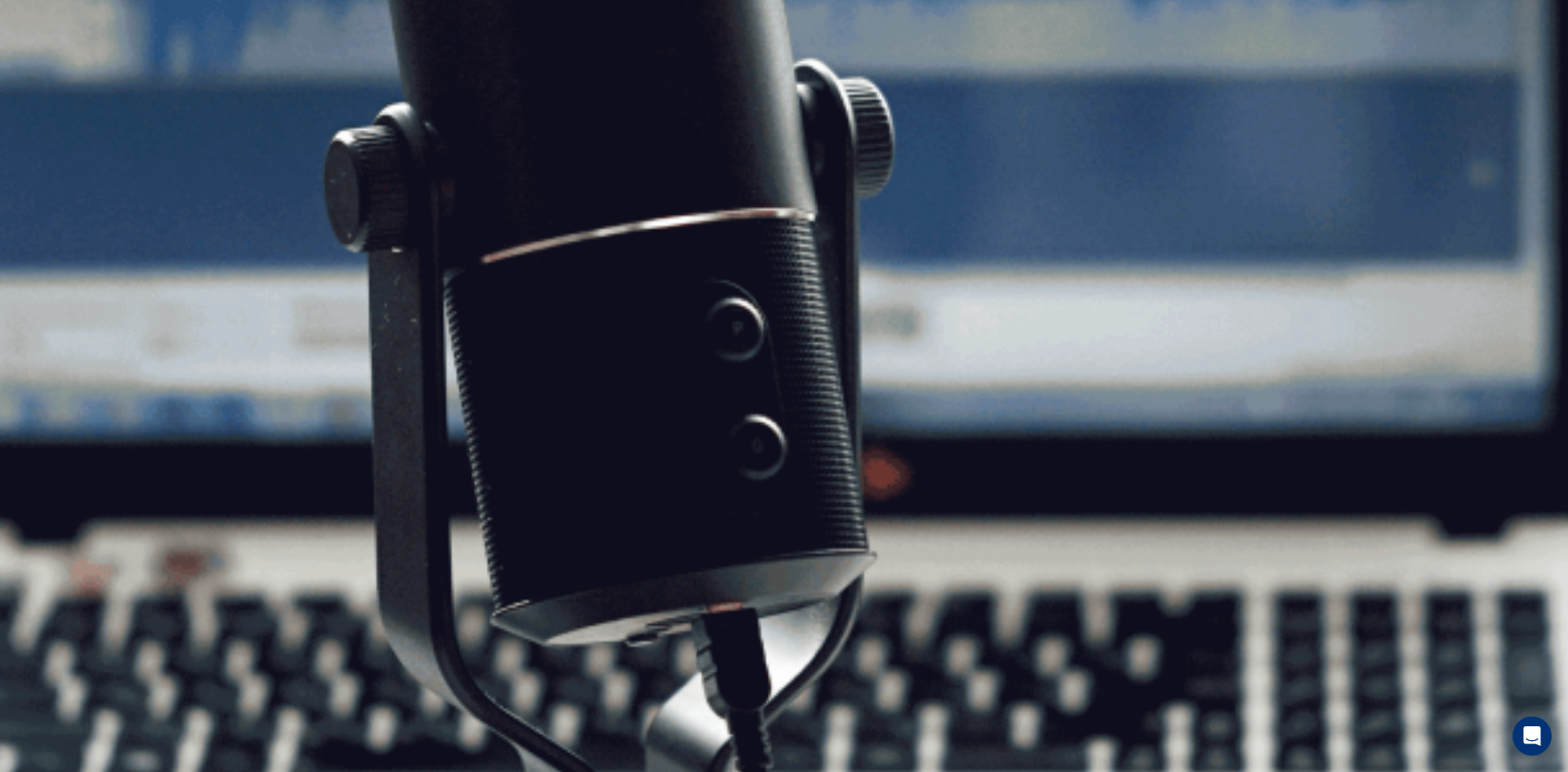
click at [47, 85] on button "Continue" at bounding box center [23, 115] width 47 height 61
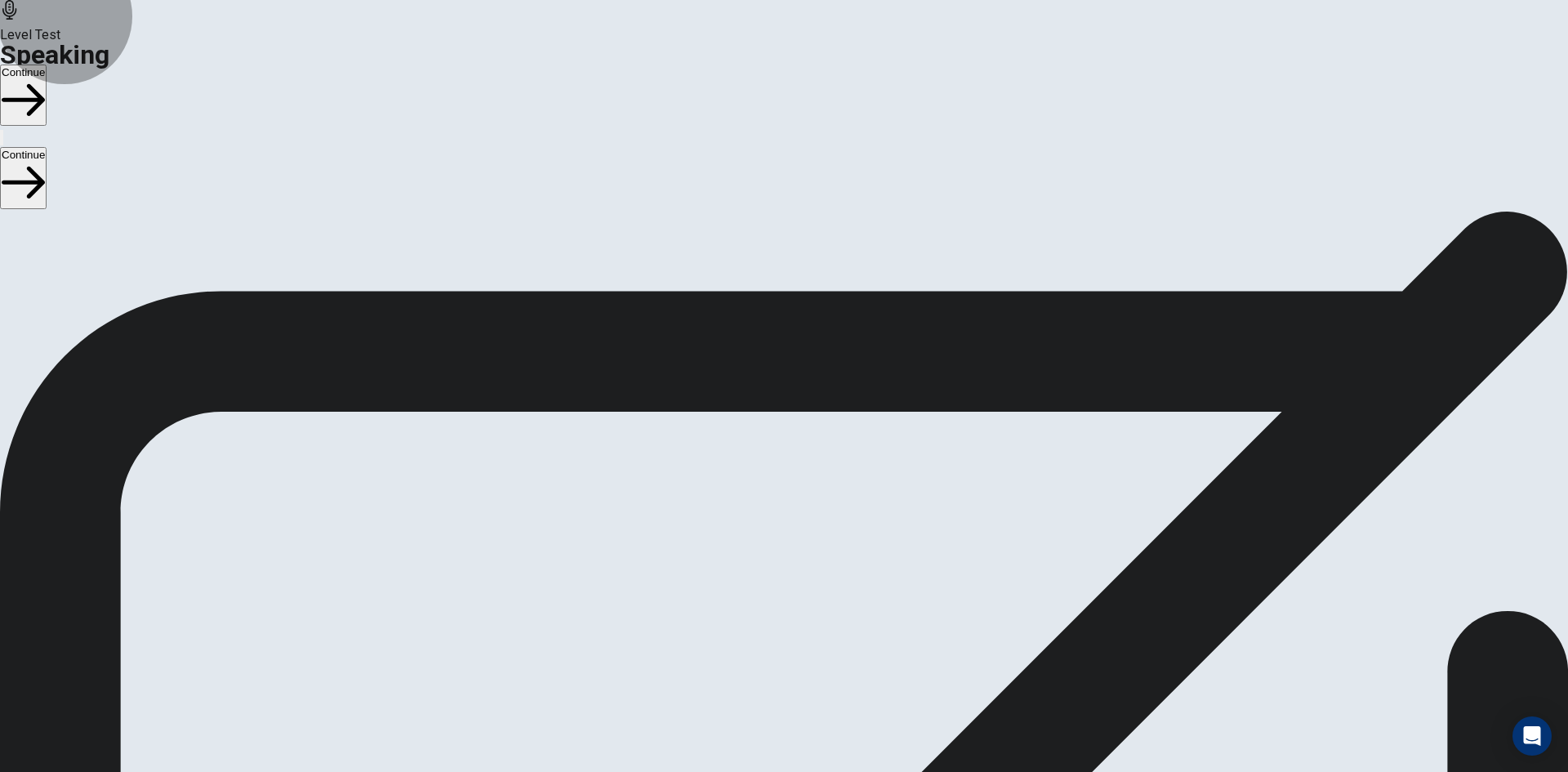
click at [47, 65] on button "Continue" at bounding box center [23, 96] width 47 height 61
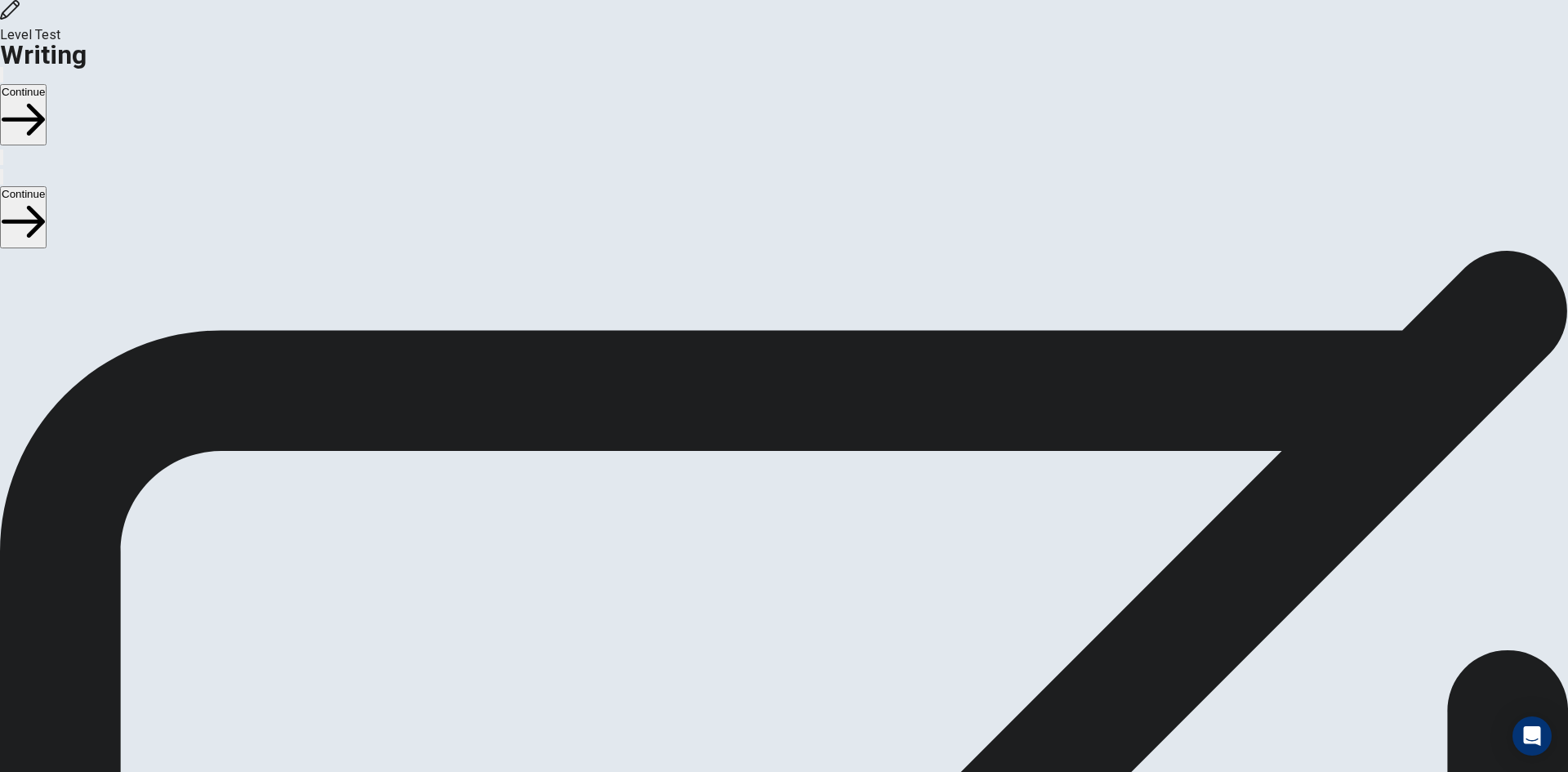
click at [47, 85] on button "Continue" at bounding box center [23, 115] width 47 height 61
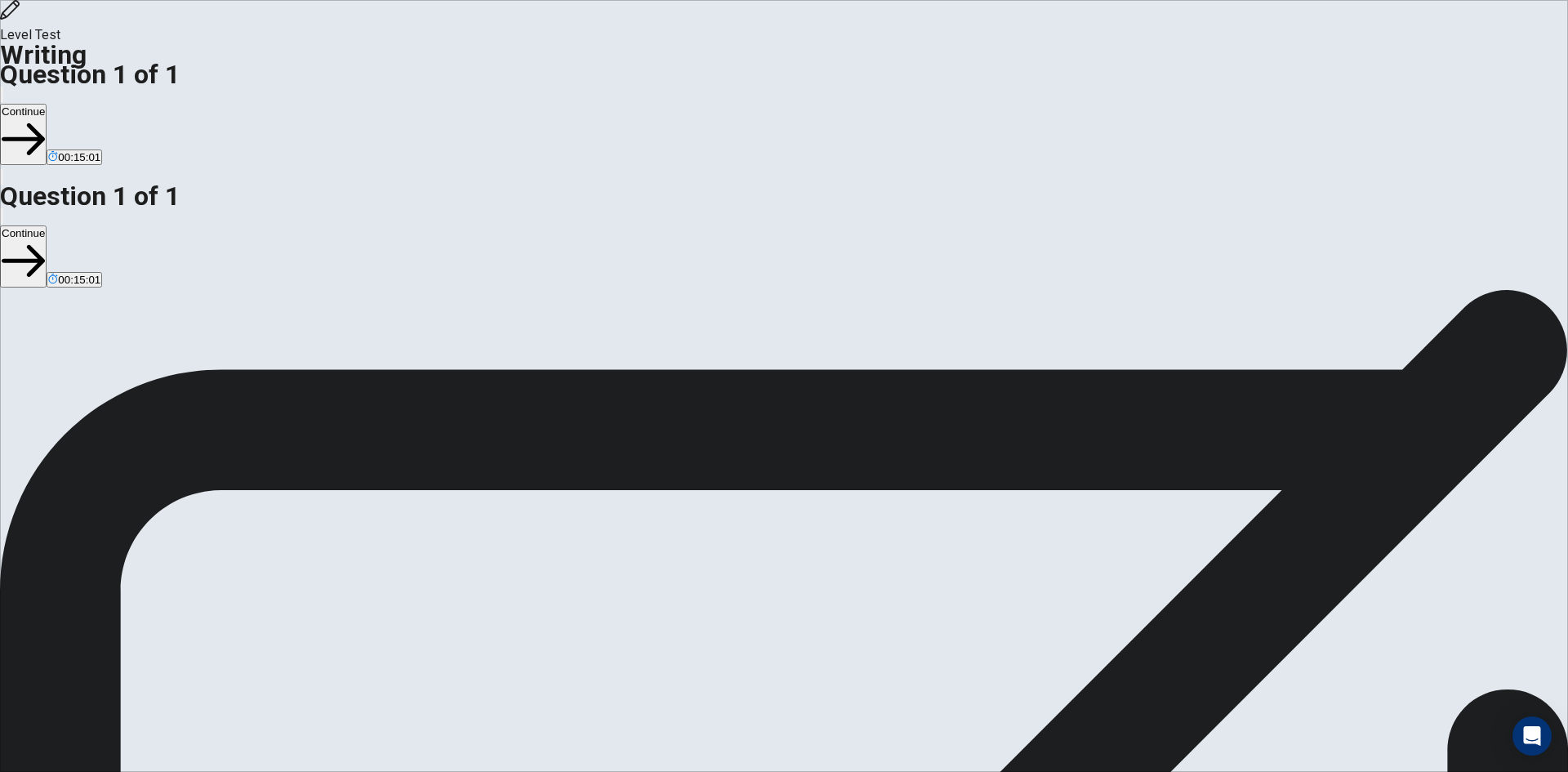
drag, startPoint x: 898, startPoint y: 336, endPoint x: 877, endPoint y: 330, distance: 21.8
drag, startPoint x: 932, startPoint y: 338, endPoint x: 898, endPoint y: 330, distance: 34.9
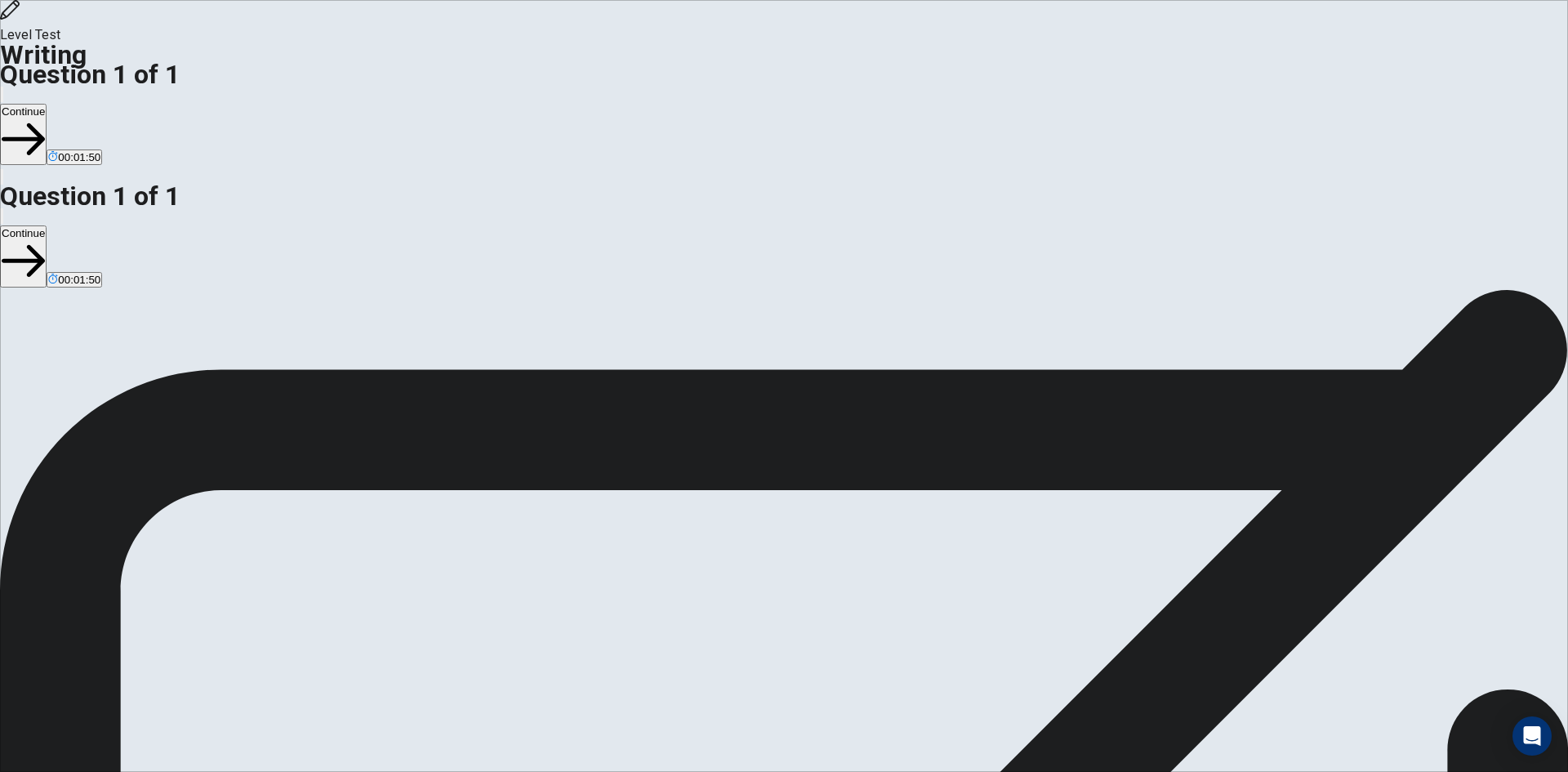
type textarea "**********"
click at [47, 103] on button "Continue" at bounding box center [23, 134] width 47 height 61
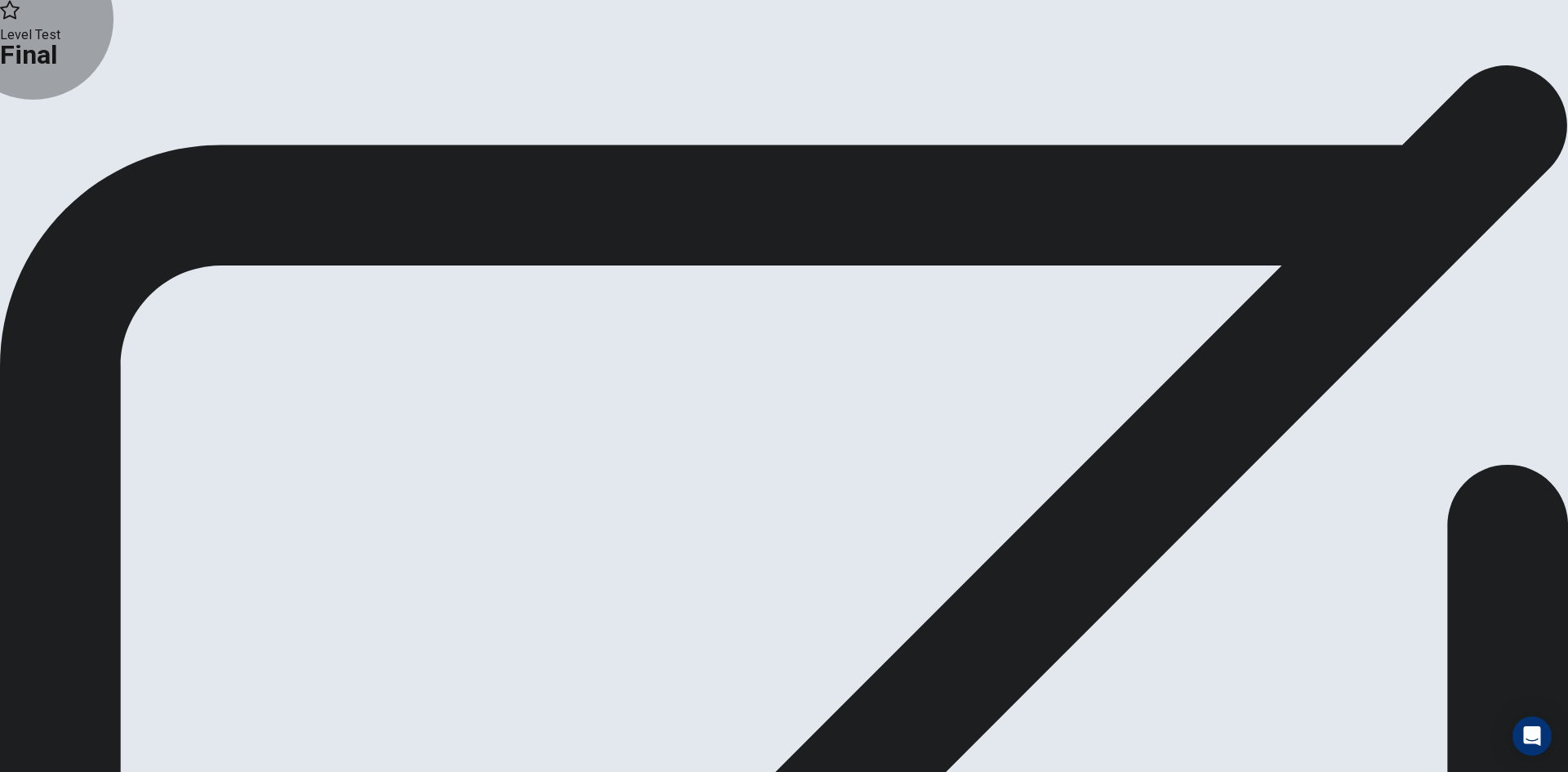
click at [130, 145] on button "Continue" at bounding box center [96, 134] width 66 height 22
